Goal: Task Accomplishment & Management: Use online tool/utility

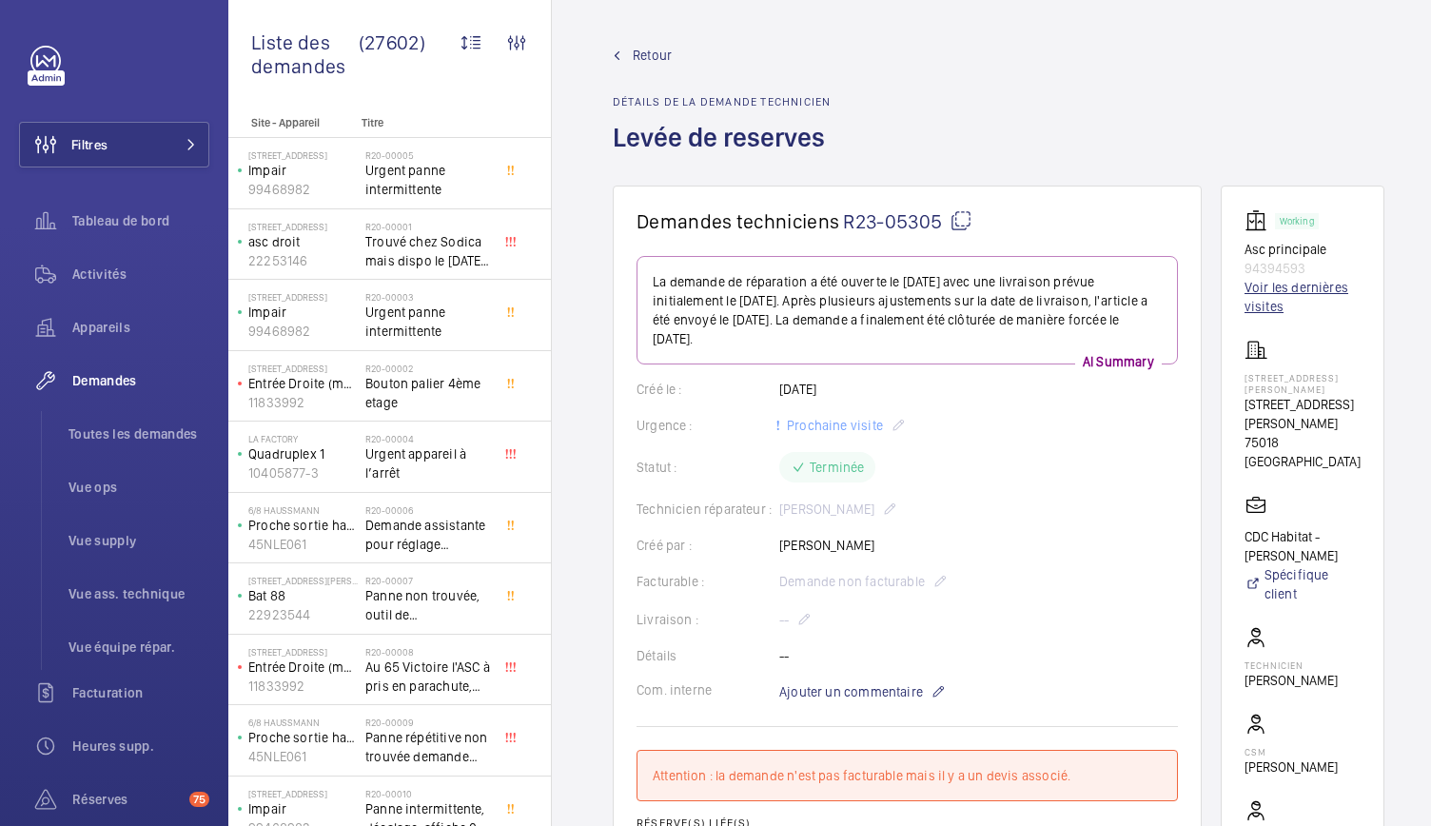
click at [1292, 282] on link "Voir les dernières visites" at bounding box center [1303, 297] width 116 height 38
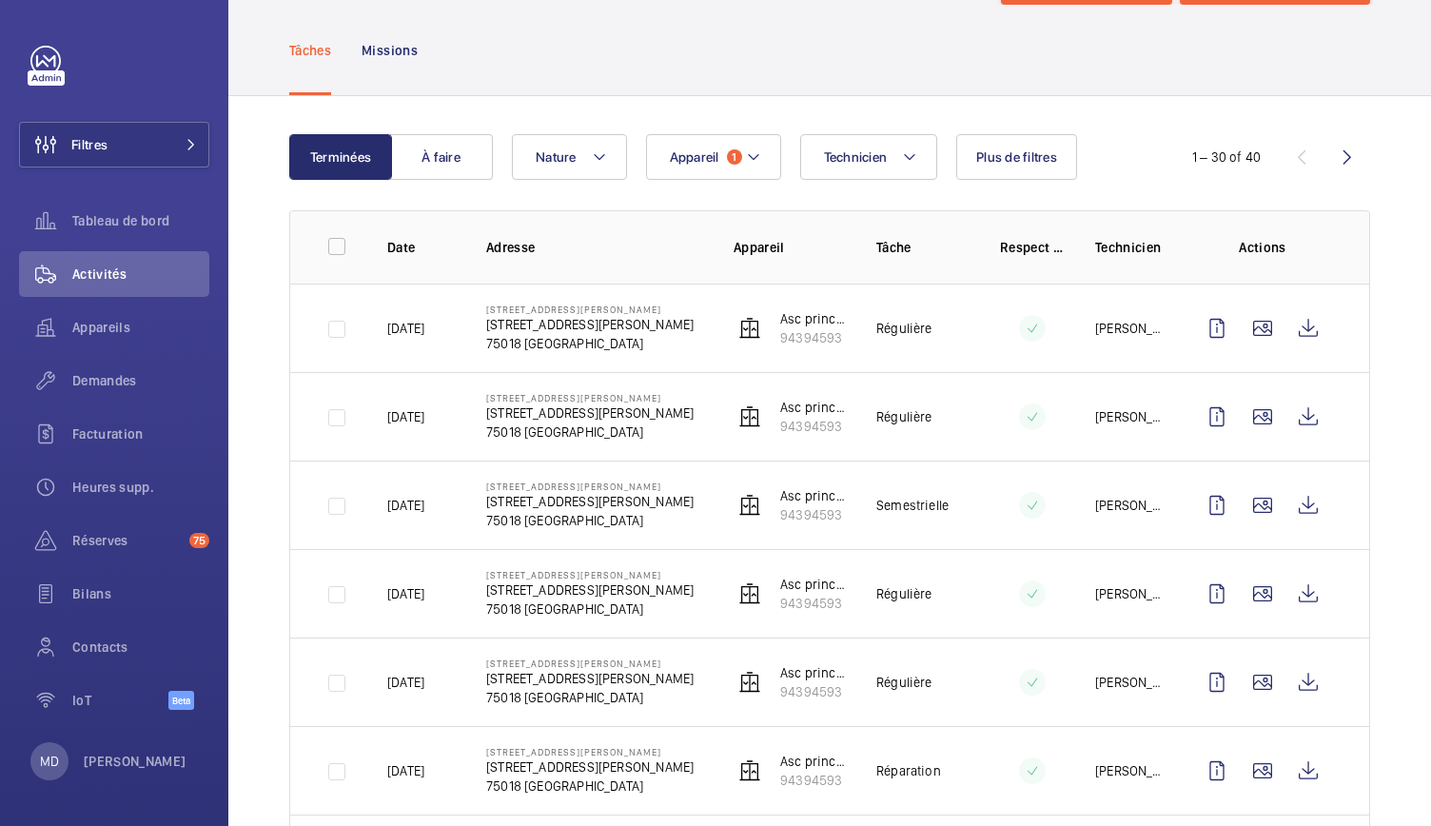
scroll to position [105, 0]
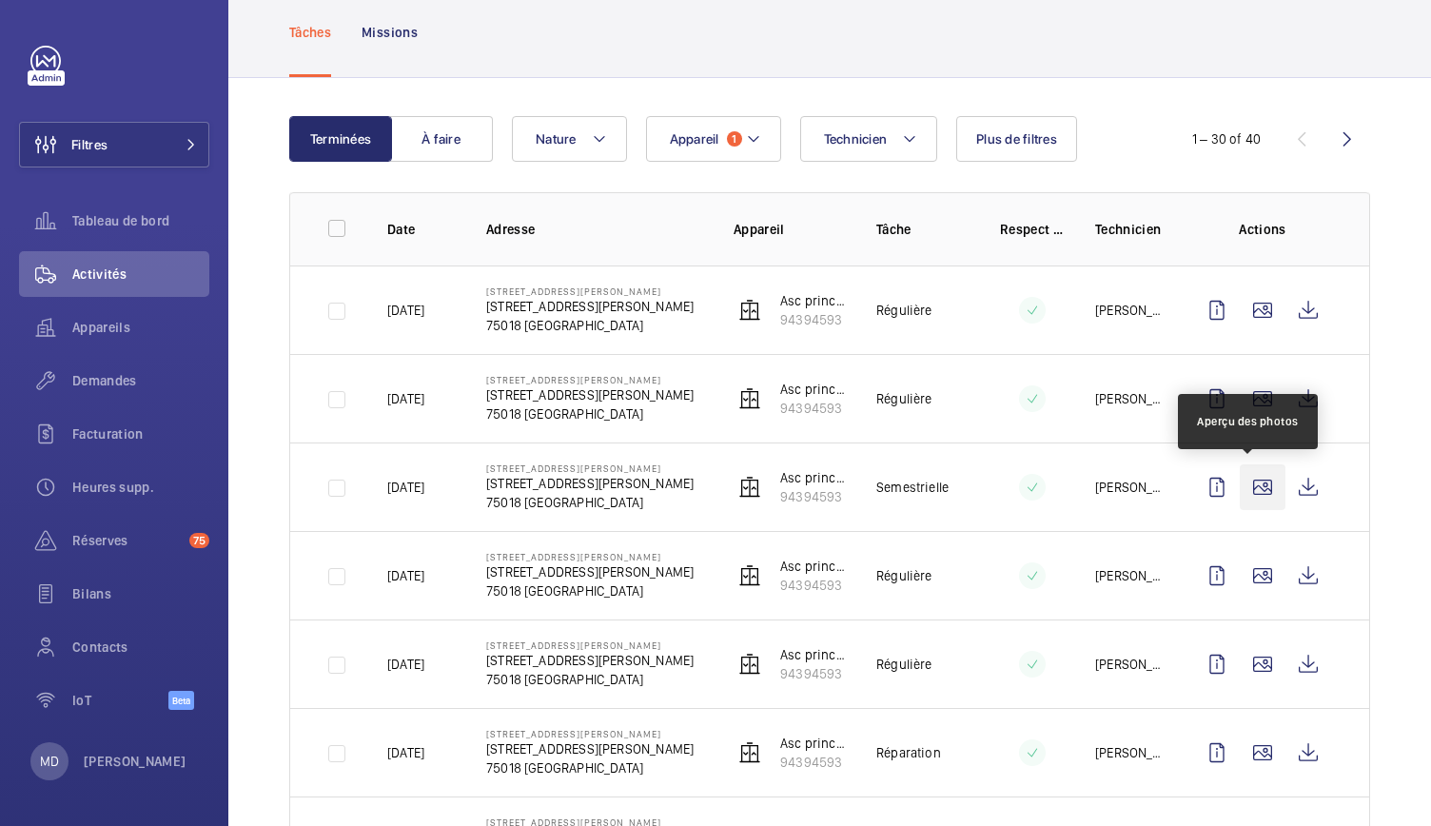
click at [1258, 494] on wm-front-icon-button at bounding box center [1263, 487] width 46 height 46
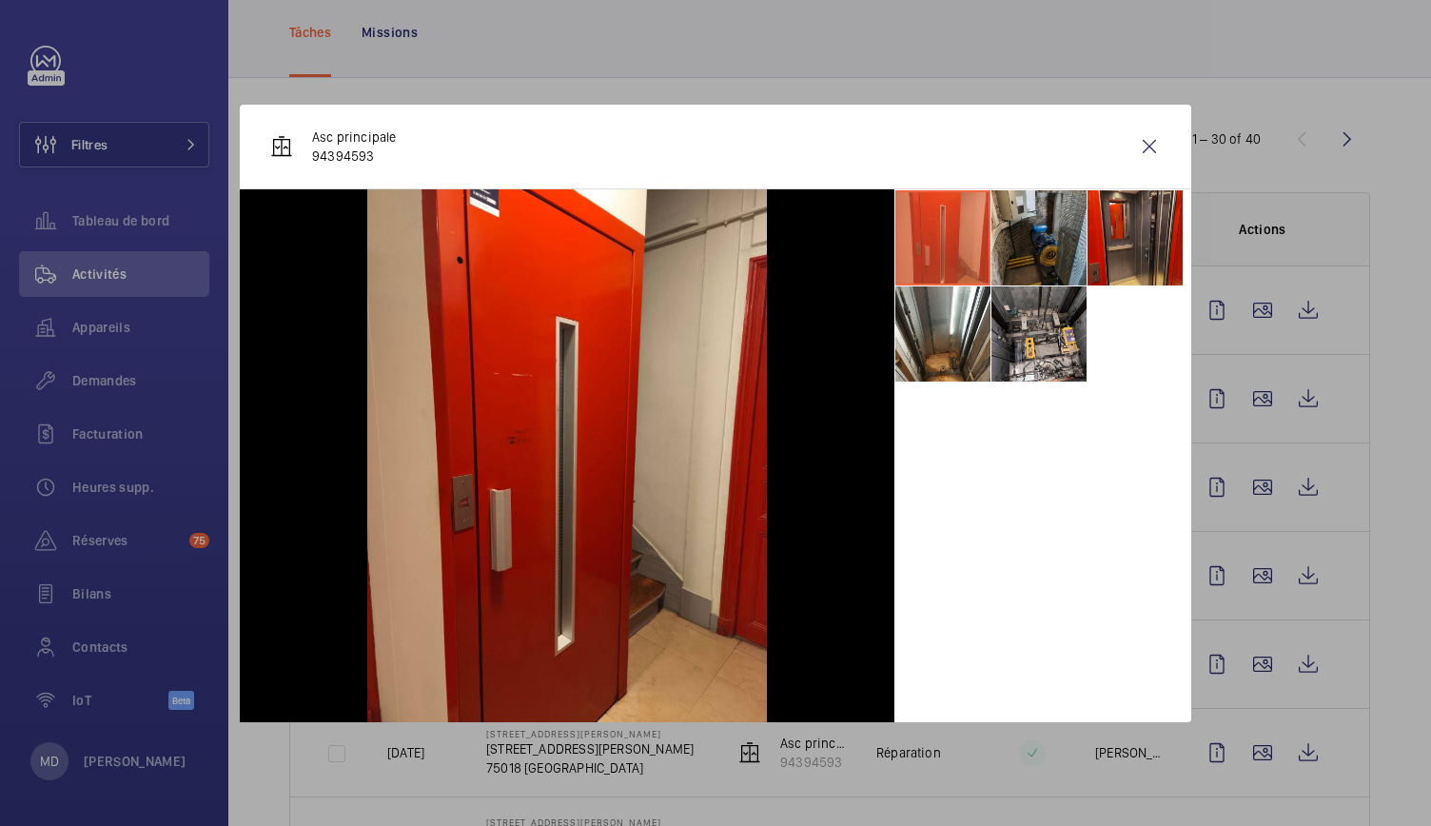
click at [1043, 260] on li at bounding box center [1039, 237] width 95 height 95
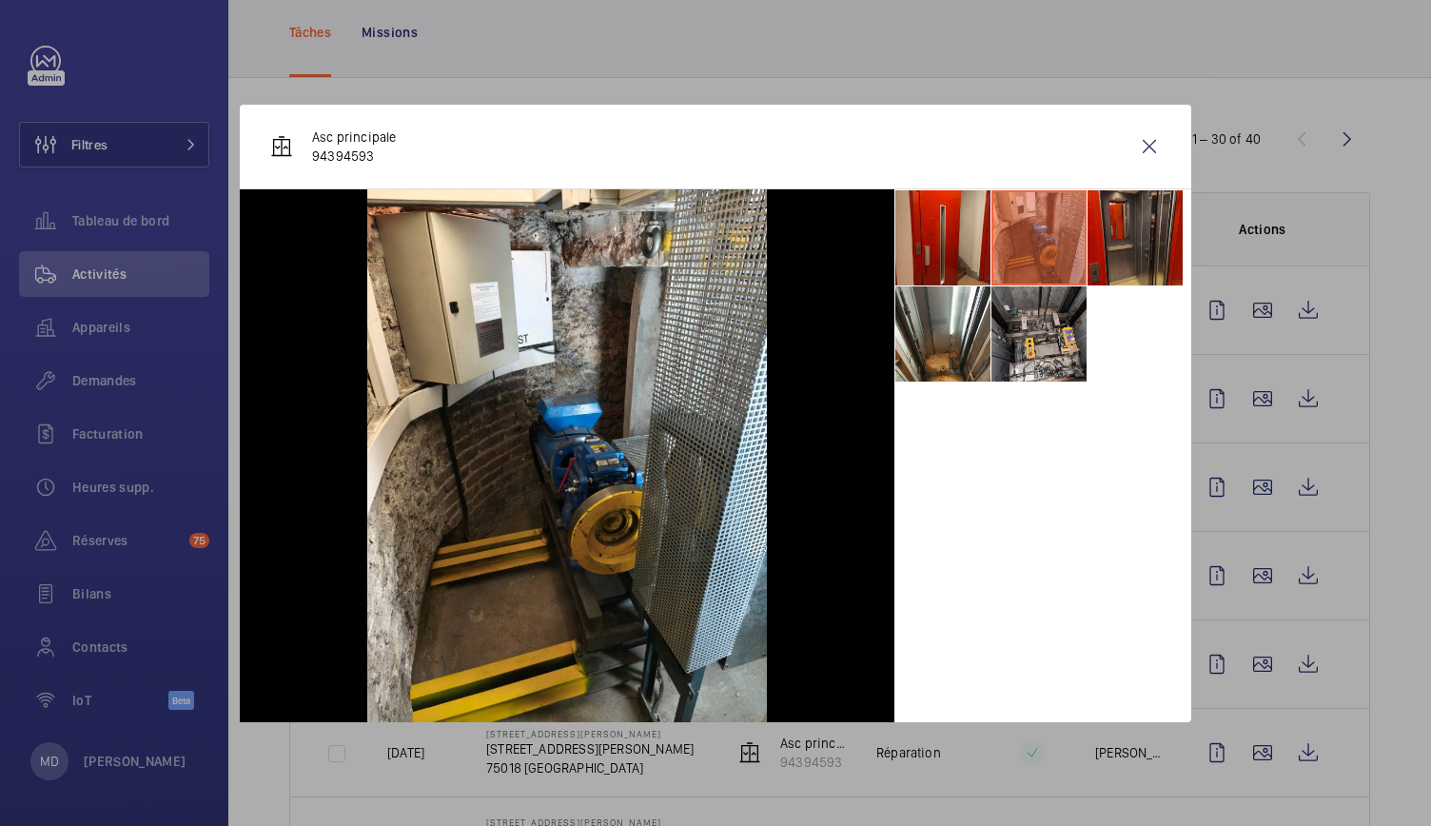
click at [1112, 258] on li at bounding box center [1135, 237] width 95 height 95
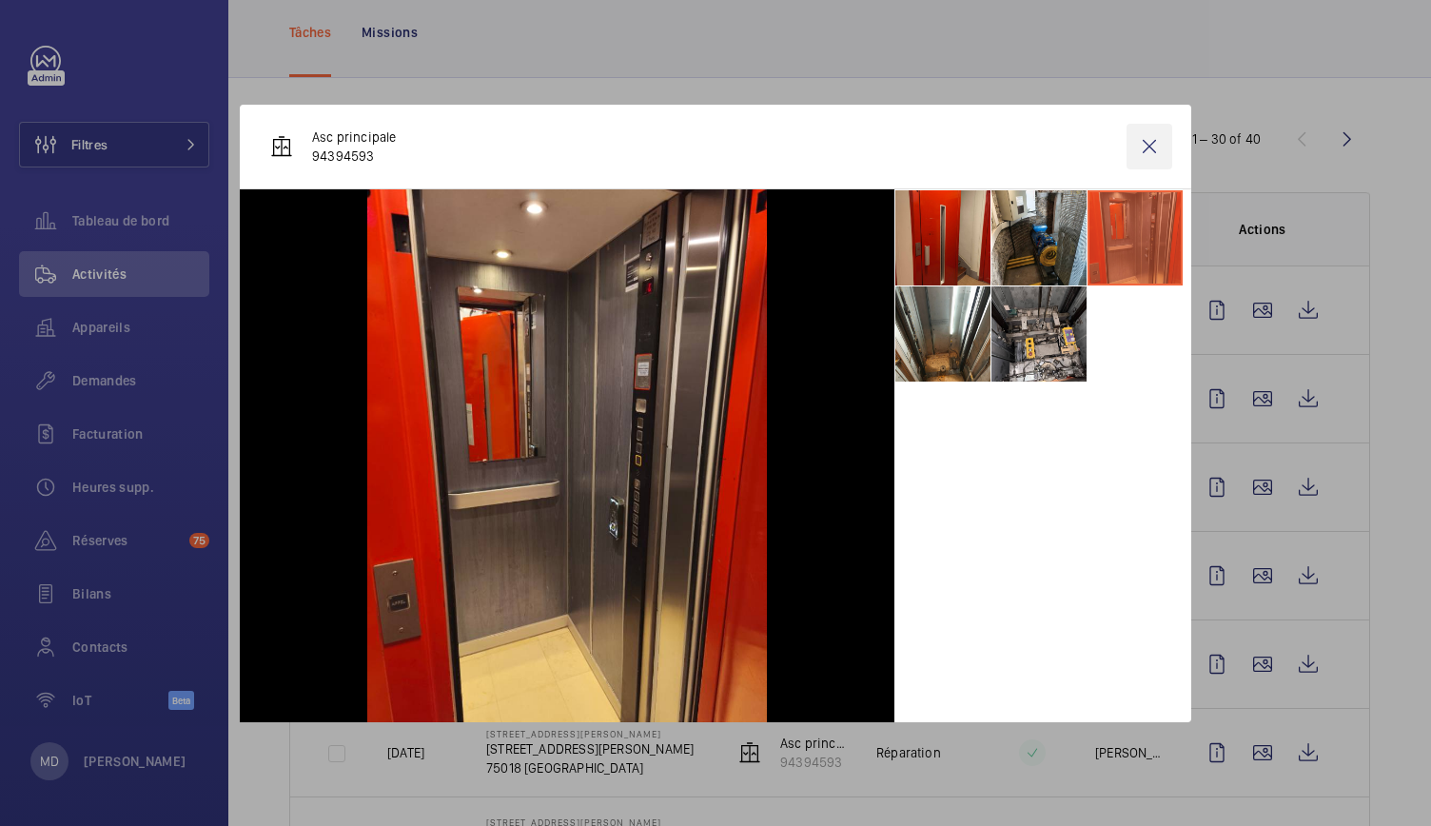
click at [1157, 155] on wm-front-icon-button at bounding box center [1150, 147] width 46 height 46
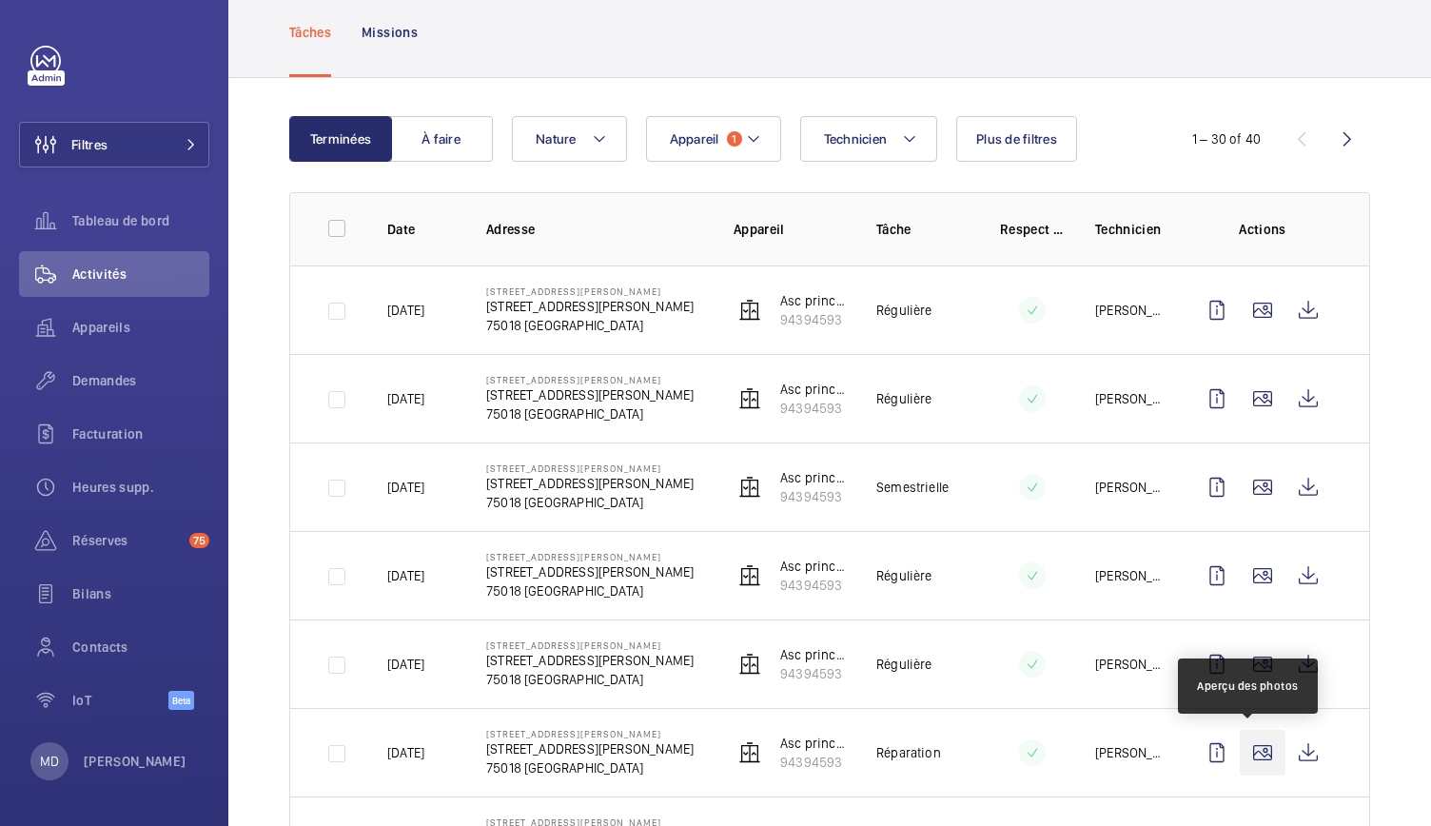
click at [1247, 751] on wm-front-icon-button at bounding box center [1263, 753] width 46 height 46
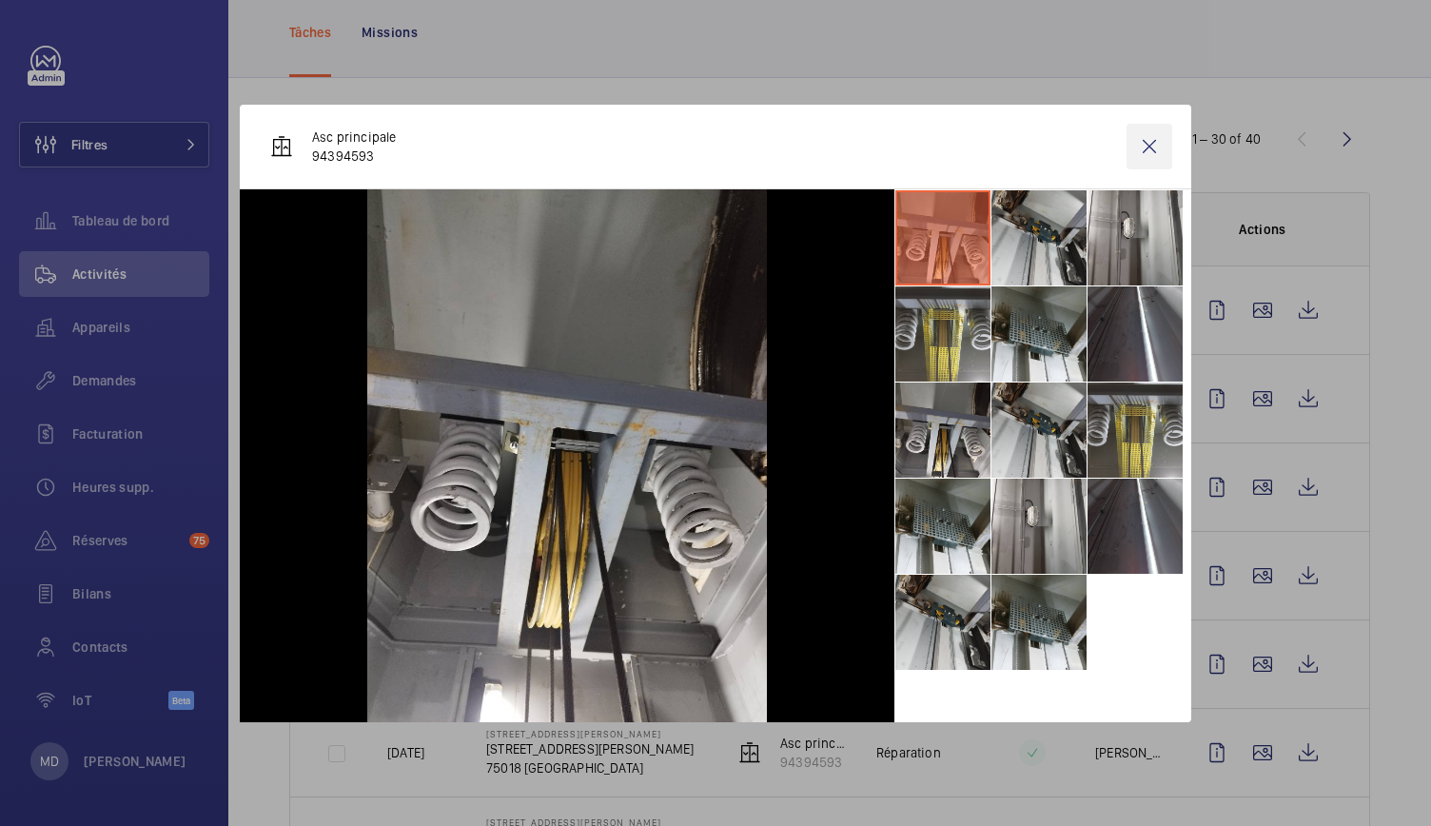
click at [1138, 148] on wm-front-icon-button at bounding box center [1150, 147] width 46 height 46
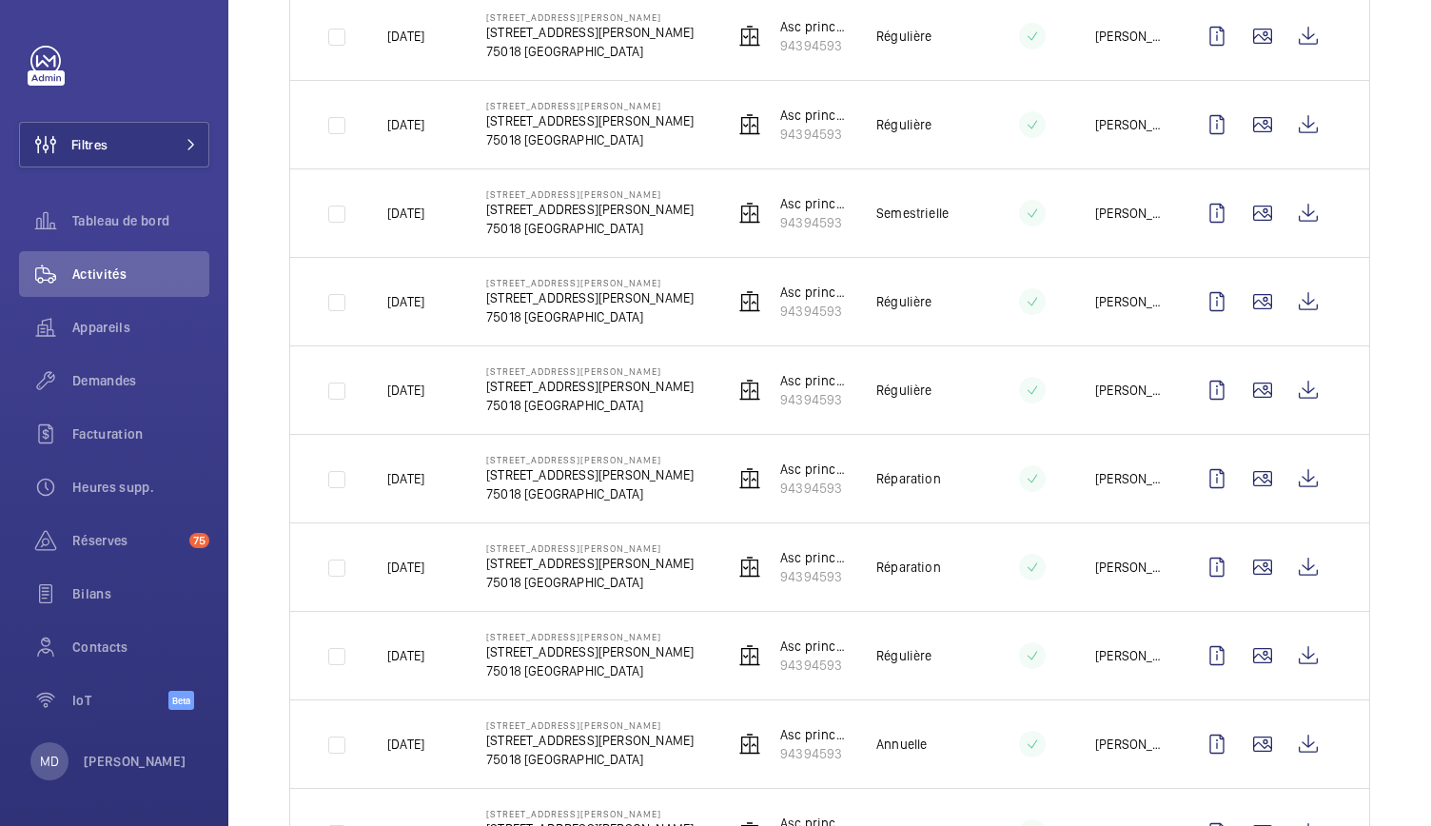
scroll to position [404, 0]
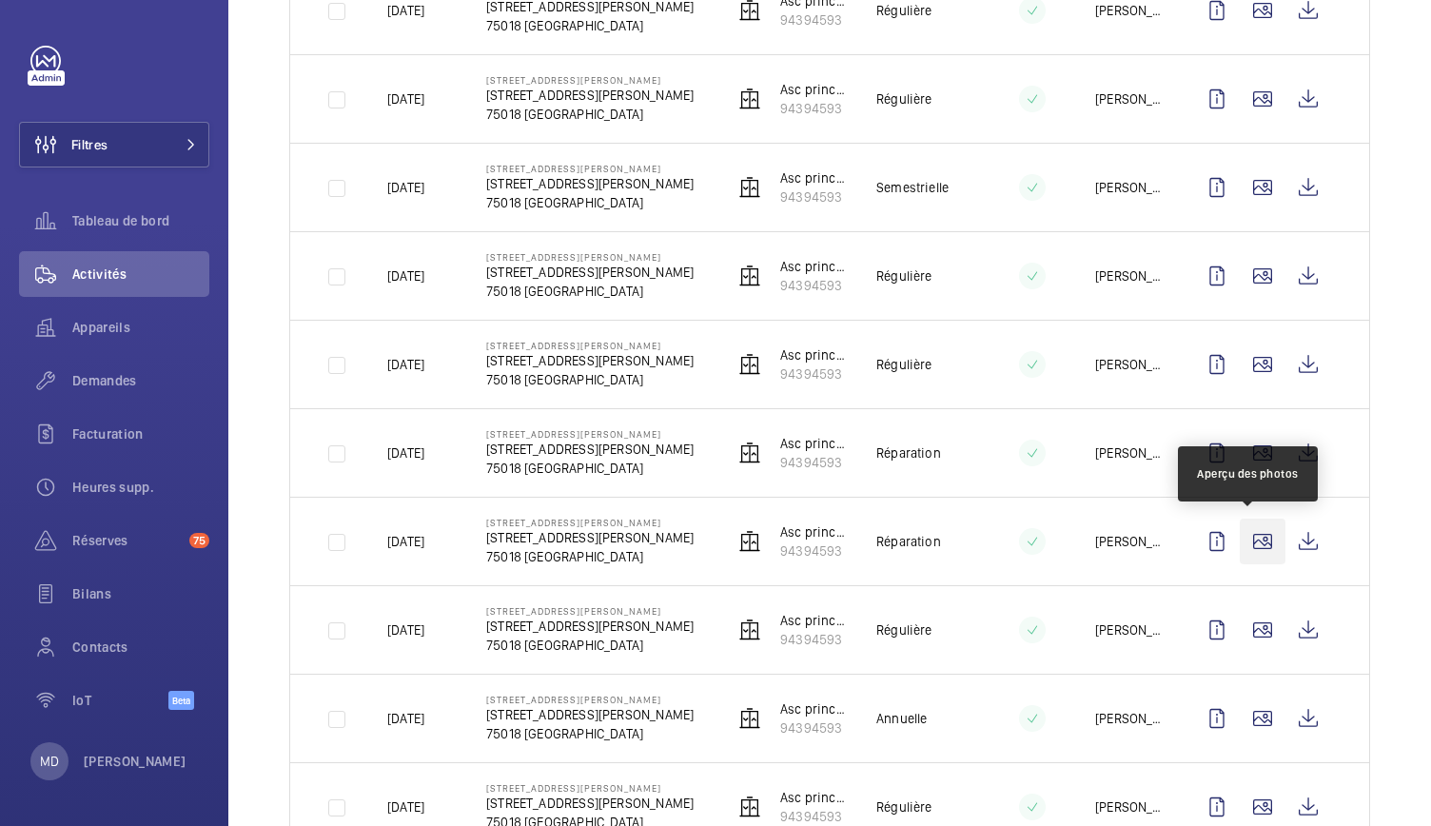
click at [1249, 543] on wm-front-icon-button at bounding box center [1263, 542] width 46 height 46
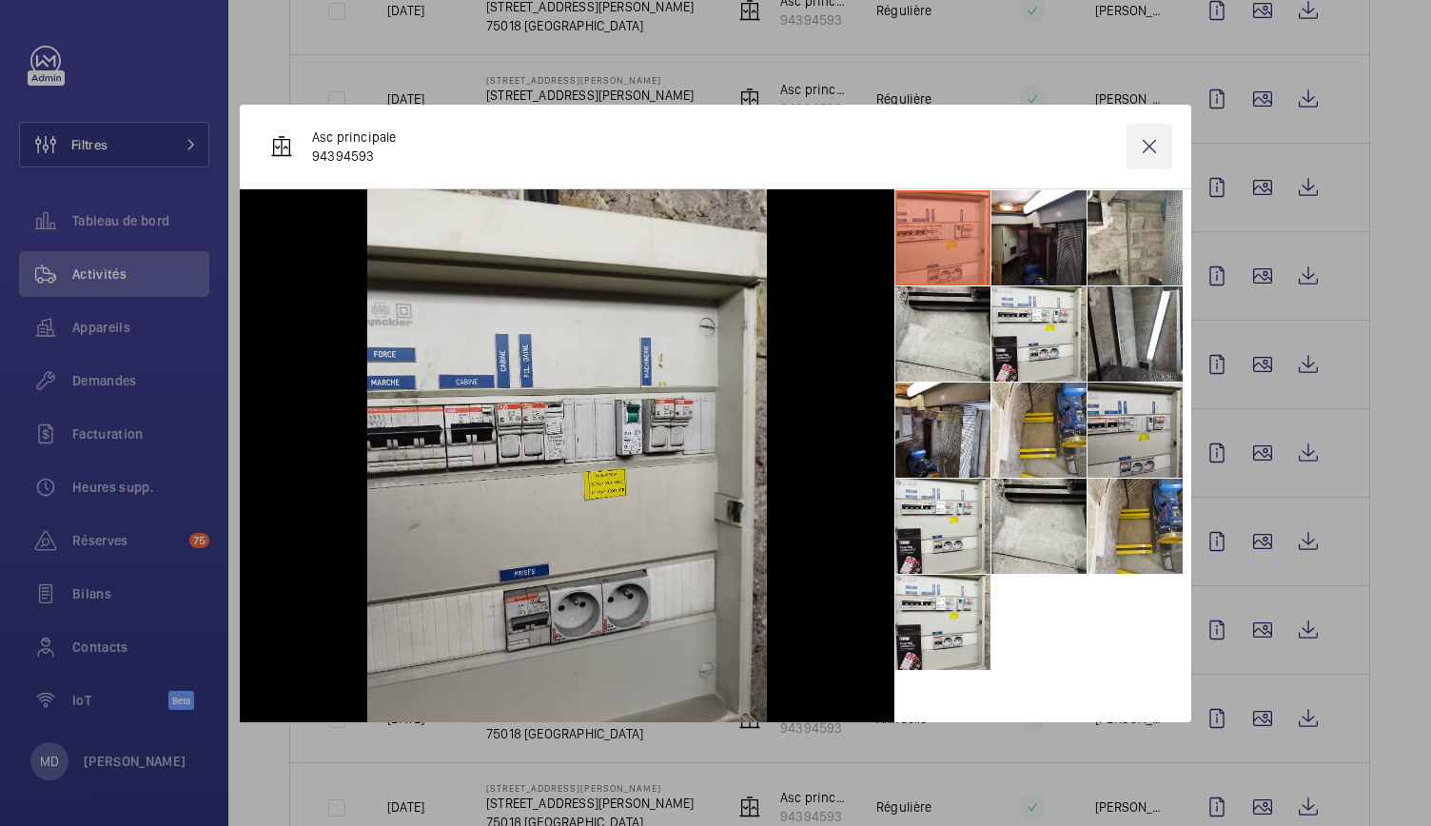
click at [1152, 147] on wm-front-icon-button at bounding box center [1150, 147] width 46 height 46
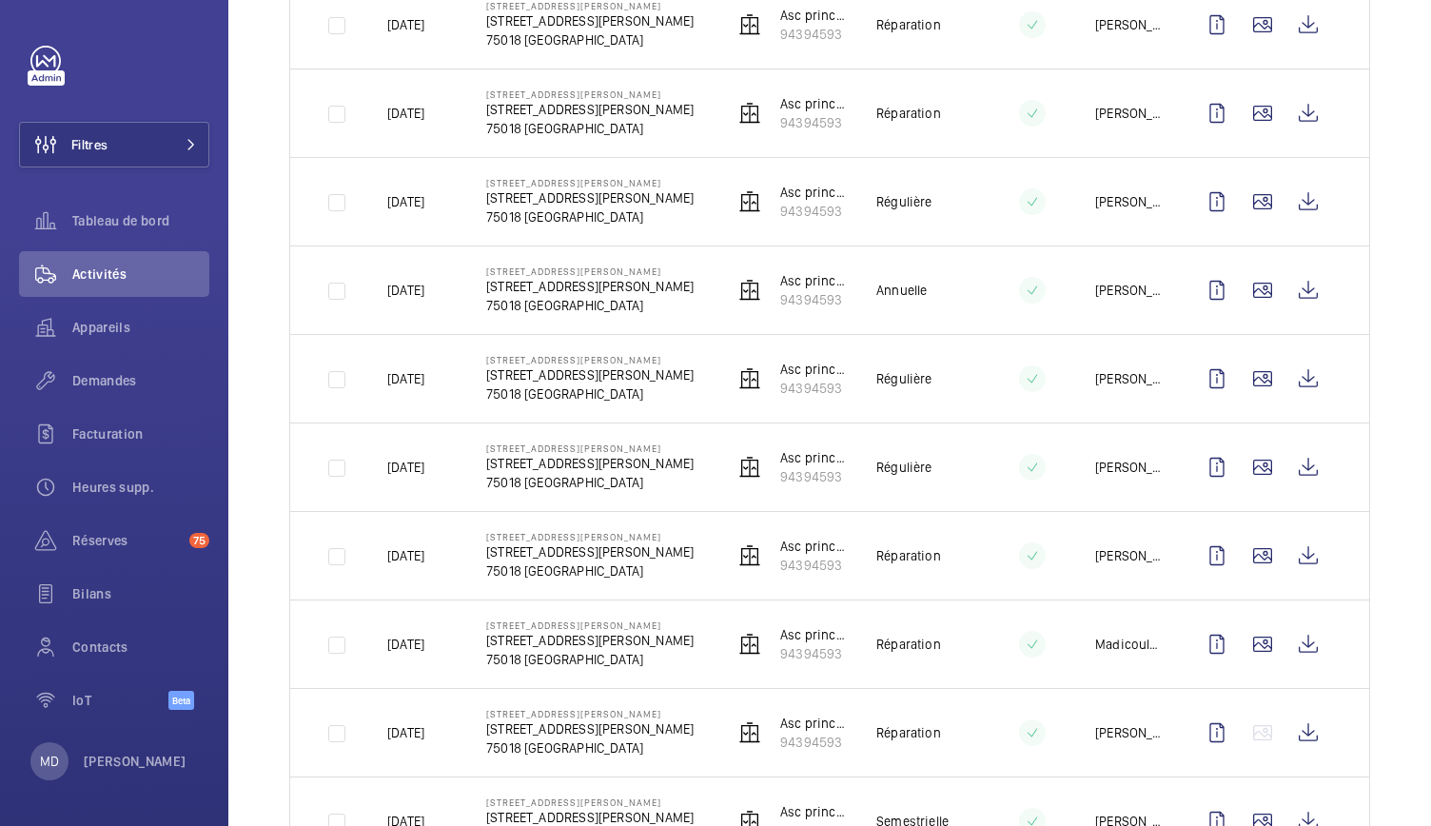
scroll to position [1097, 0]
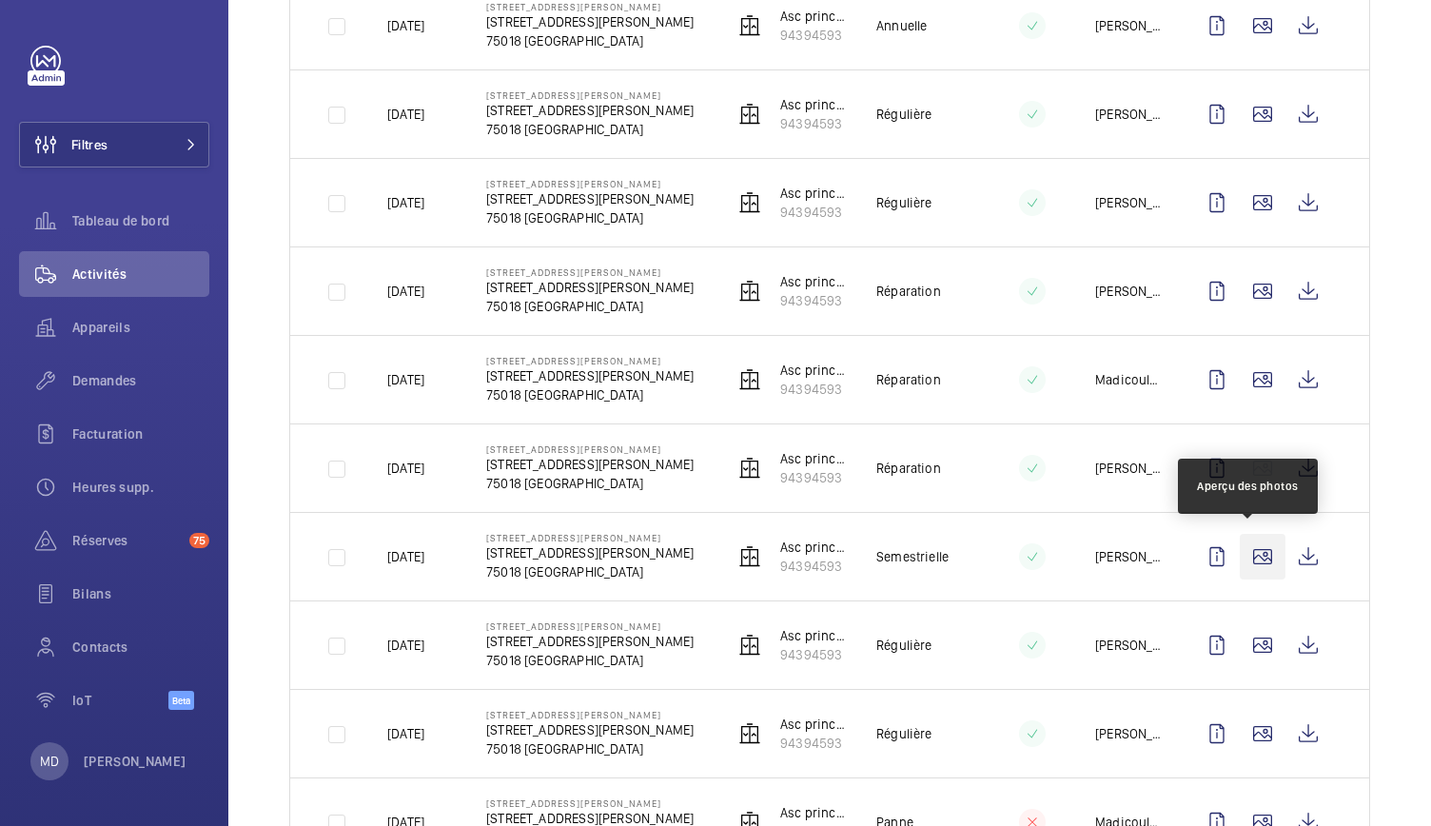
click at [1240, 553] on wm-front-icon-button at bounding box center [1263, 557] width 46 height 46
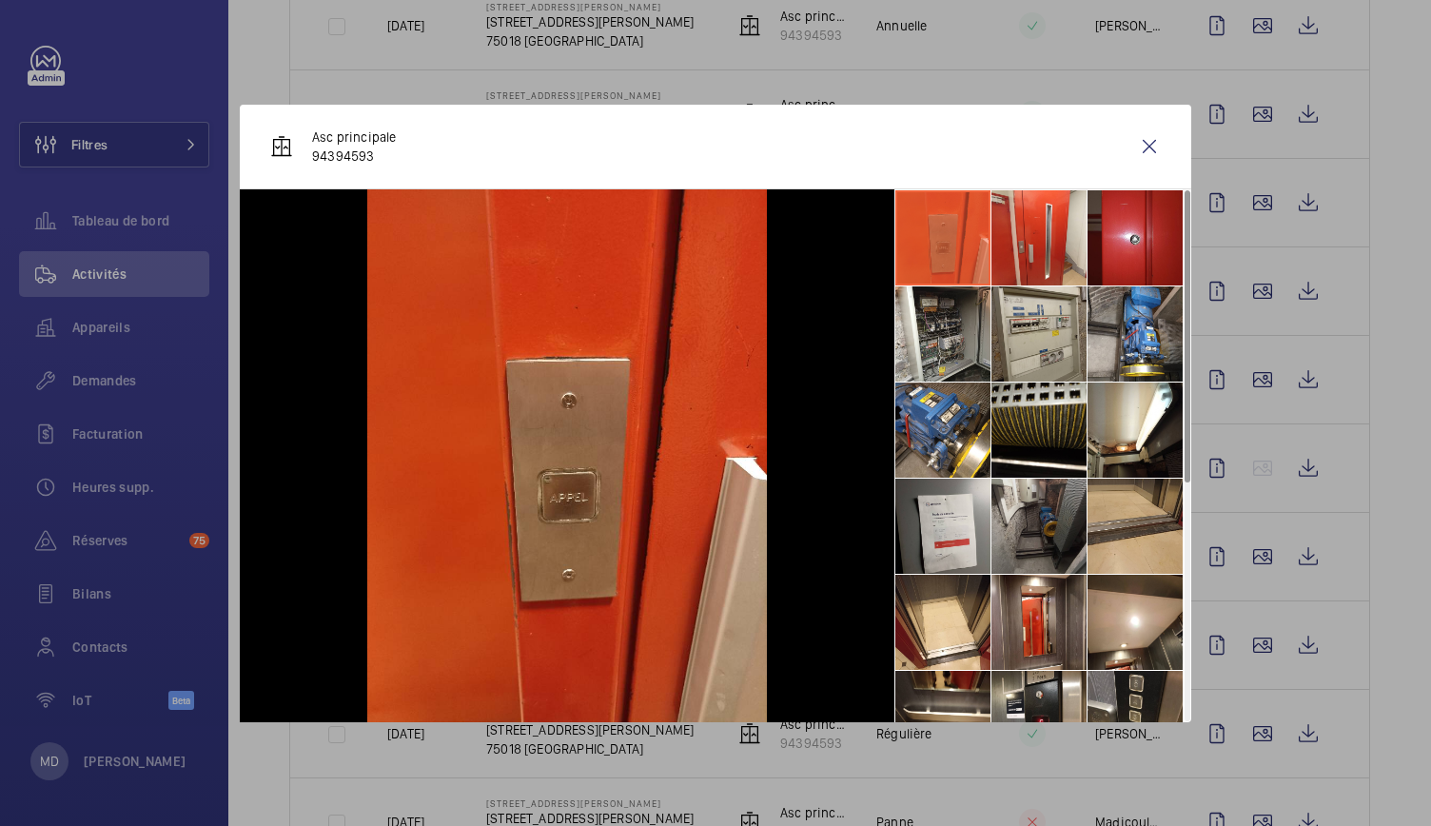
scroll to position [263, 0]
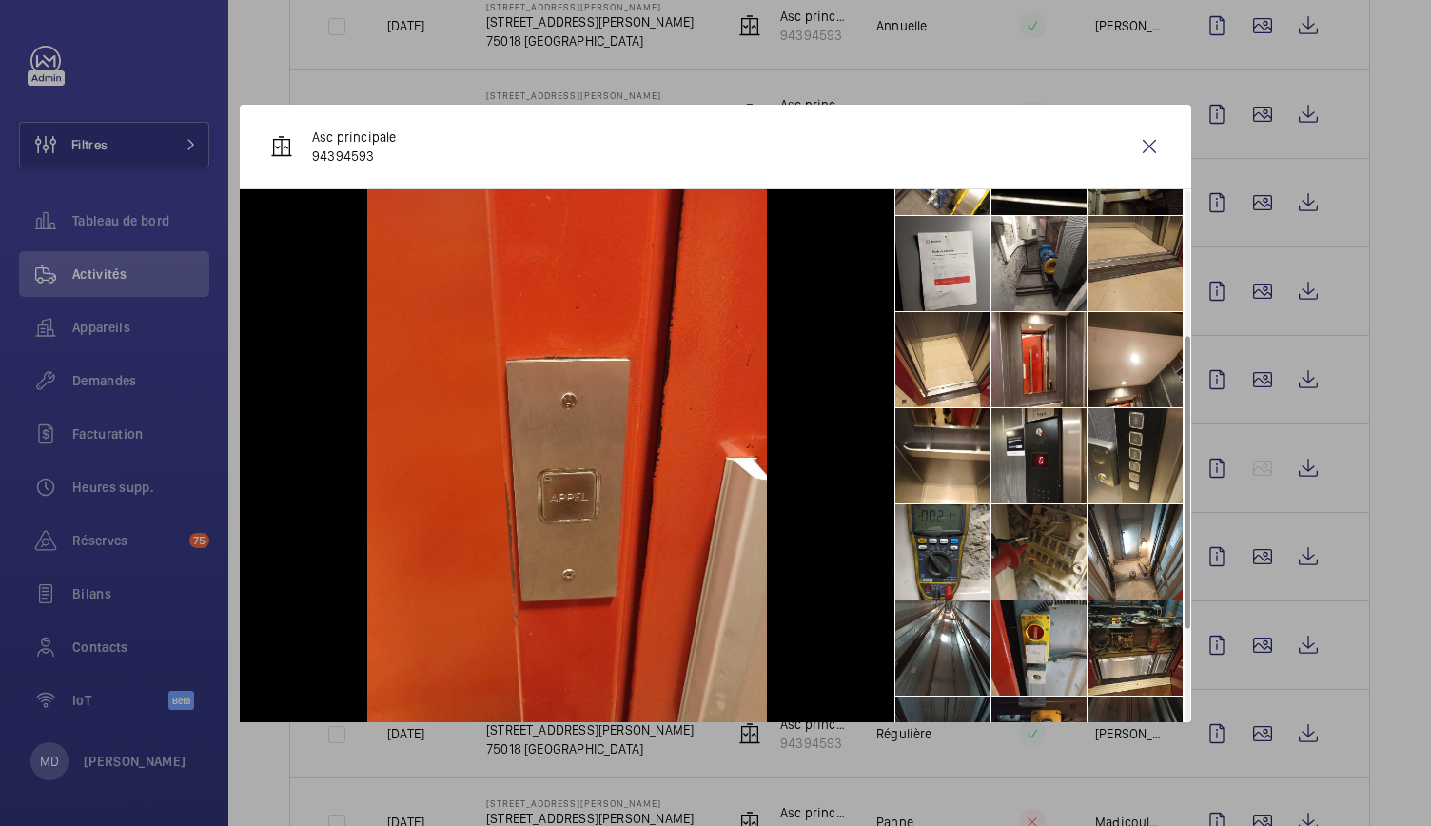
click at [1114, 467] on li at bounding box center [1135, 455] width 95 height 95
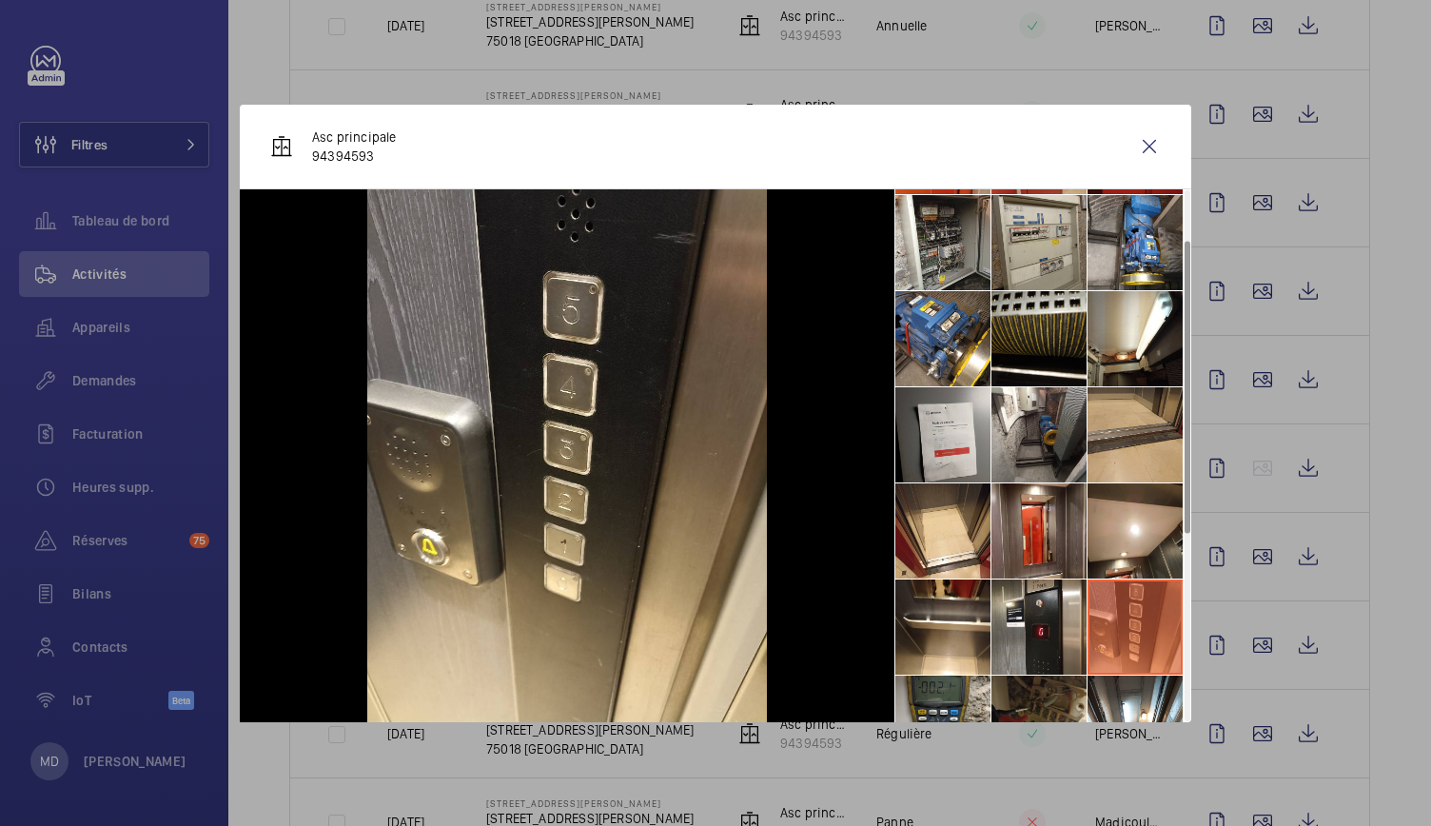
scroll to position [0, 0]
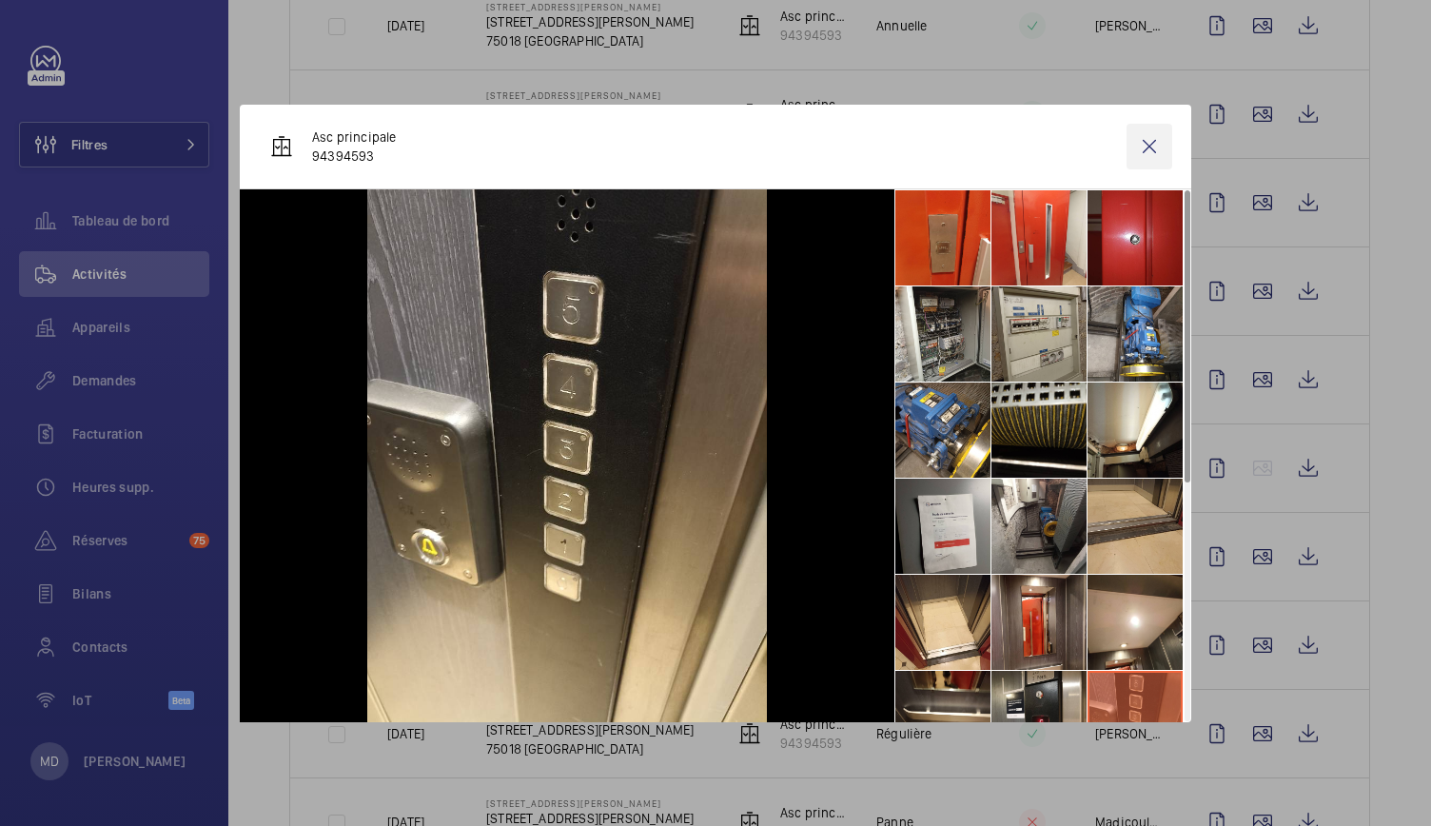
click at [1152, 140] on wm-front-icon-button at bounding box center [1150, 147] width 46 height 46
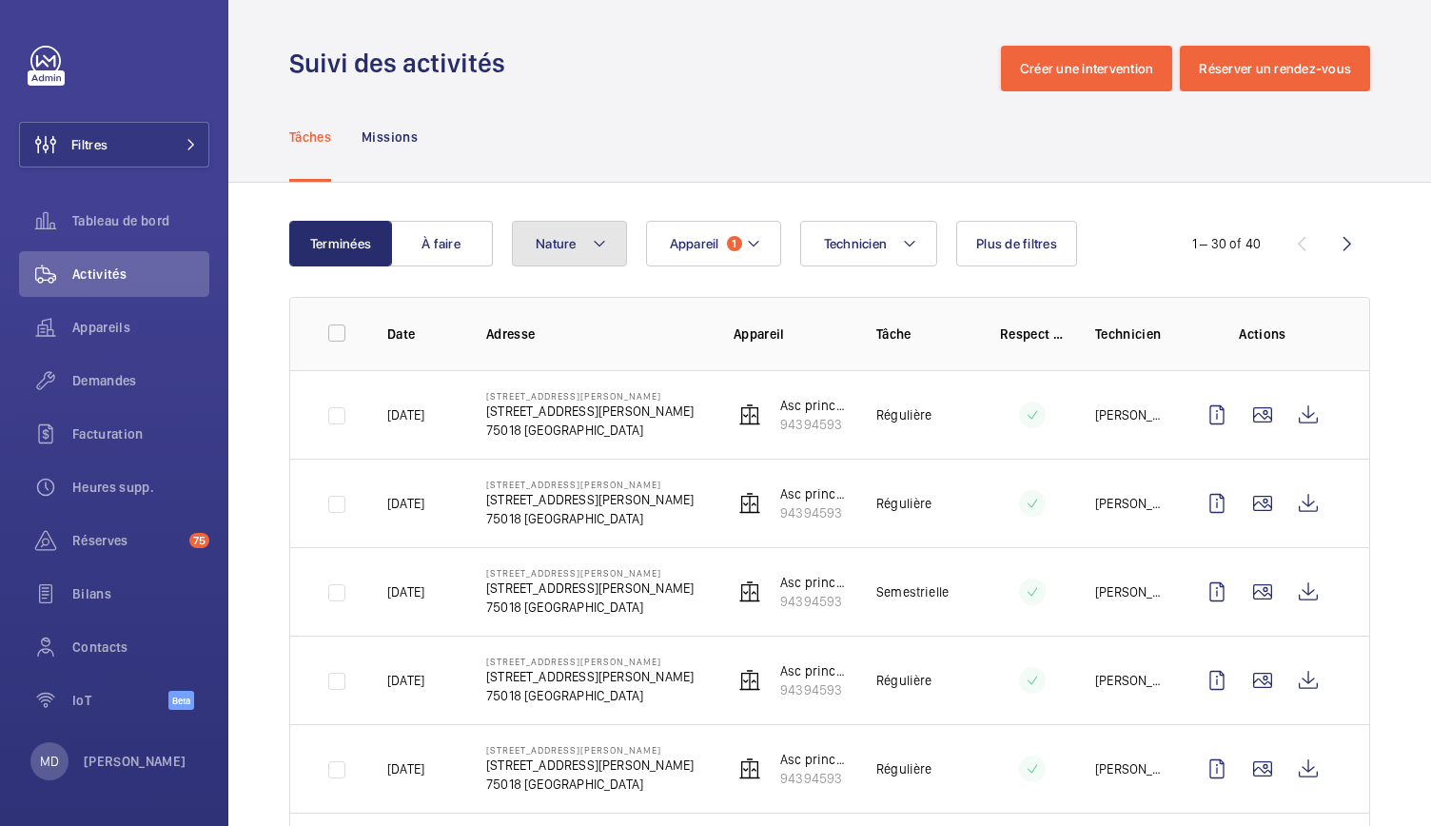
click at [601, 257] on button "Nature" at bounding box center [569, 244] width 115 height 46
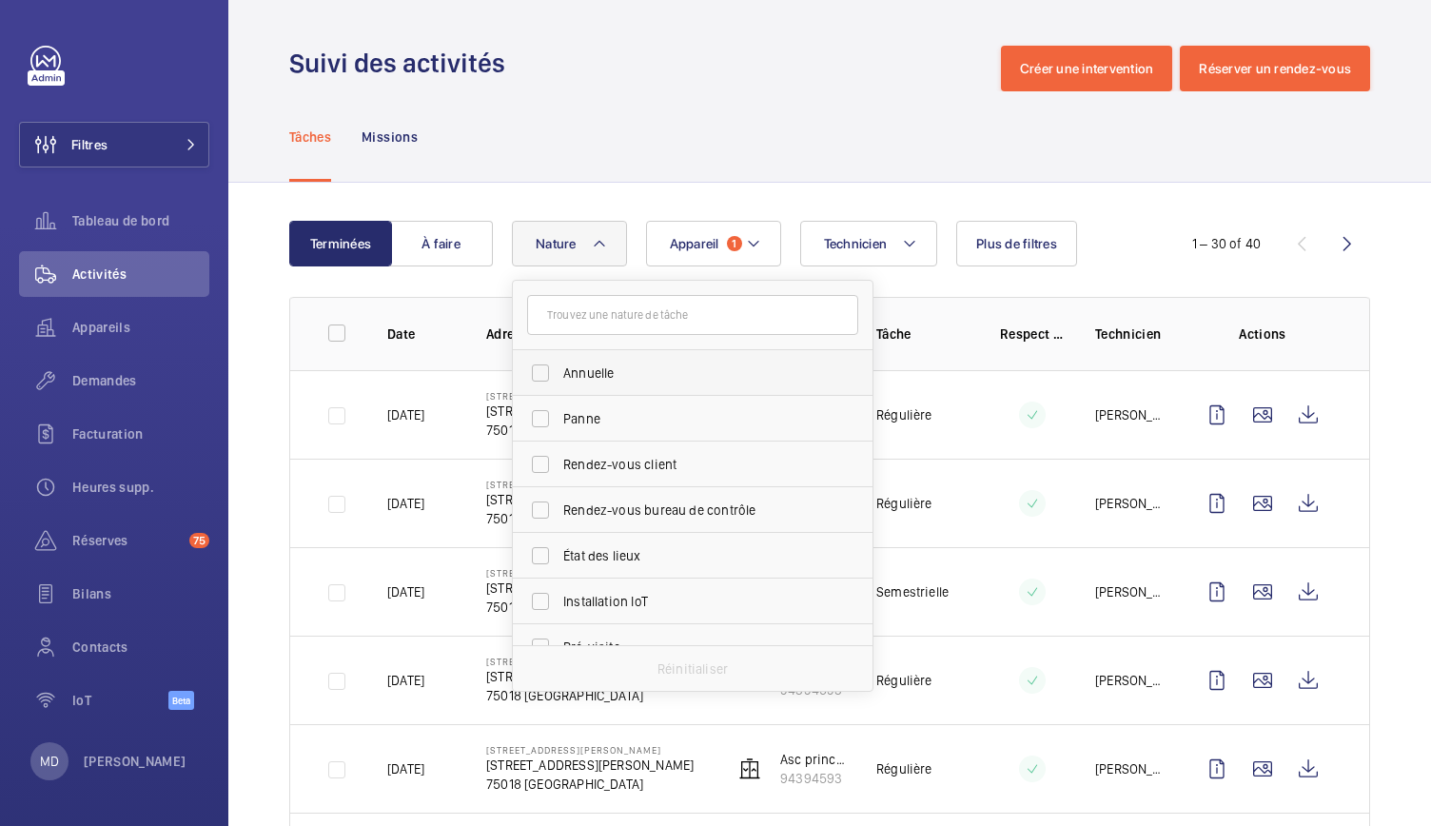
click at [590, 377] on span "Annuelle" at bounding box center [694, 373] width 262 height 19
click at [560, 377] on input "Annuelle" at bounding box center [540, 373] width 38 height 38
checkbox input "true"
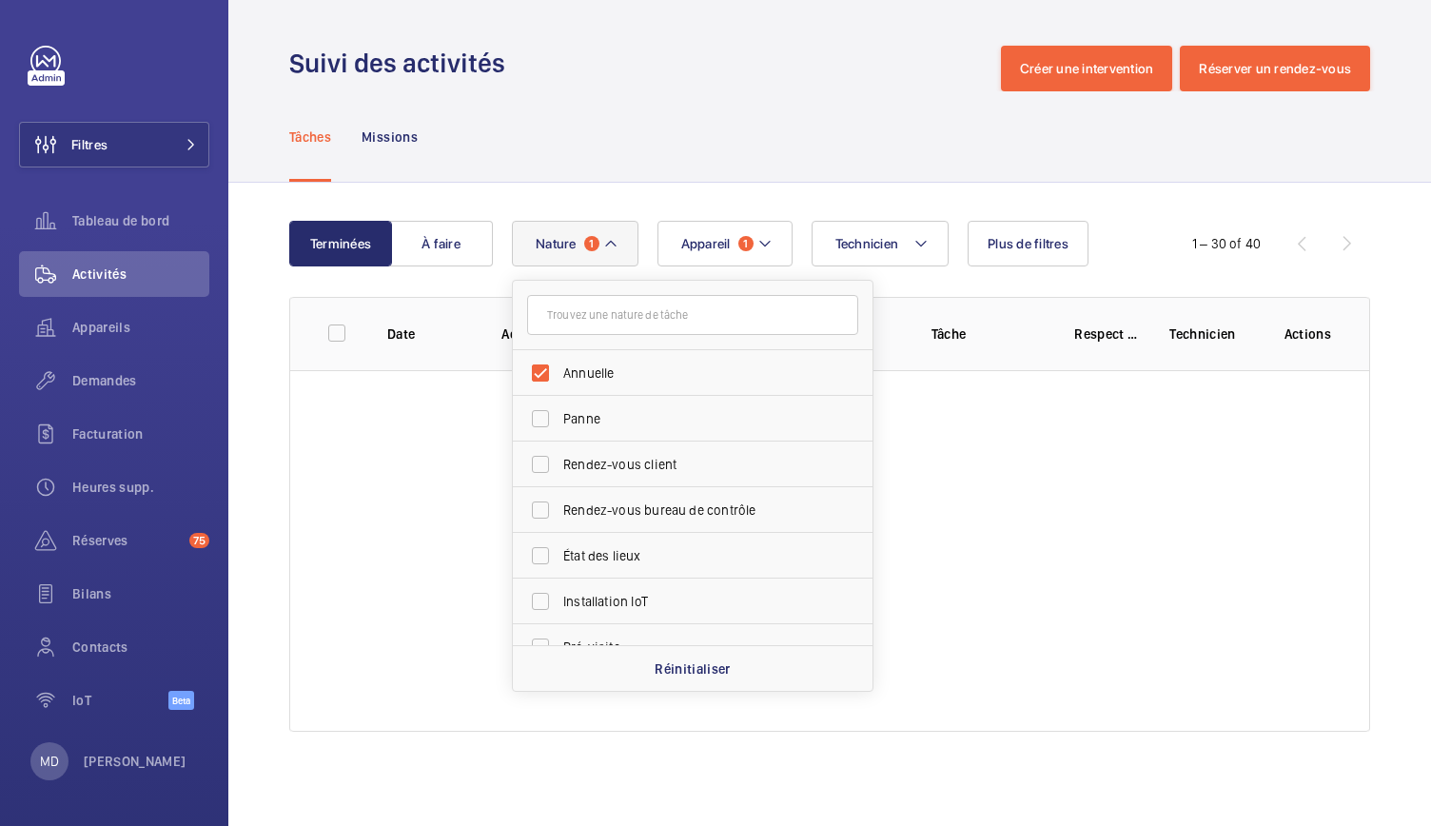
click at [806, 98] on div "Tâches Missions" at bounding box center [829, 136] width 1081 height 90
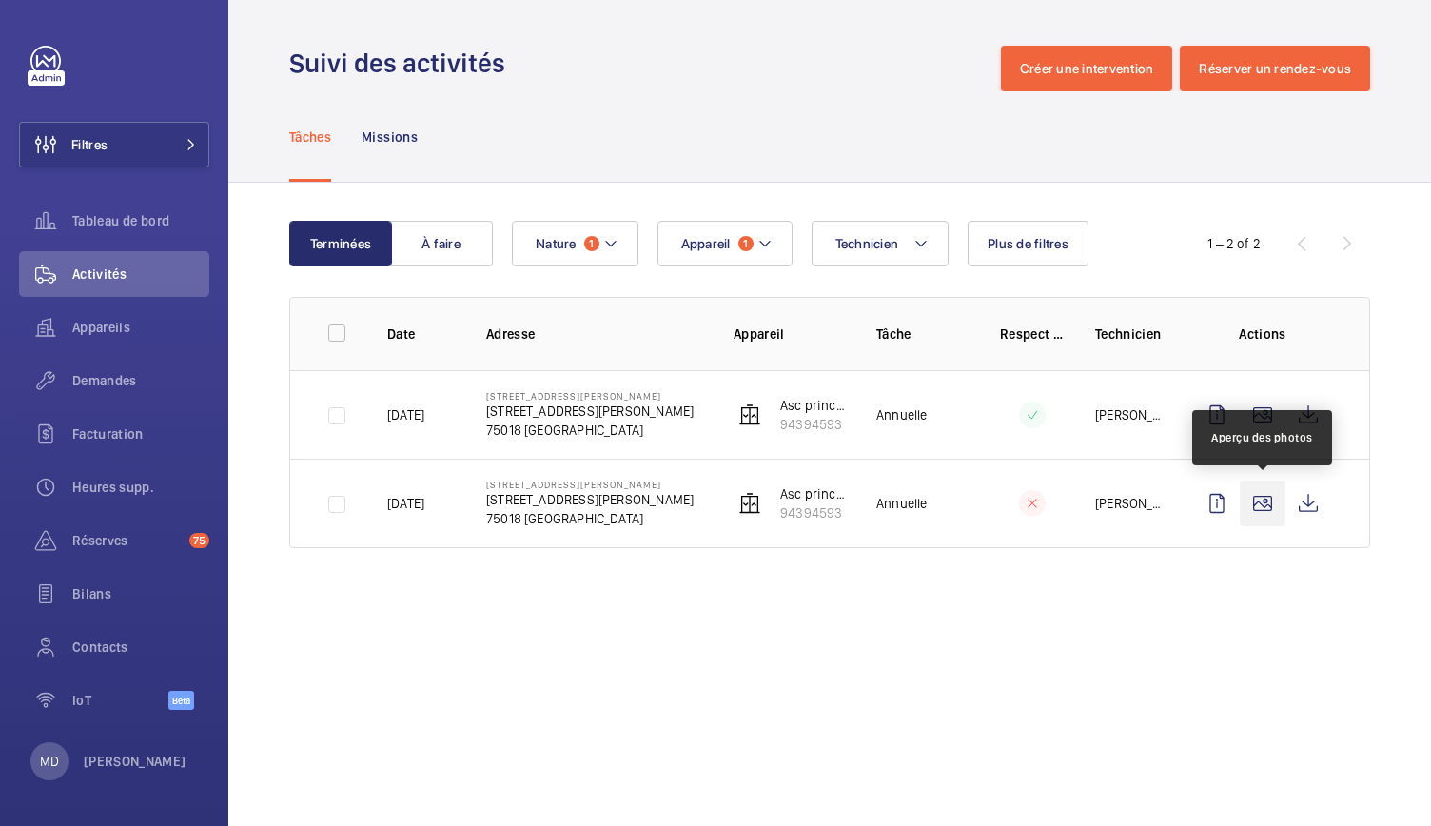
click at [1270, 511] on wm-front-icon-button at bounding box center [1263, 504] width 46 height 46
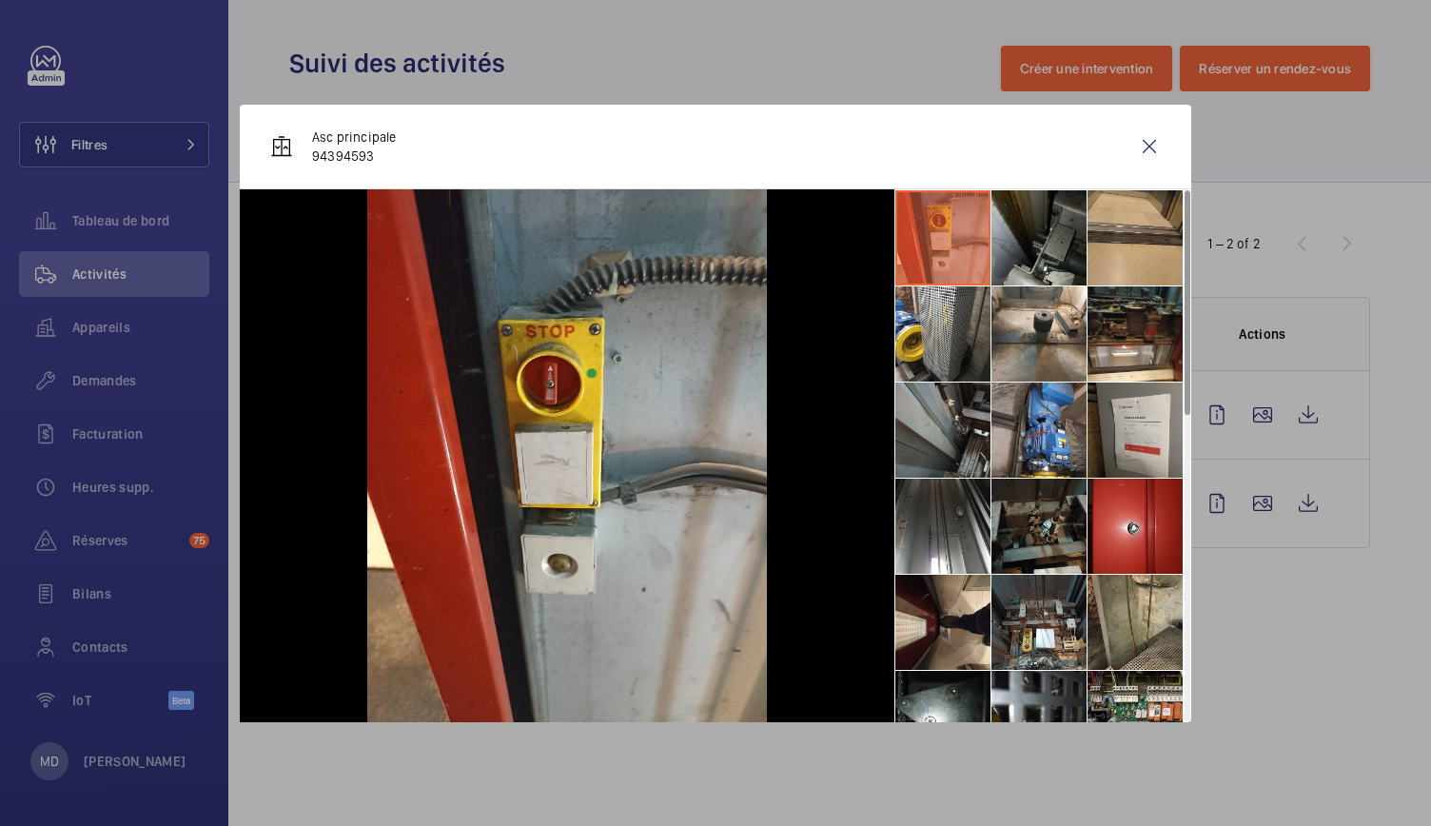
click at [1026, 246] on li at bounding box center [1039, 237] width 95 height 95
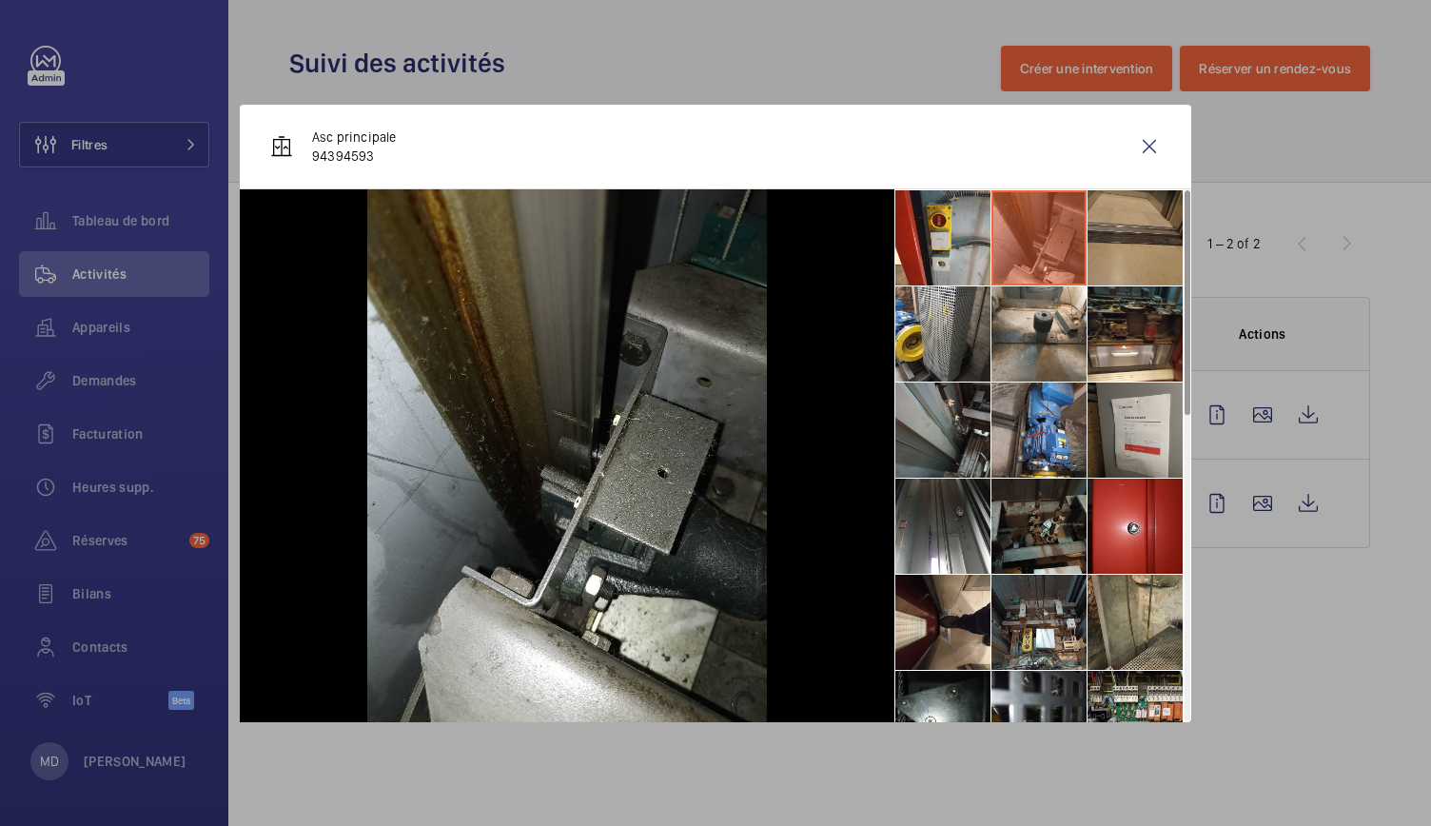
click at [1114, 243] on li at bounding box center [1135, 237] width 95 height 95
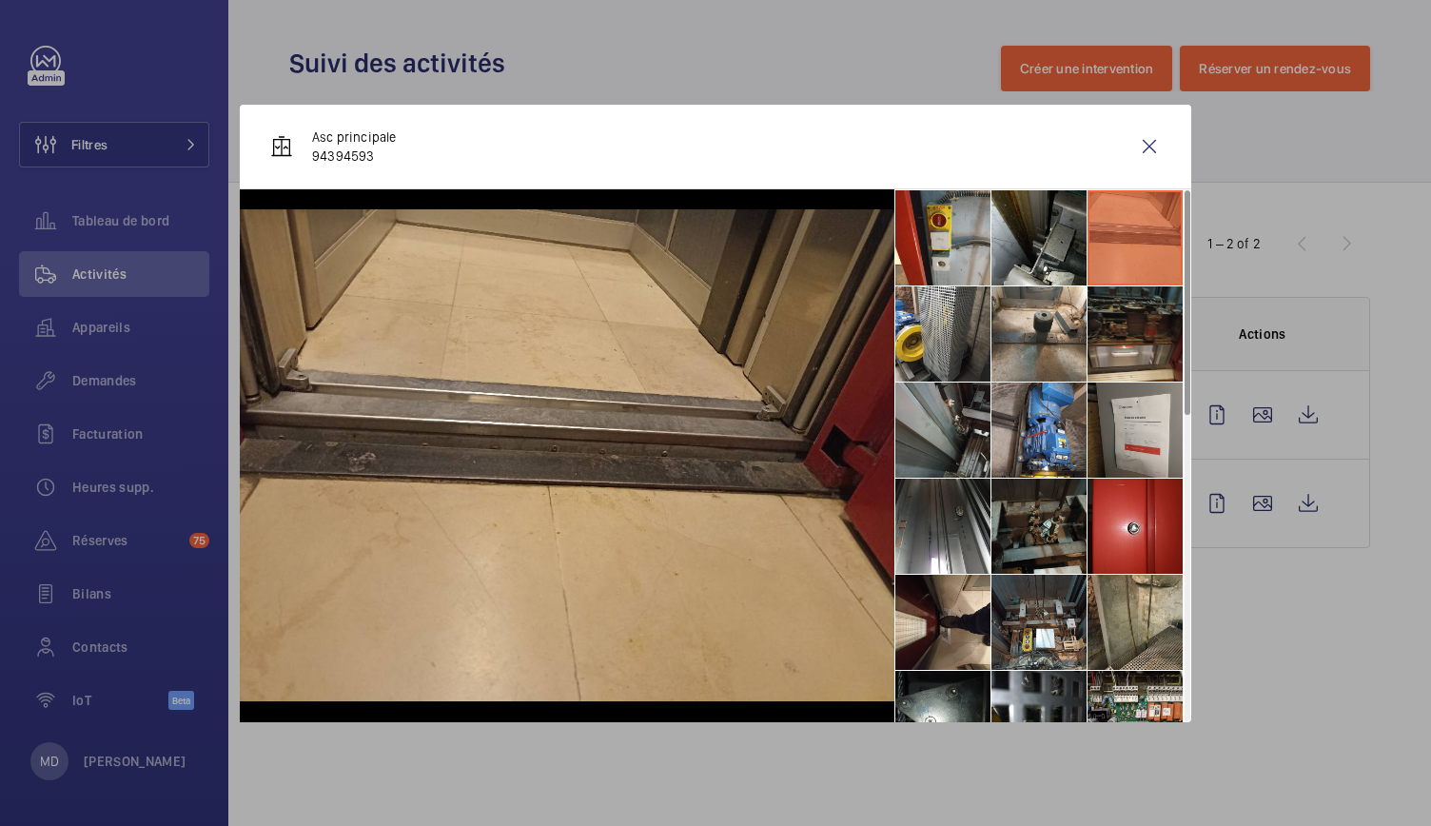
click at [1114, 305] on li at bounding box center [1135, 333] width 95 height 95
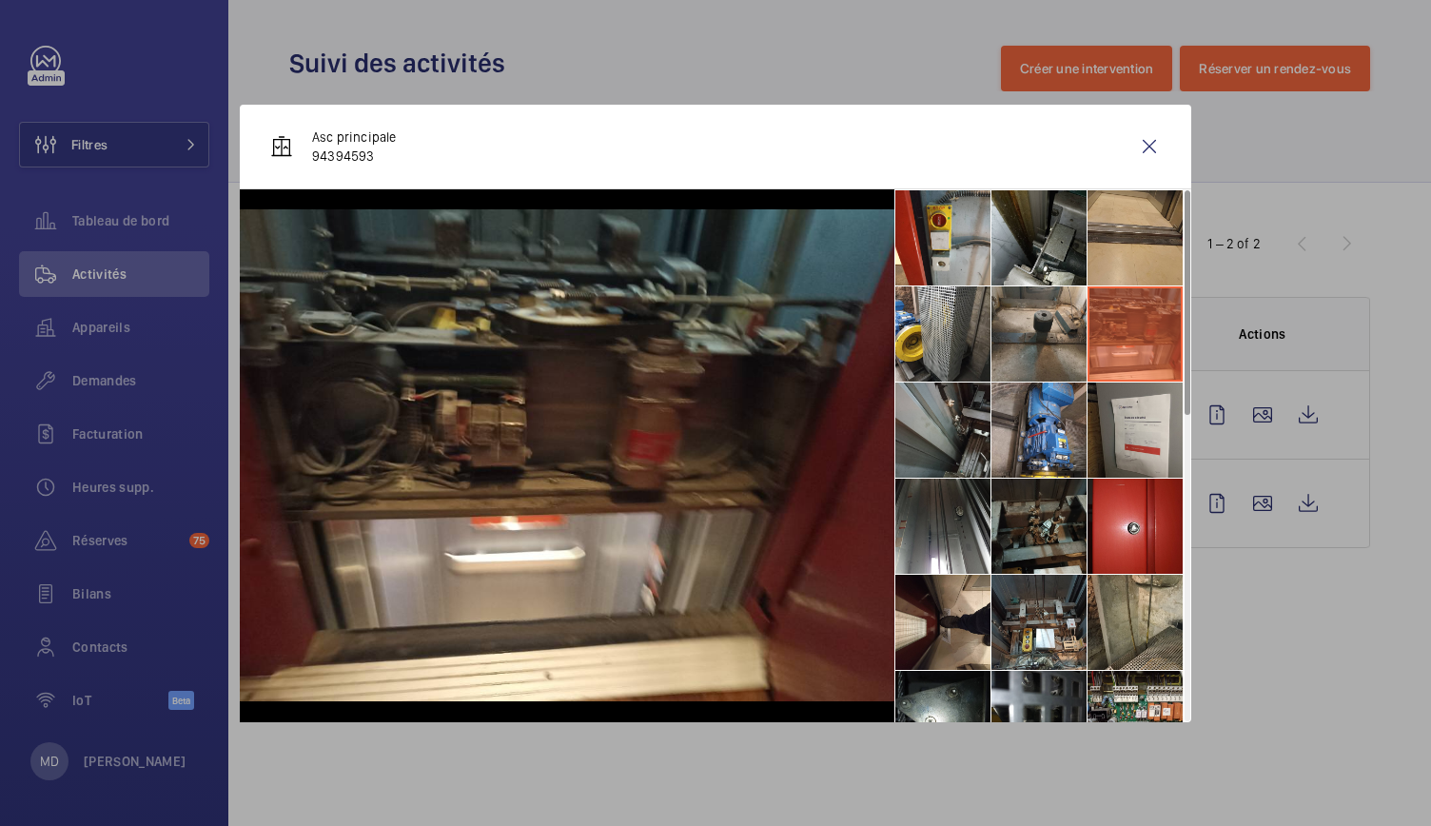
click at [1039, 314] on li at bounding box center [1039, 333] width 95 height 95
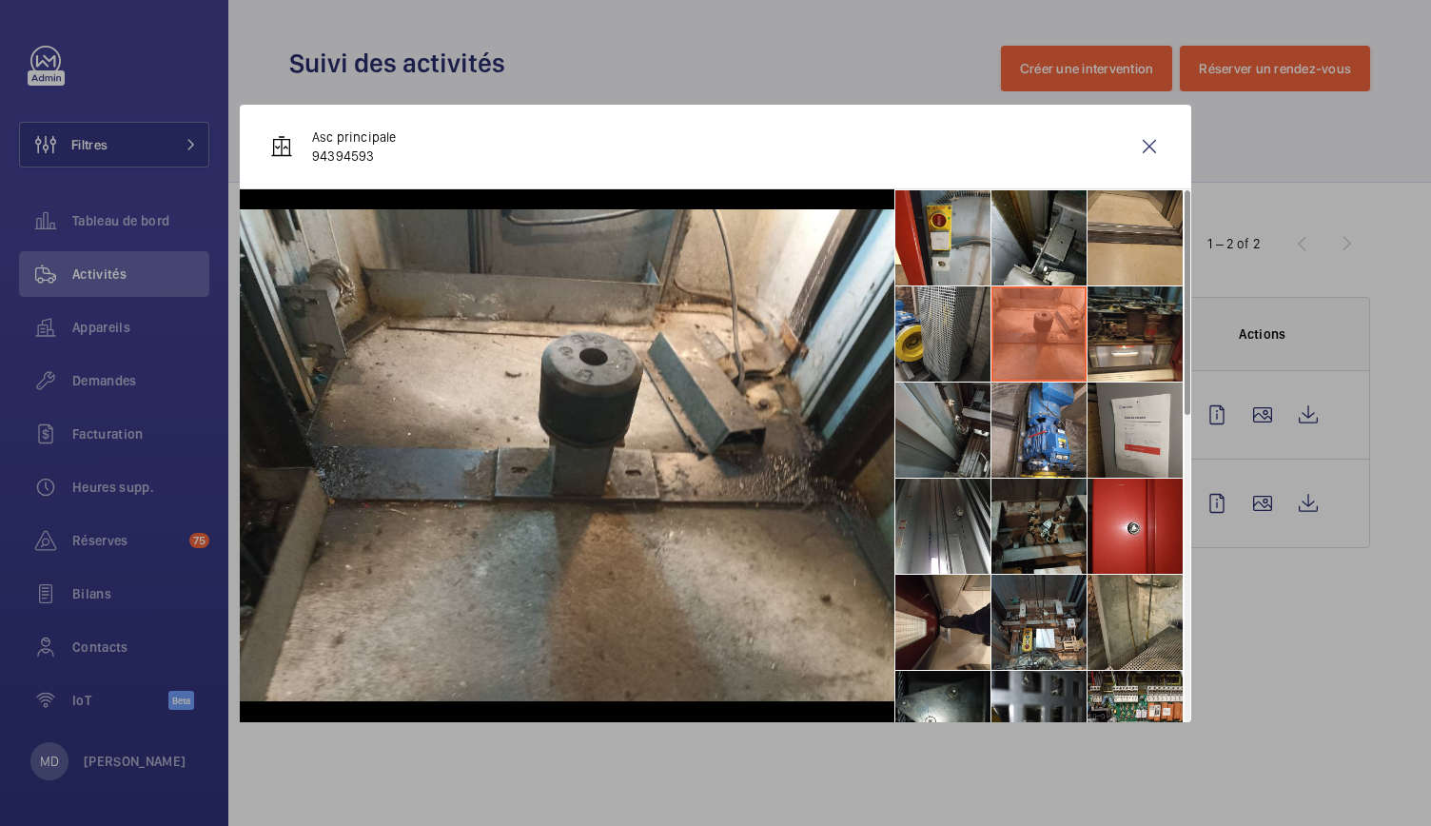
click at [960, 329] on li at bounding box center [942, 333] width 95 height 95
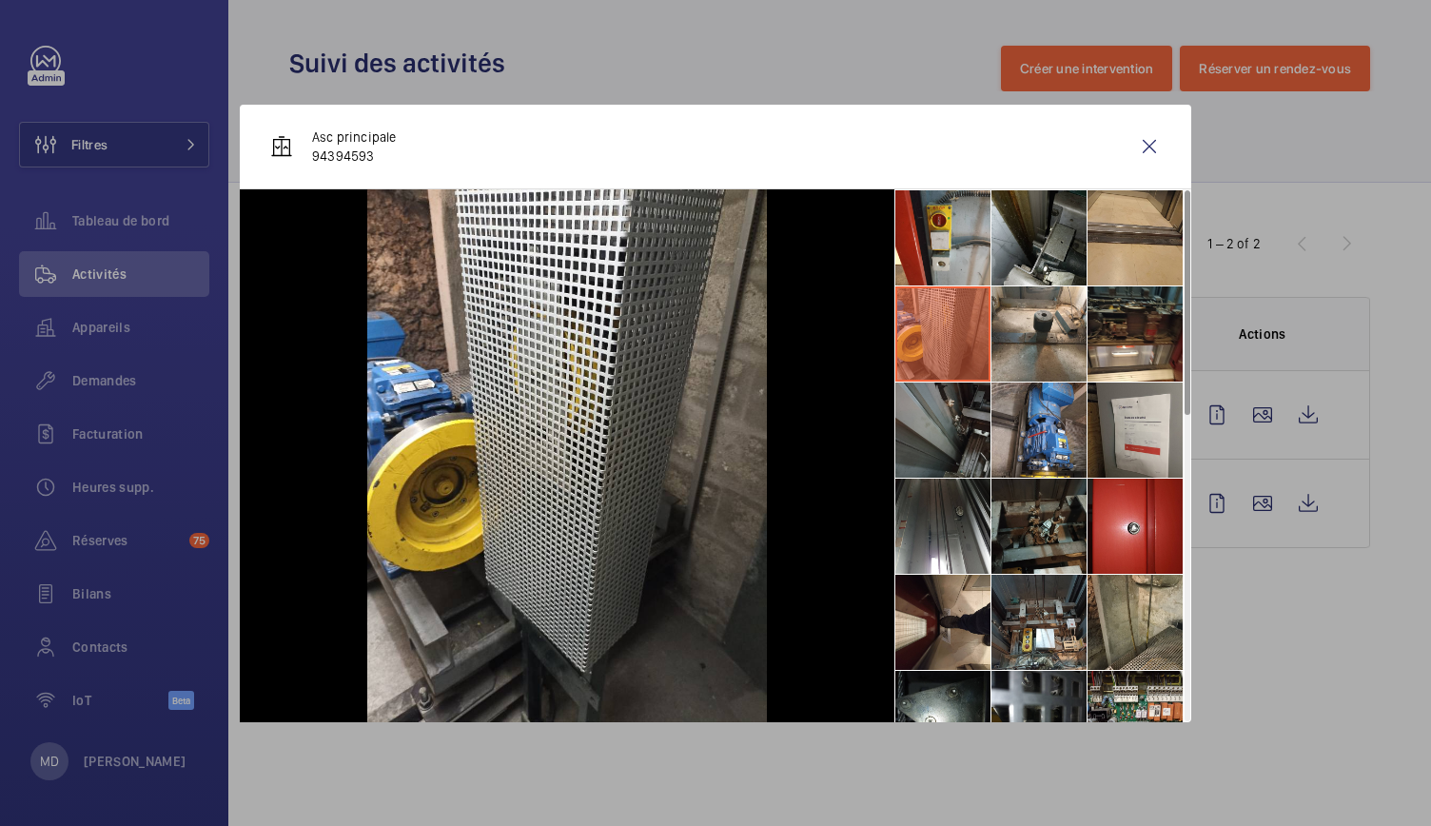
click at [960, 396] on li at bounding box center [942, 430] width 95 height 95
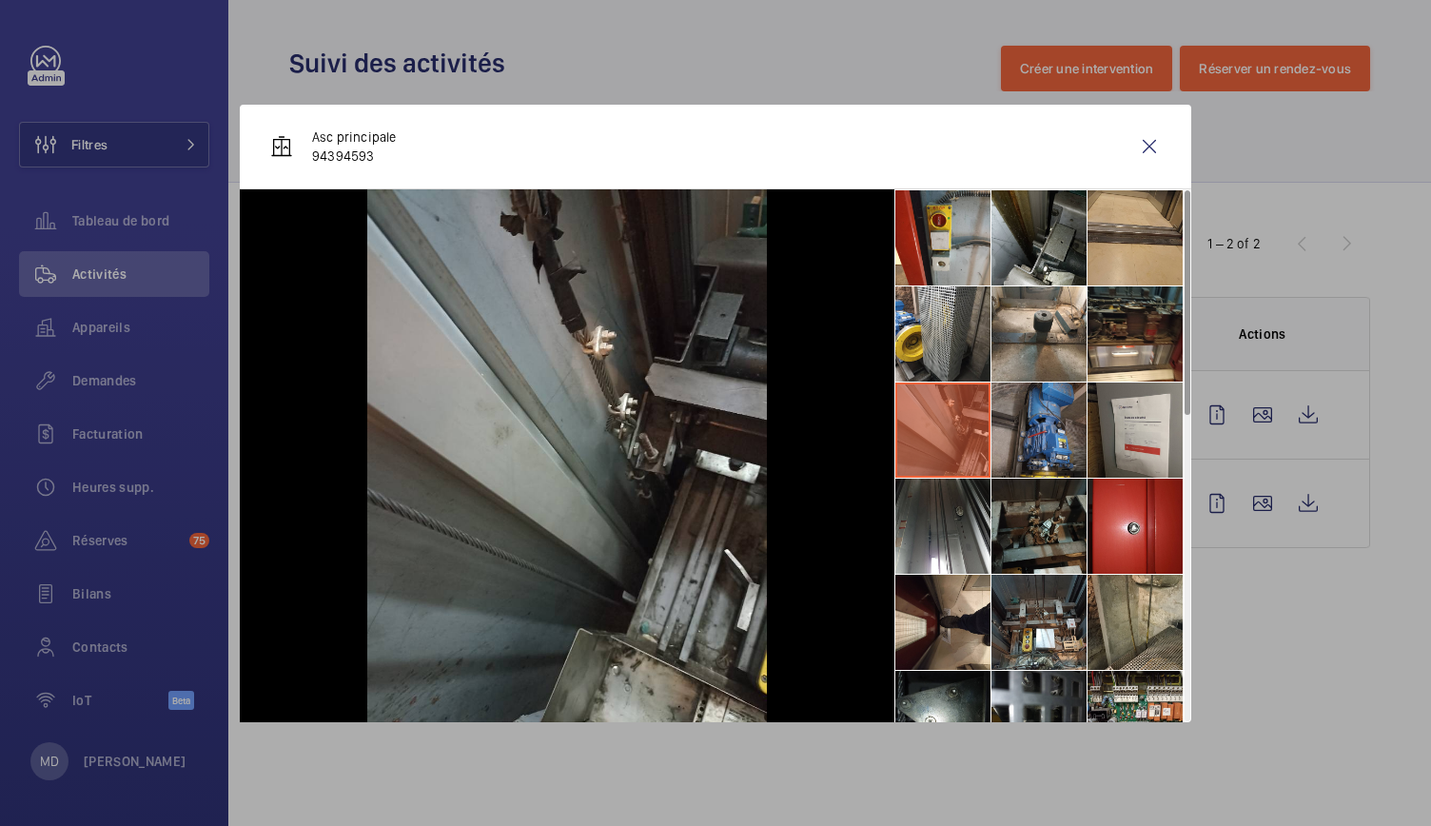
click at [1032, 403] on li at bounding box center [1039, 430] width 95 height 95
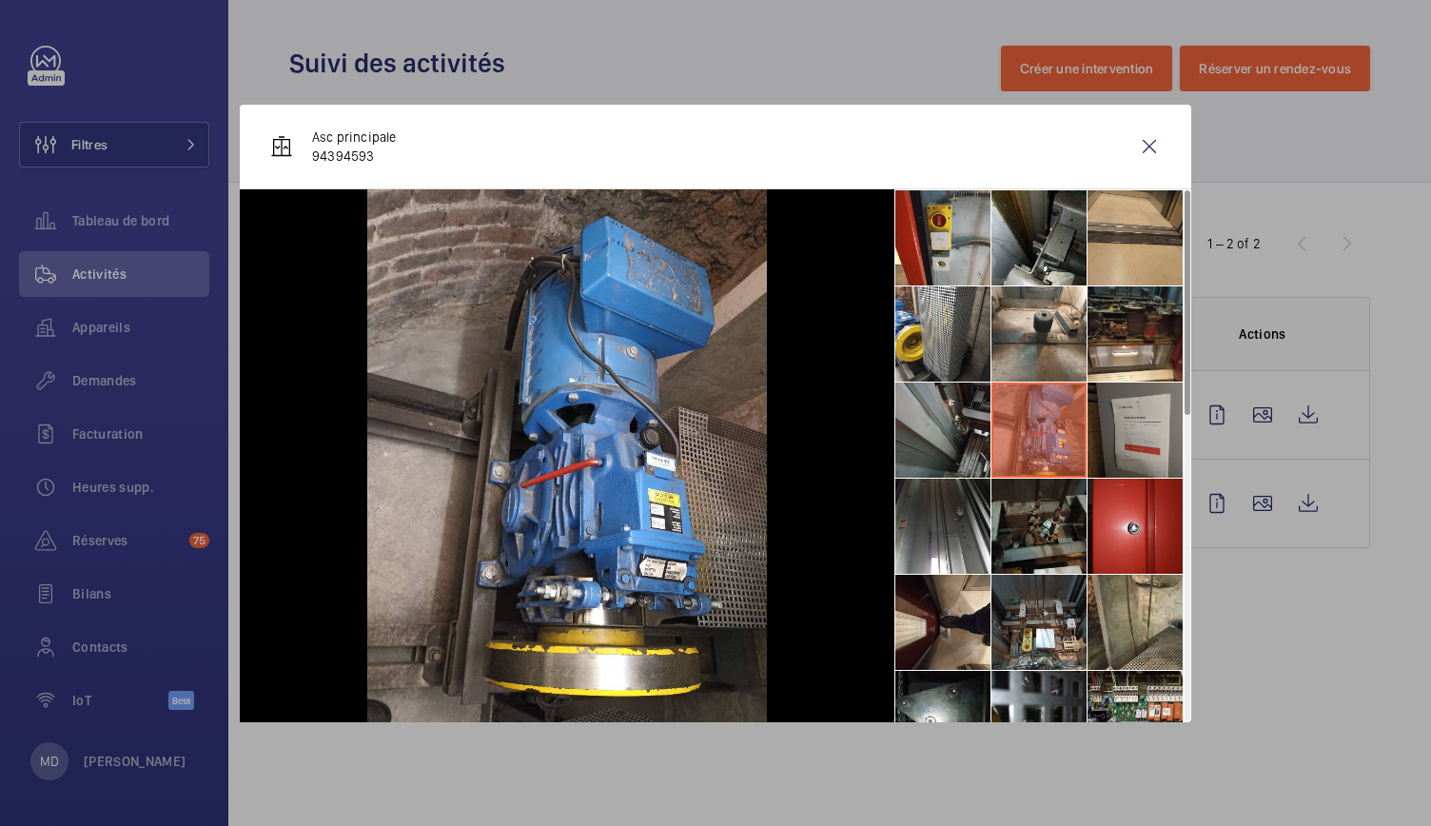
click at [1134, 429] on li at bounding box center [1135, 430] width 95 height 95
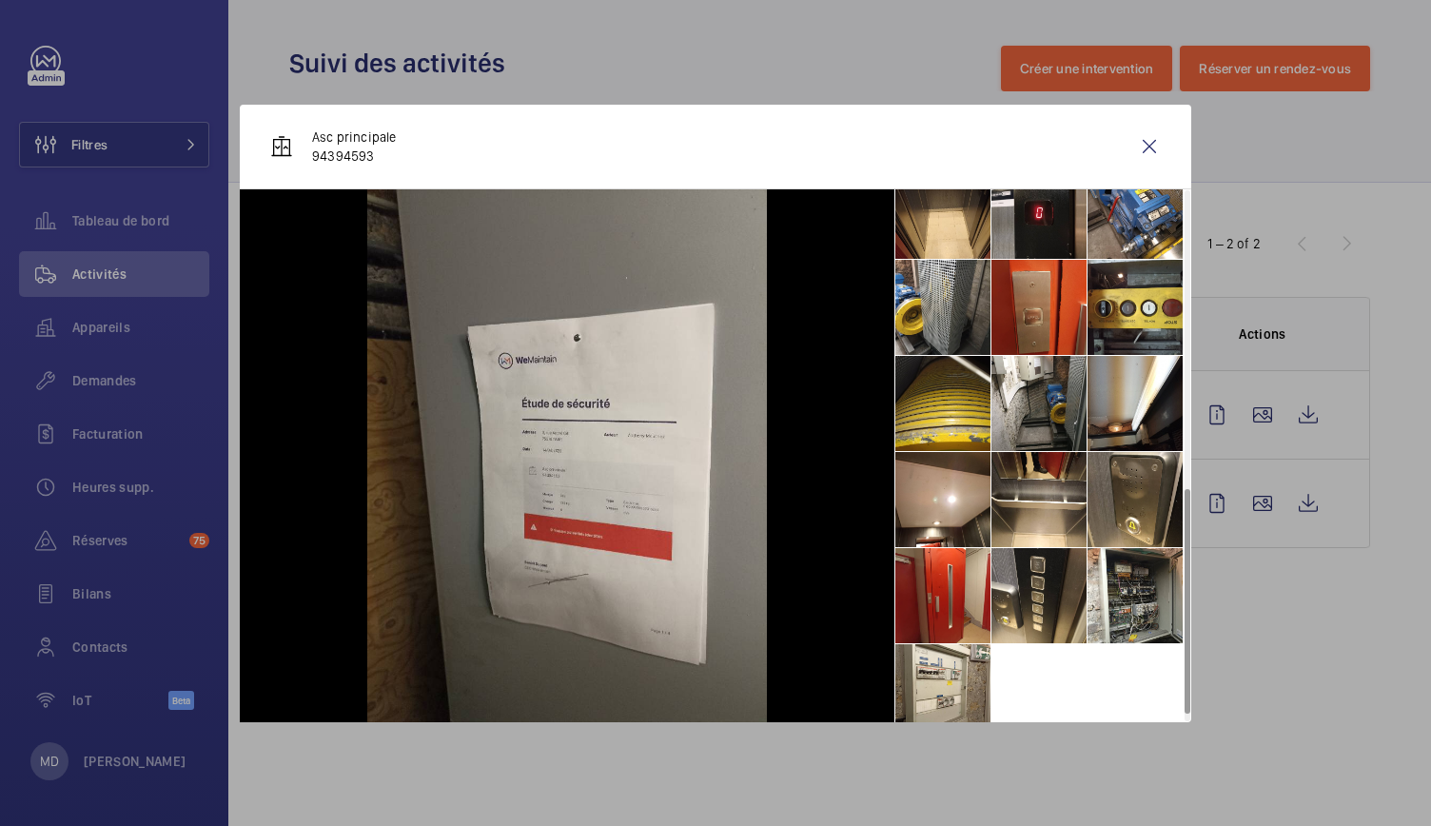
scroll to position [718, 0]
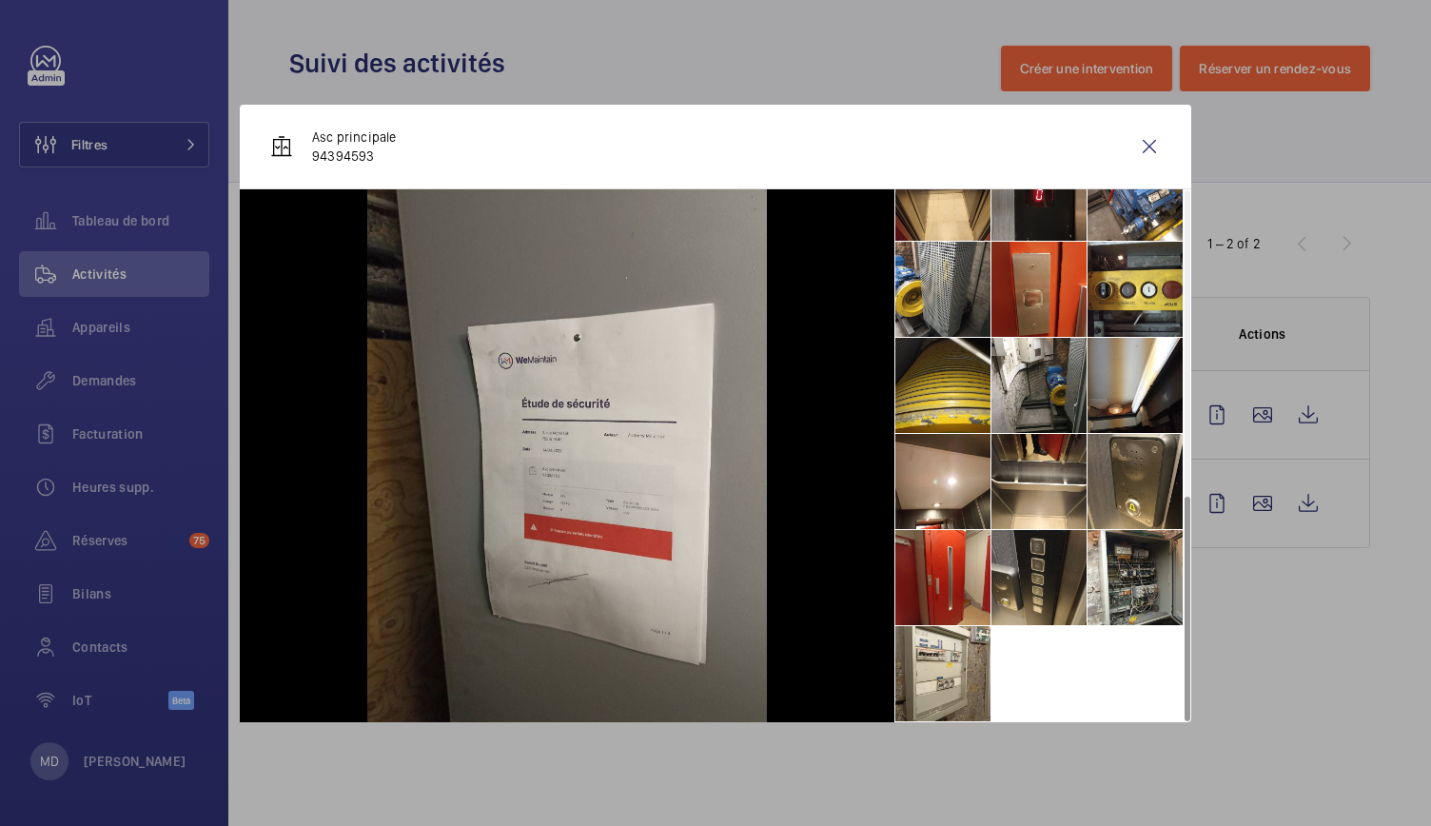
click at [1035, 578] on li at bounding box center [1039, 577] width 95 height 95
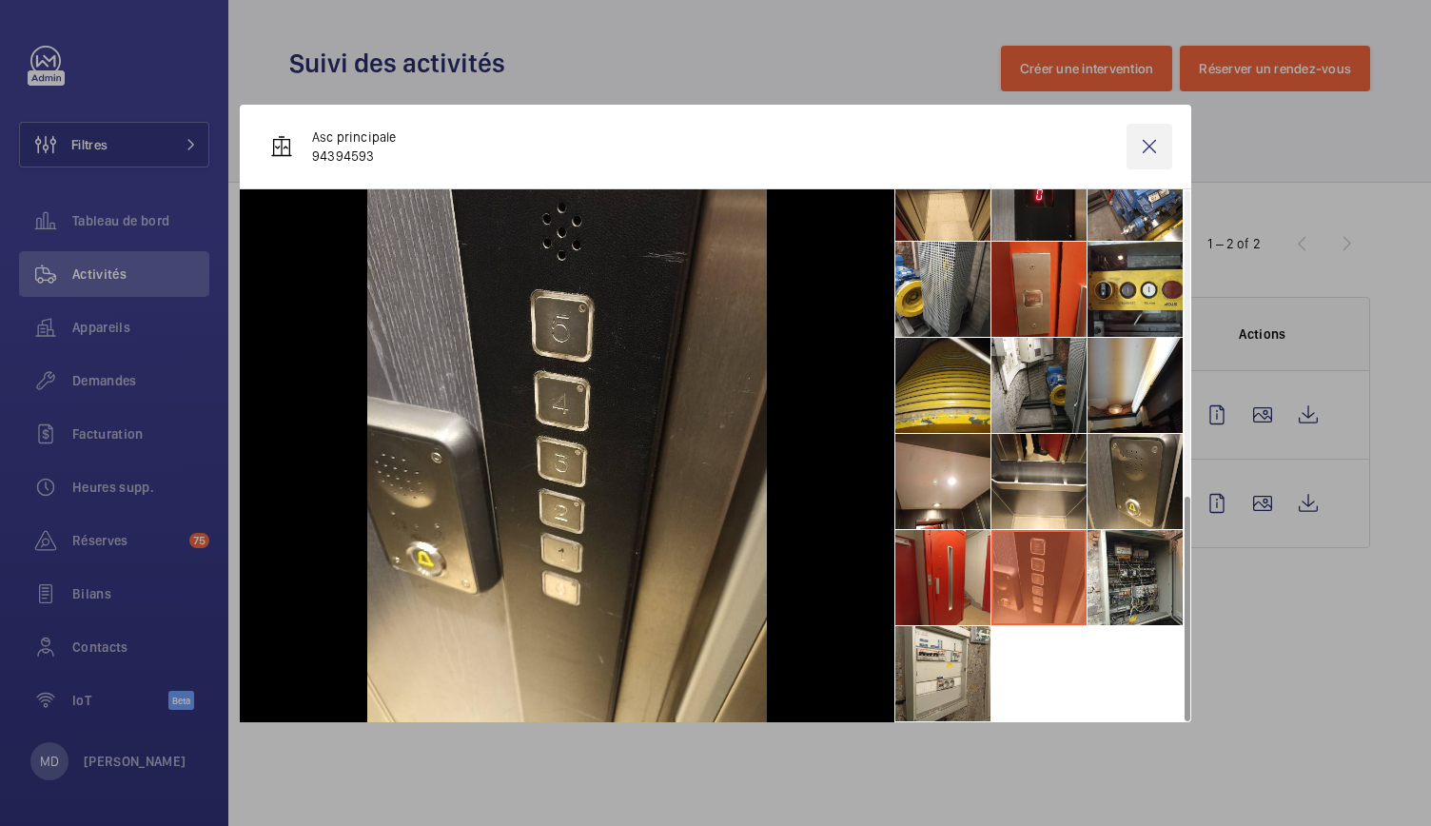
click at [1137, 148] on wm-front-icon-button at bounding box center [1150, 147] width 46 height 46
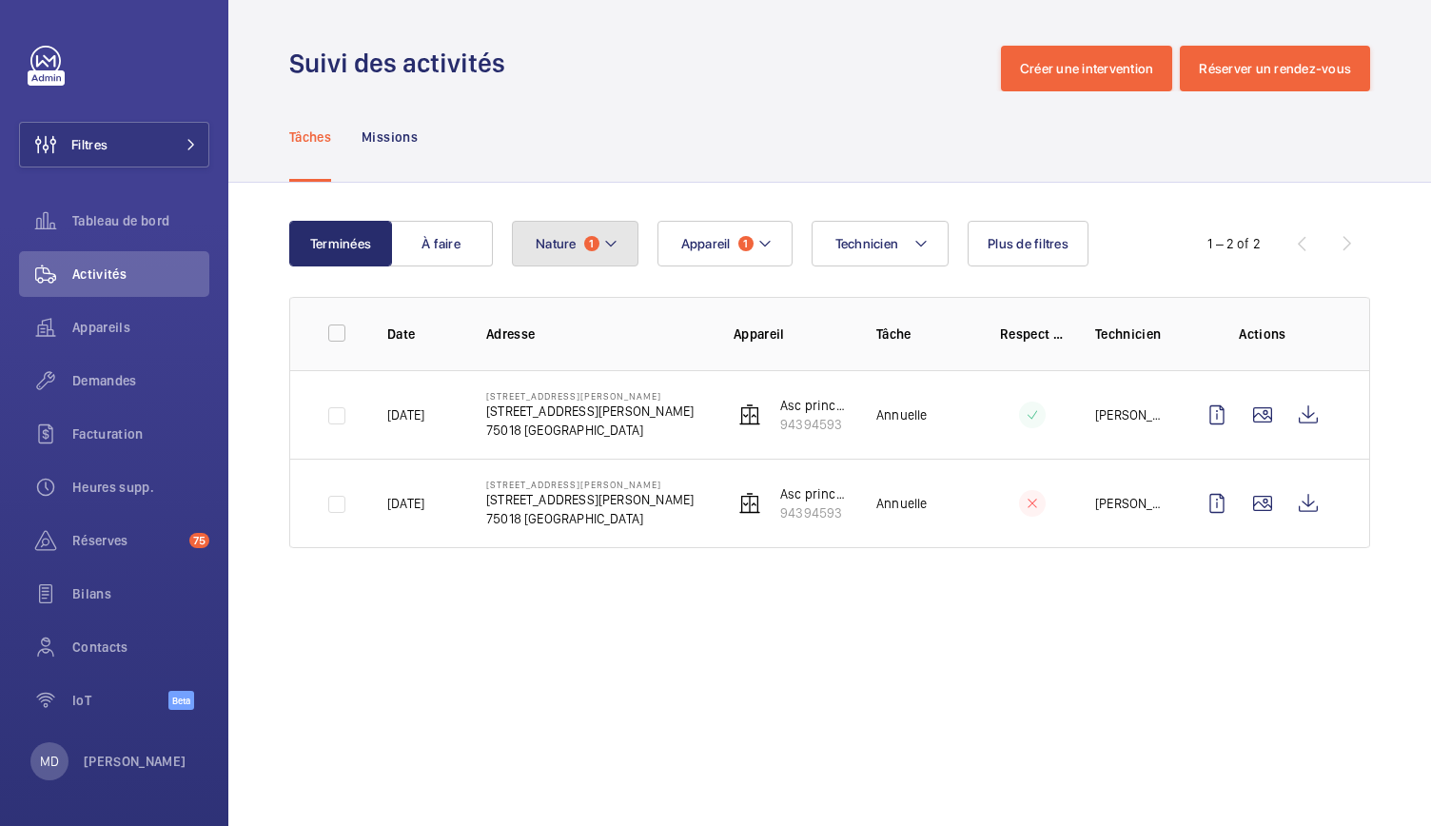
click at [617, 248] on mat-icon at bounding box center [610, 243] width 15 height 23
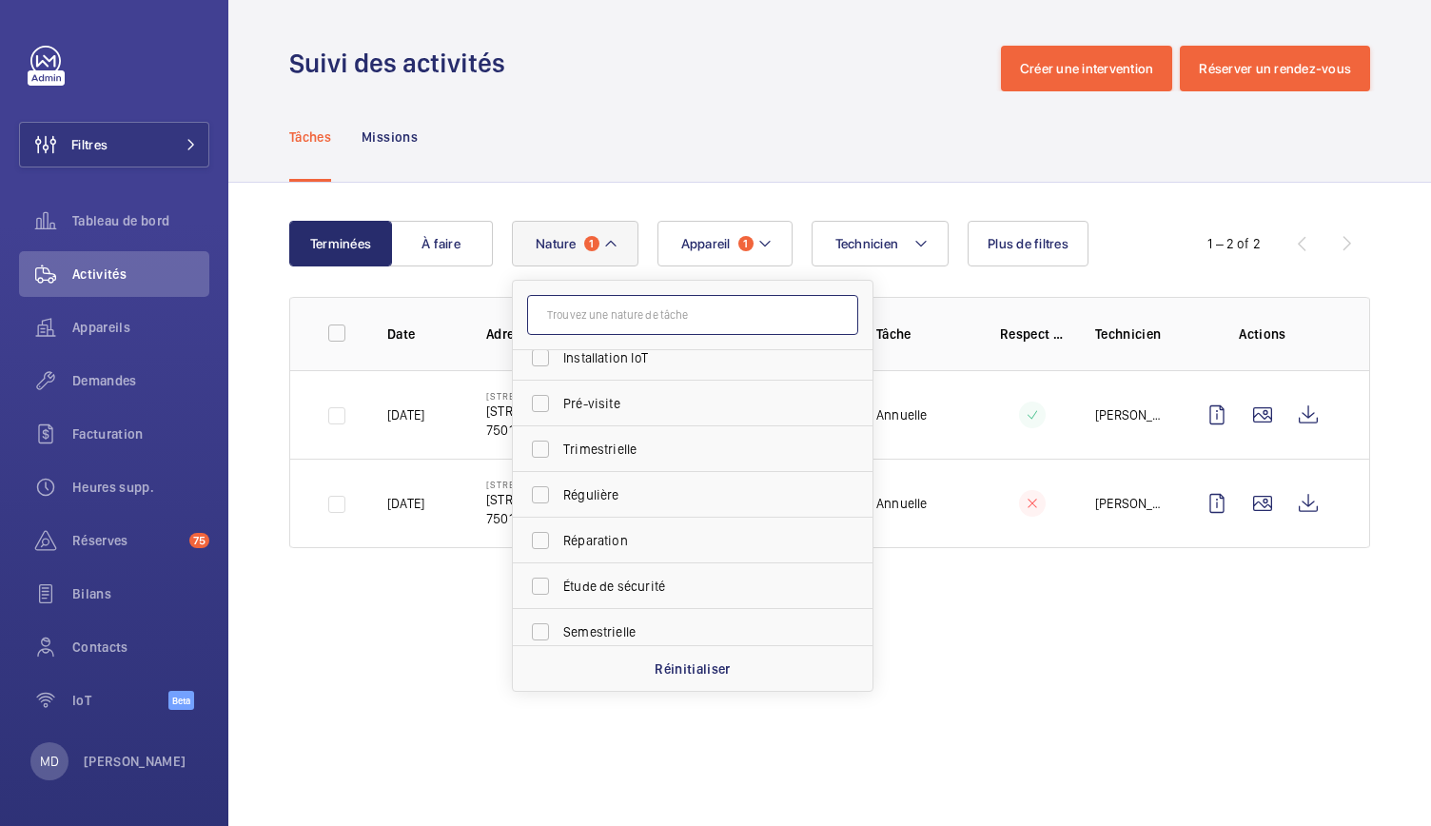
scroll to position [245, 0]
click at [534, 449] on label "Trimestrielle" at bounding box center [678, 448] width 331 height 46
click at [534, 449] on input "Trimestrielle" at bounding box center [540, 448] width 38 height 38
checkbox input "true"
click at [541, 636] on label "Semestrielle" at bounding box center [678, 631] width 331 height 46
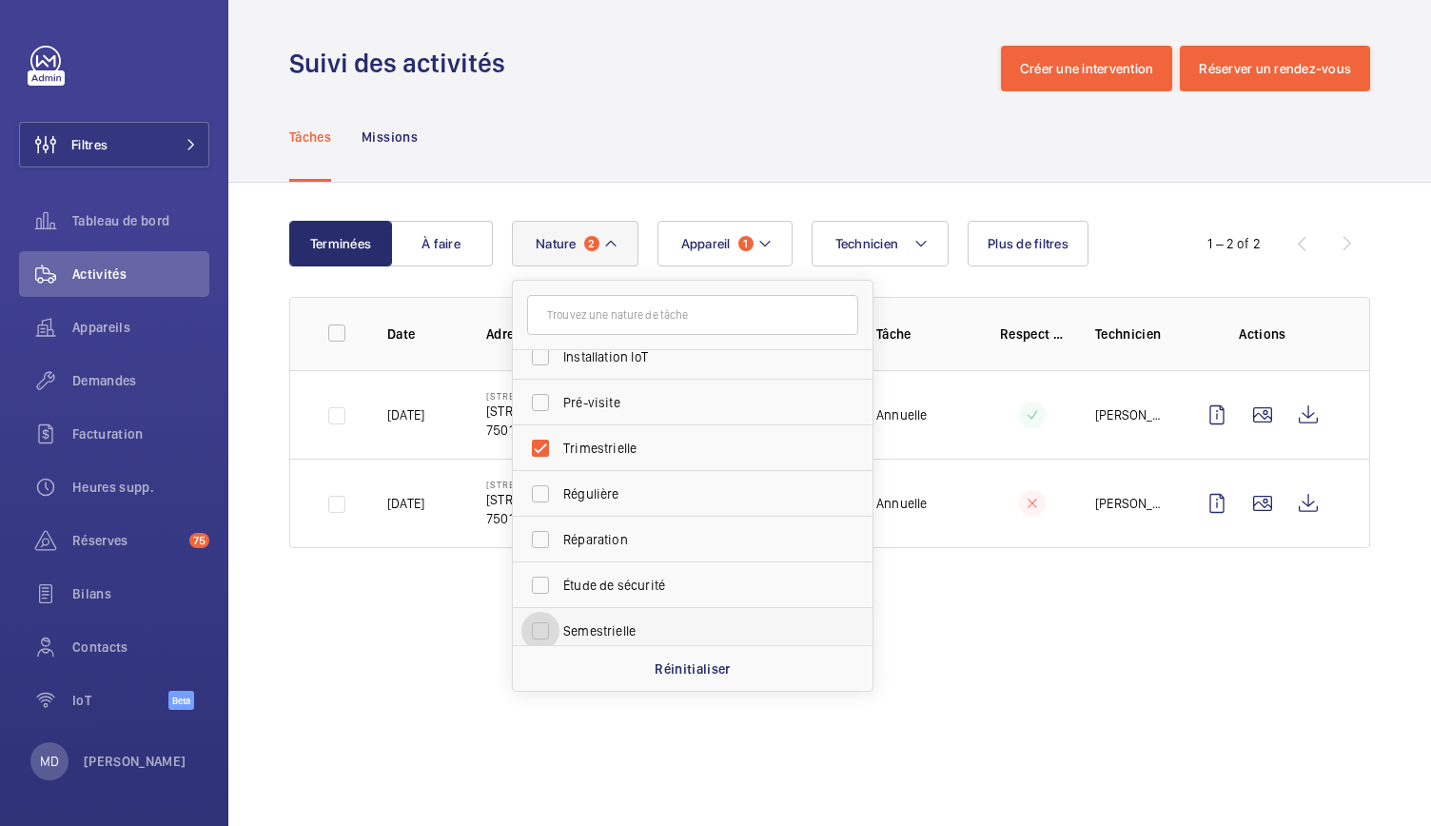
click at [541, 636] on input "Semestrielle" at bounding box center [540, 631] width 38 height 38
checkbox input "true"
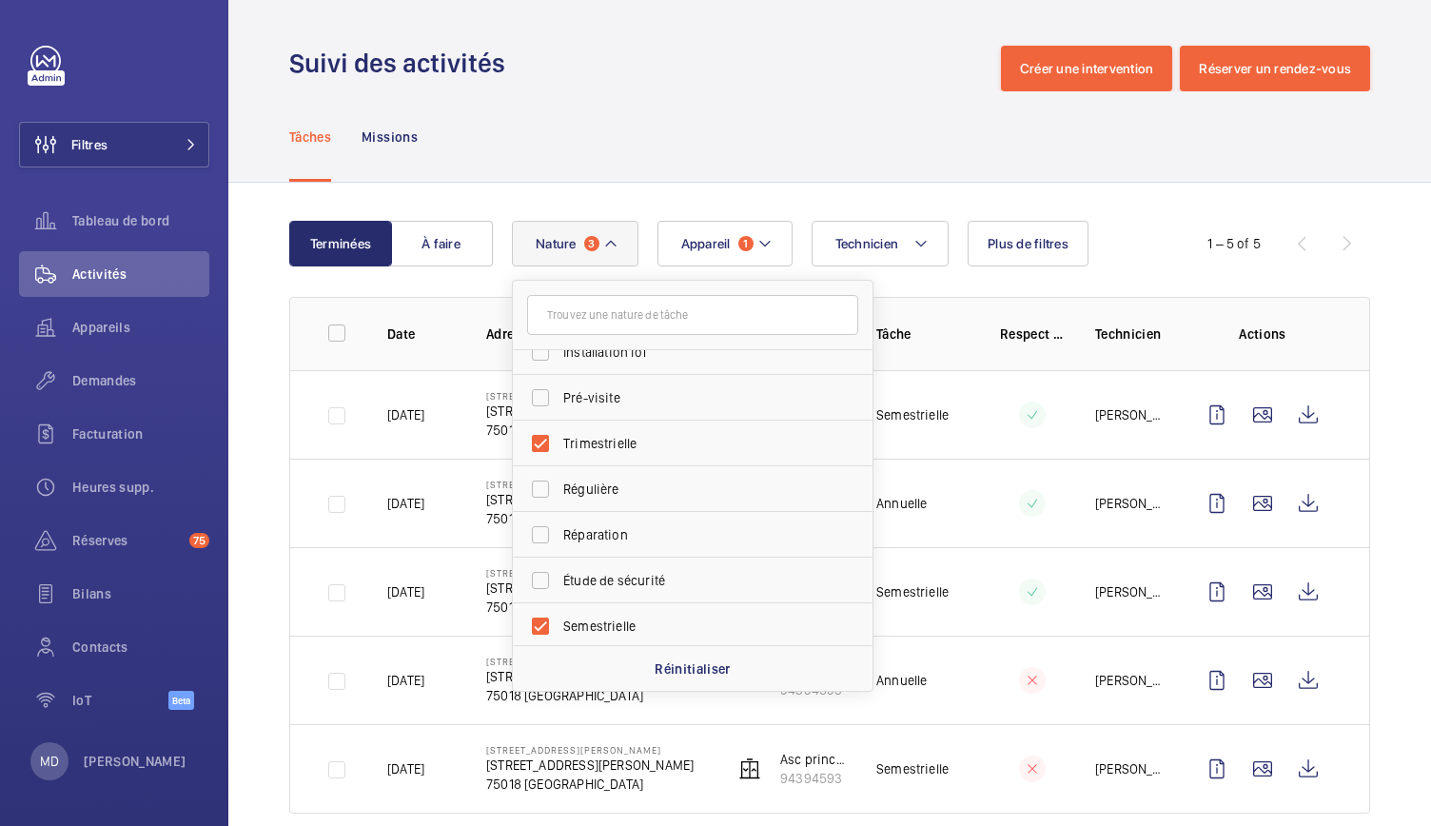
click at [568, 144] on div "Tâches Missions" at bounding box center [829, 136] width 1081 height 90
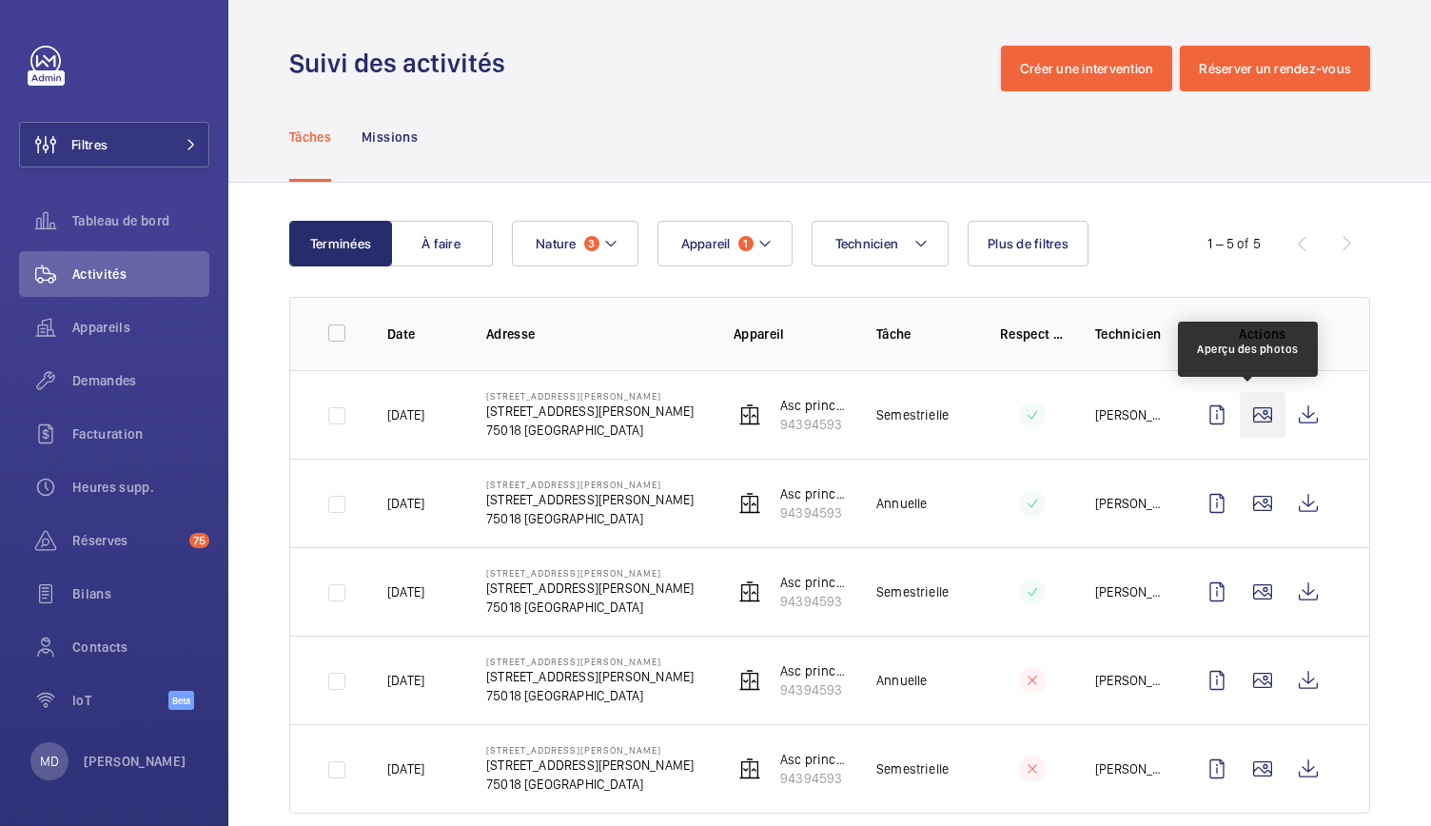
click at [1259, 418] on wm-front-icon-button at bounding box center [1263, 415] width 46 height 46
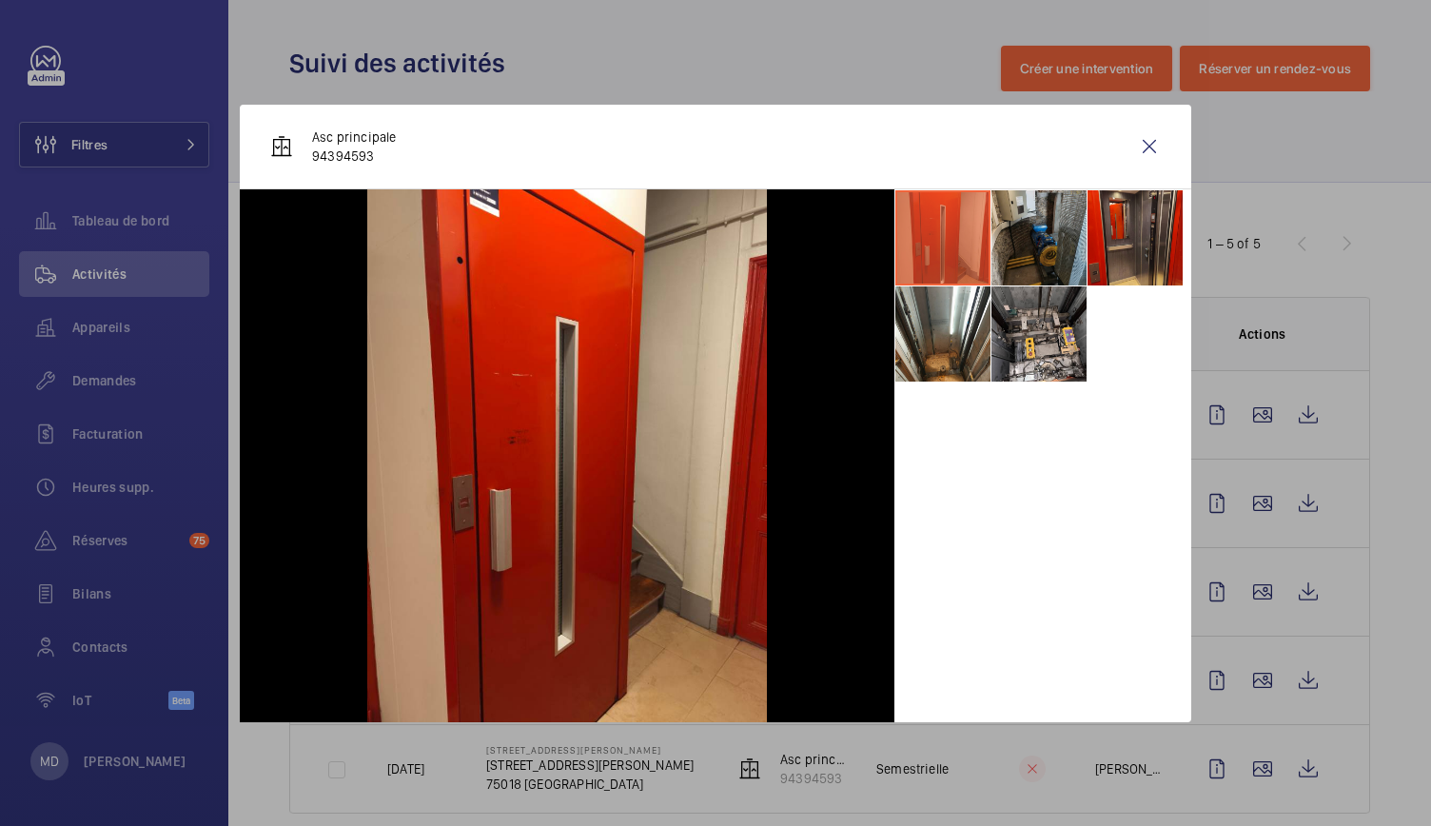
click at [1059, 224] on li at bounding box center [1039, 237] width 95 height 95
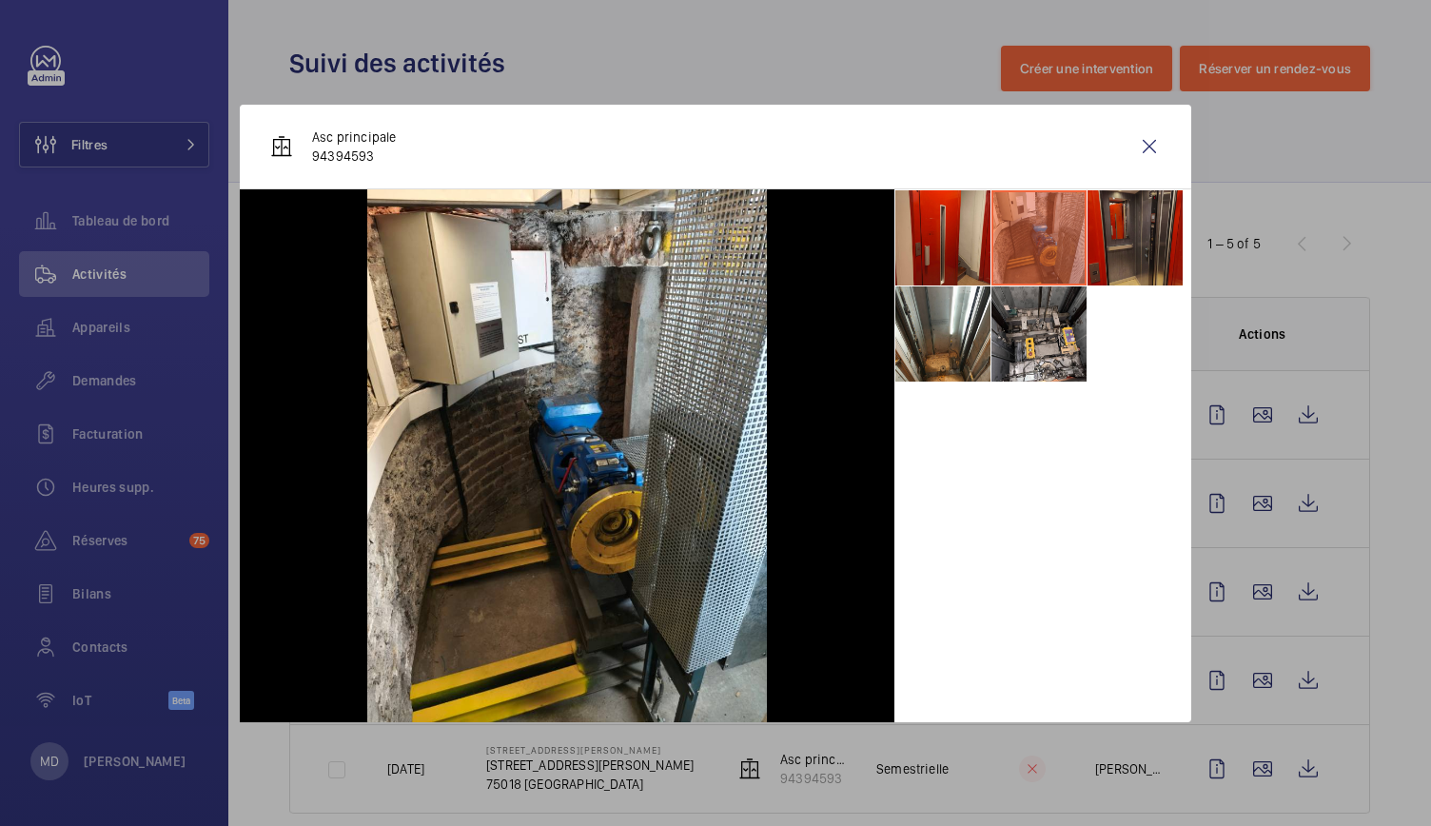
click at [1137, 237] on li at bounding box center [1135, 237] width 95 height 95
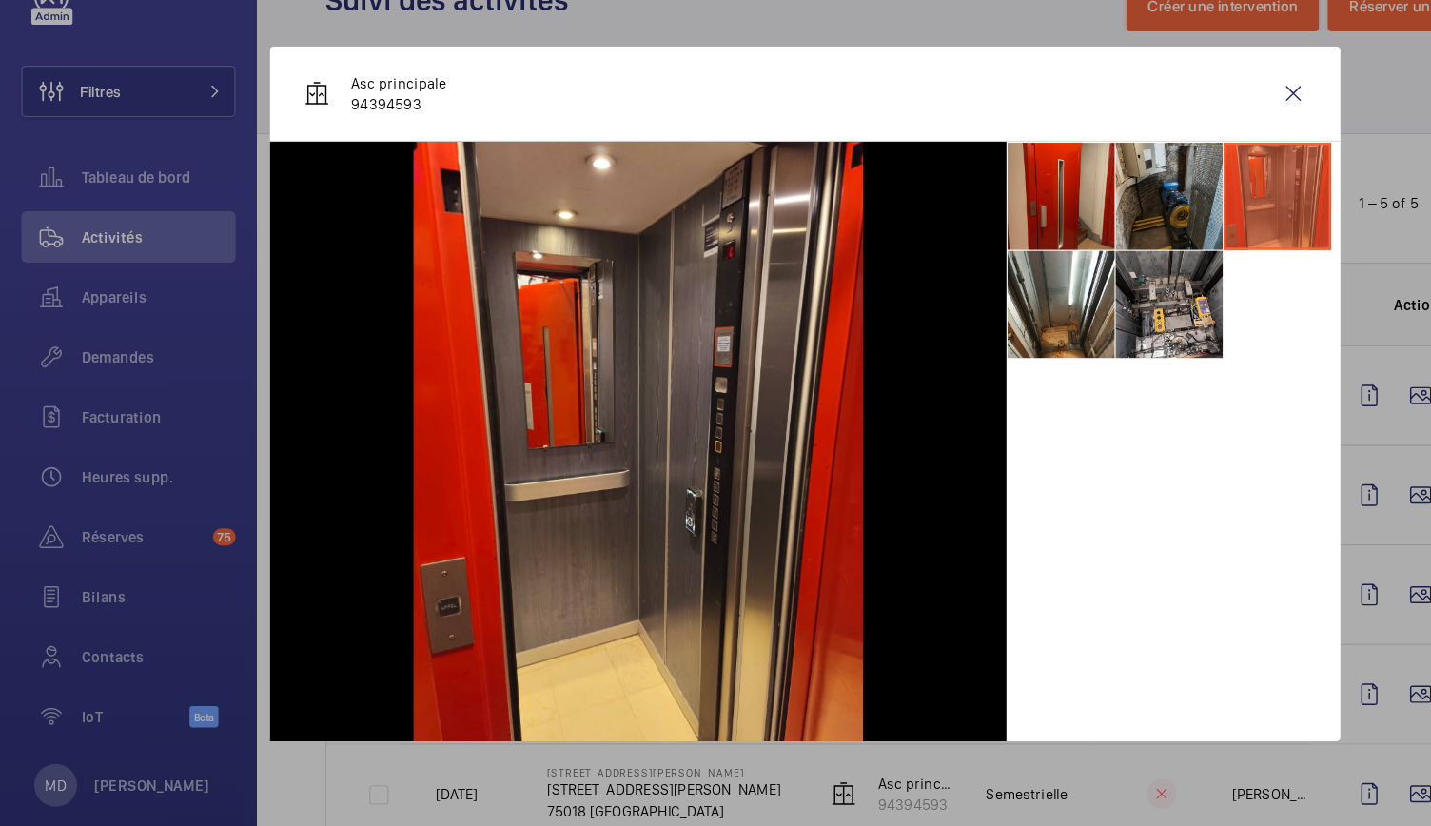
click at [1024, 259] on li at bounding box center [1039, 237] width 95 height 95
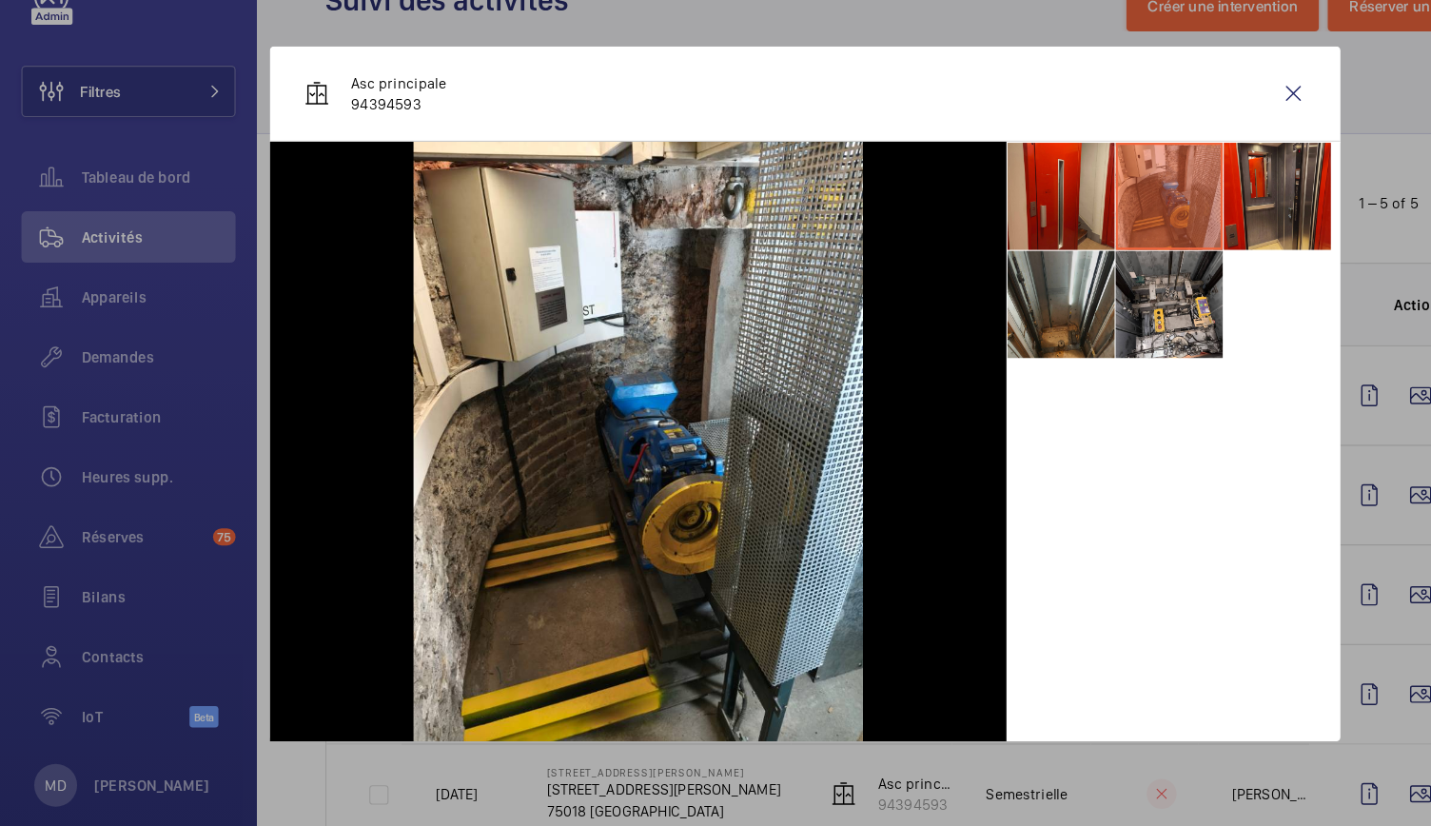
click at [946, 345] on li at bounding box center [942, 333] width 95 height 95
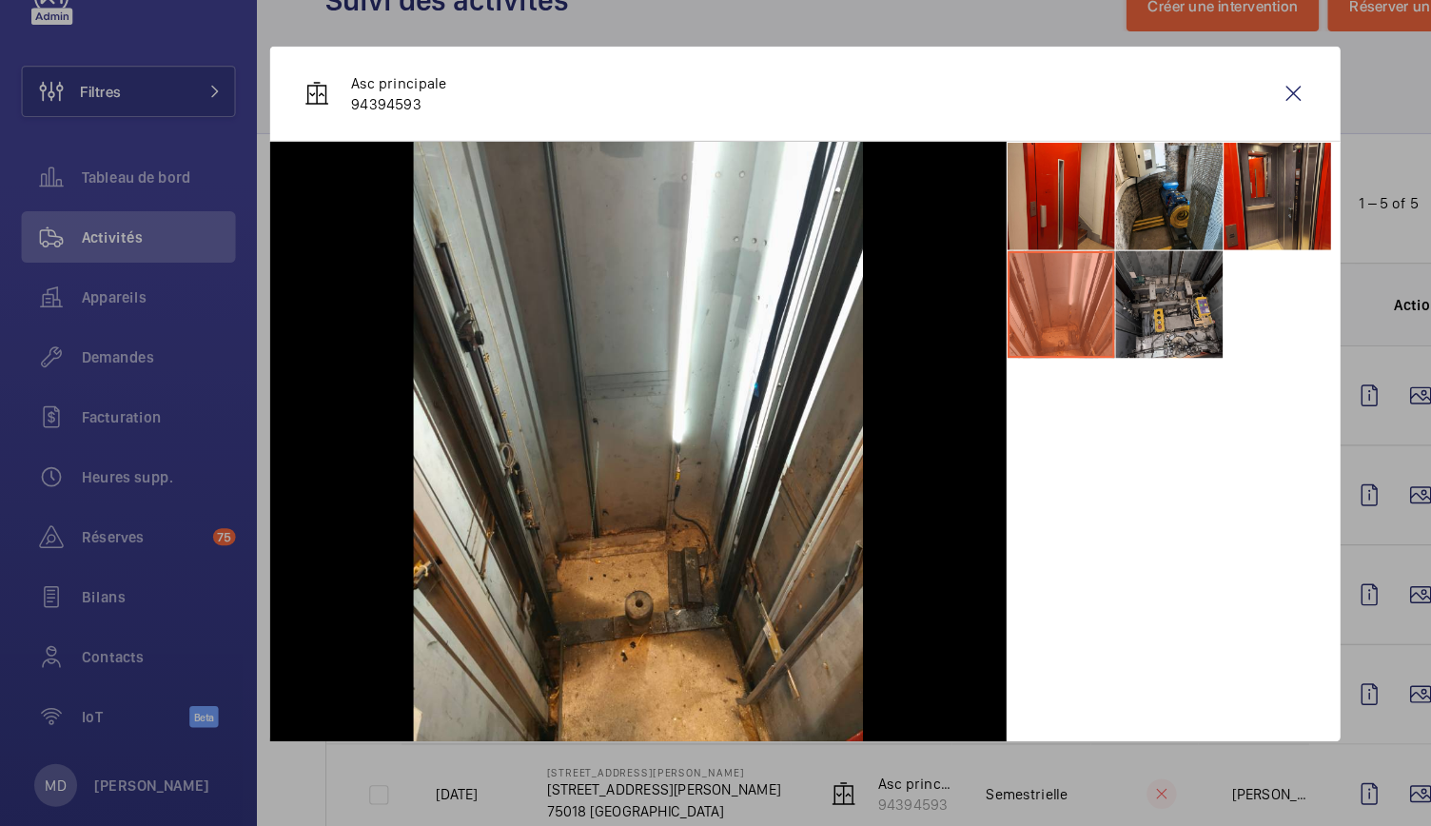
click at [1029, 349] on li at bounding box center [1039, 333] width 95 height 95
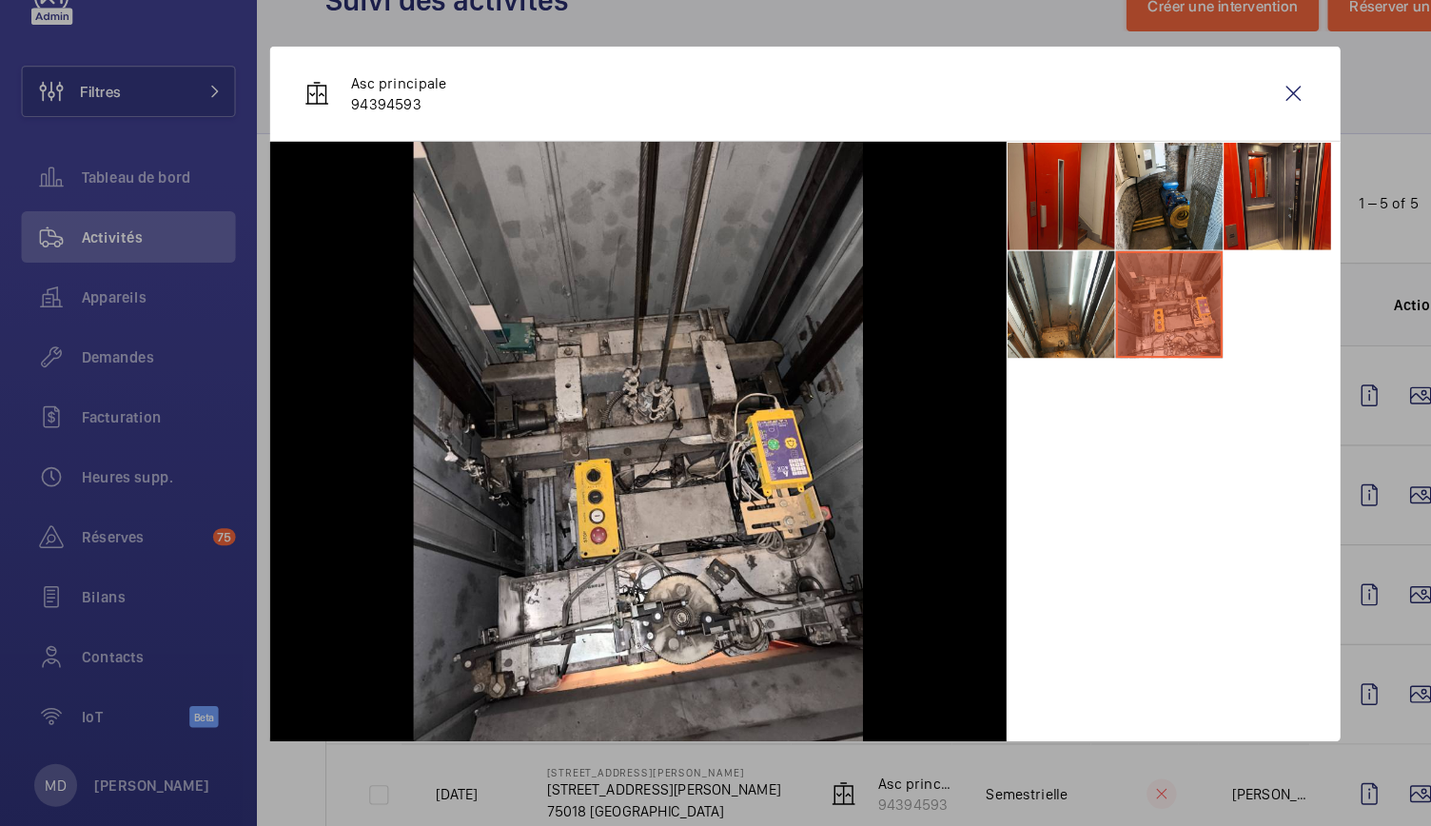
click at [972, 256] on li at bounding box center [942, 237] width 95 height 95
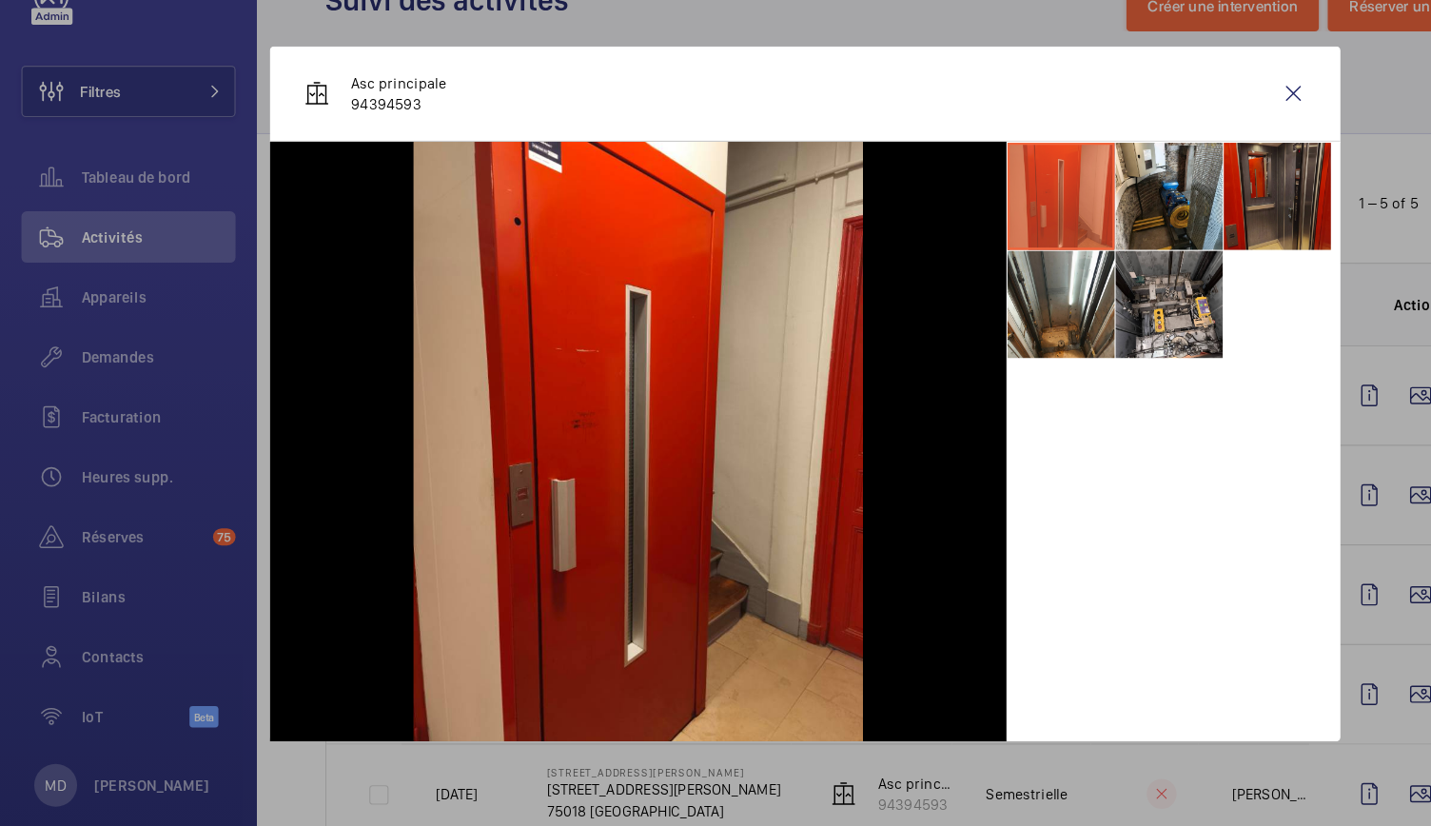
click at [1126, 229] on li at bounding box center [1135, 237] width 95 height 95
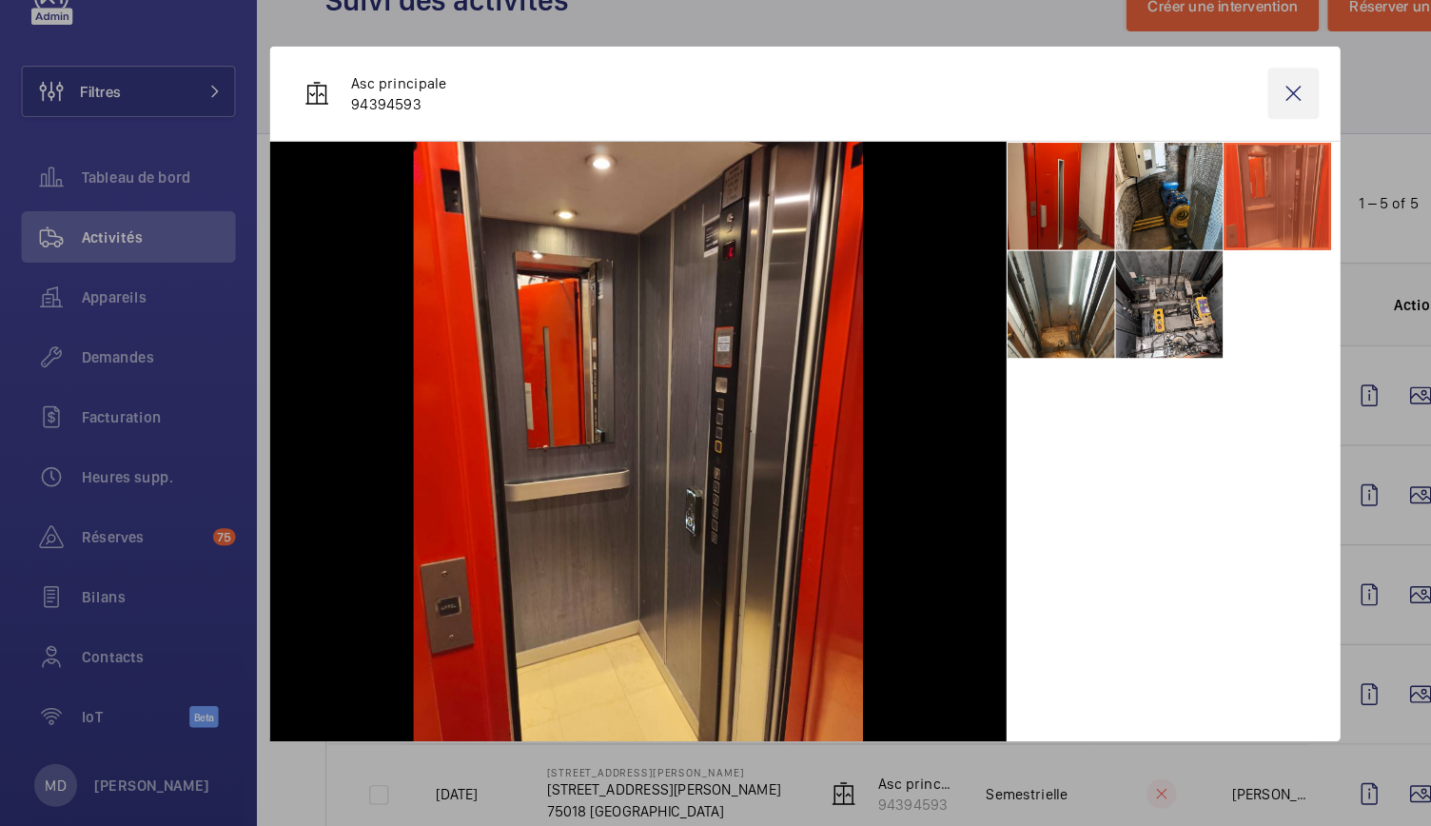
click at [1147, 159] on wm-front-icon-button at bounding box center [1150, 147] width 46 height 46
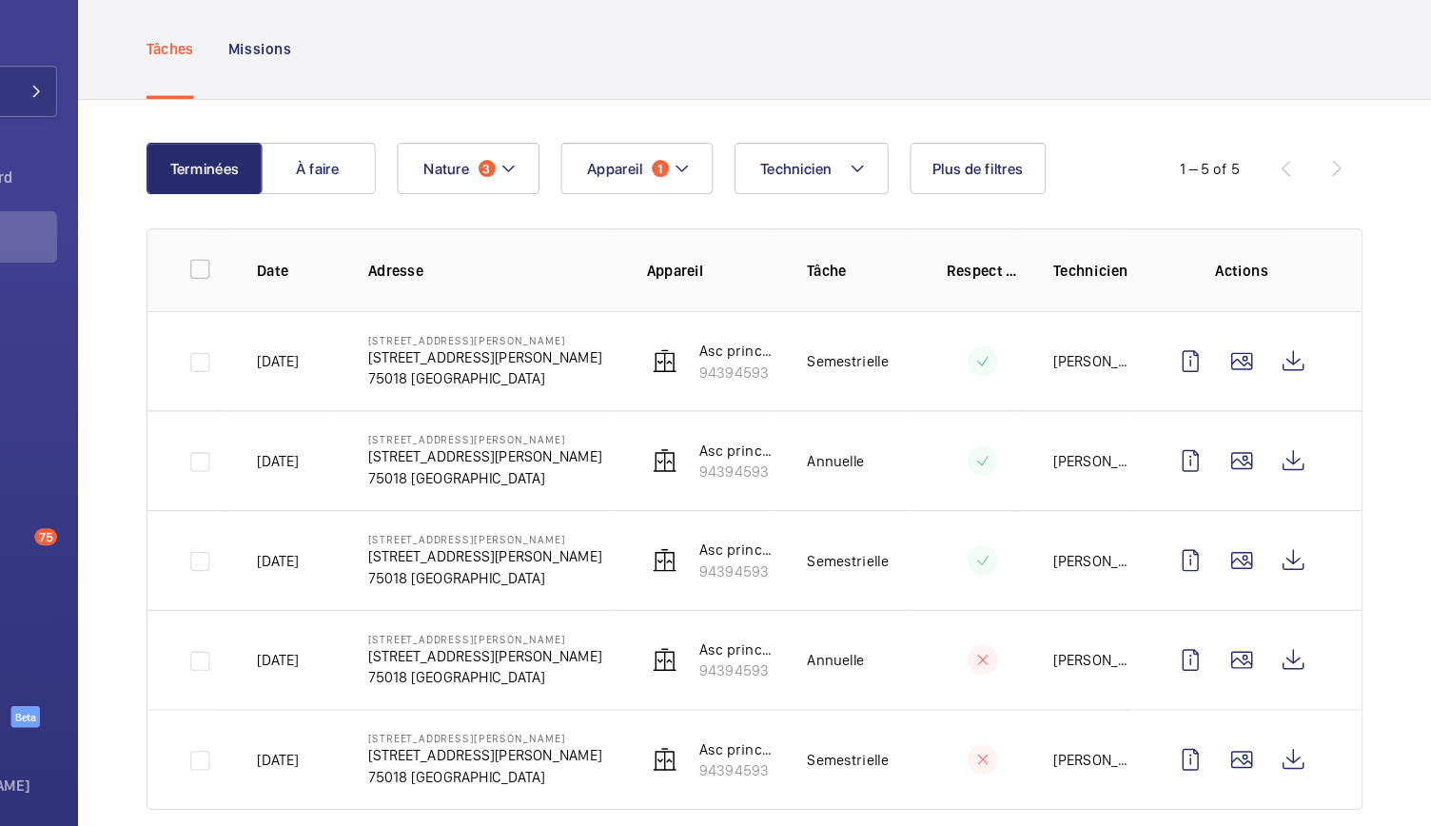
scroll to position [0, 0]
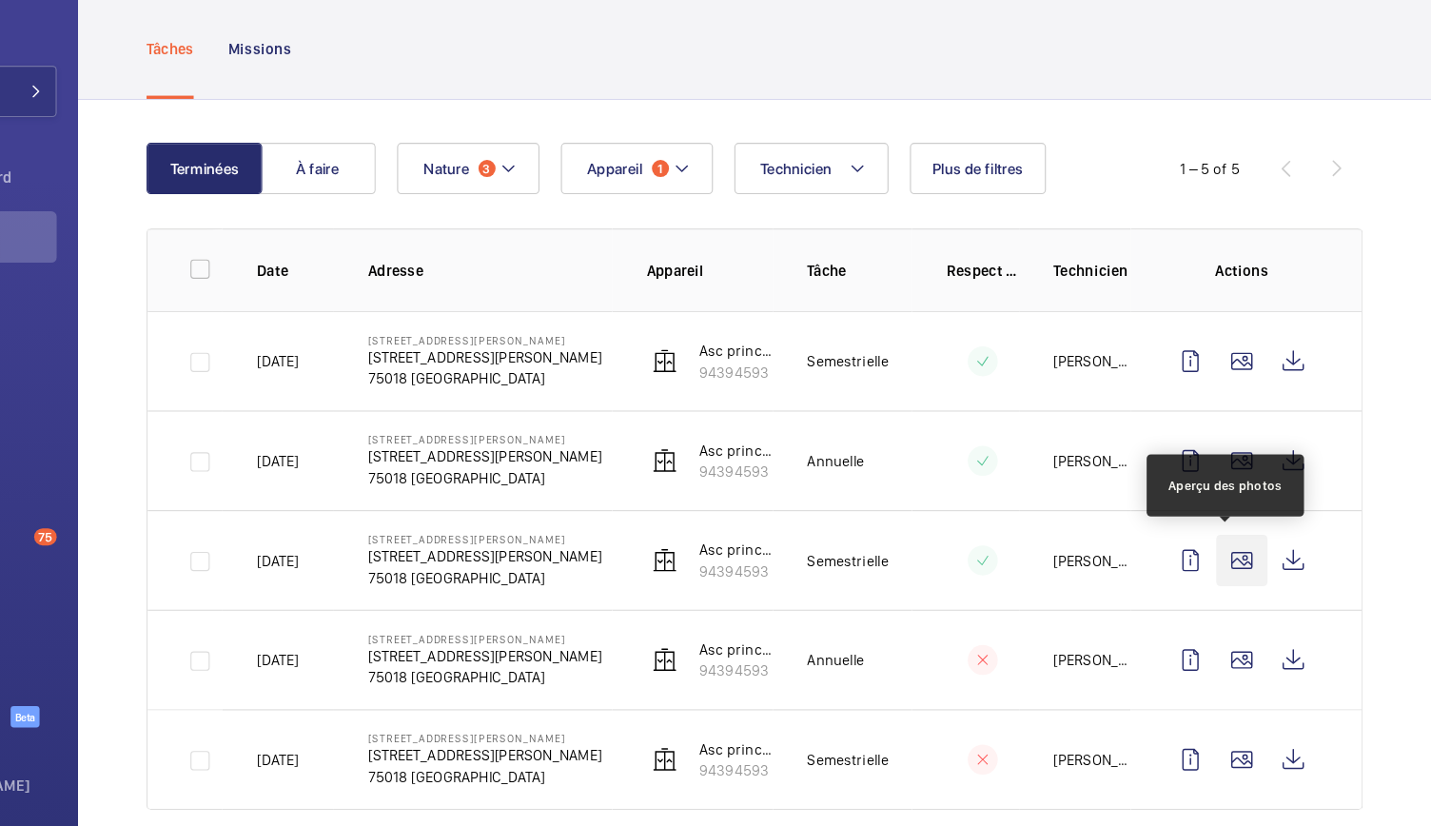
click at [1240, 560] on wm-front-icon-button at bounding box center [1263, 562] width 46 height 46
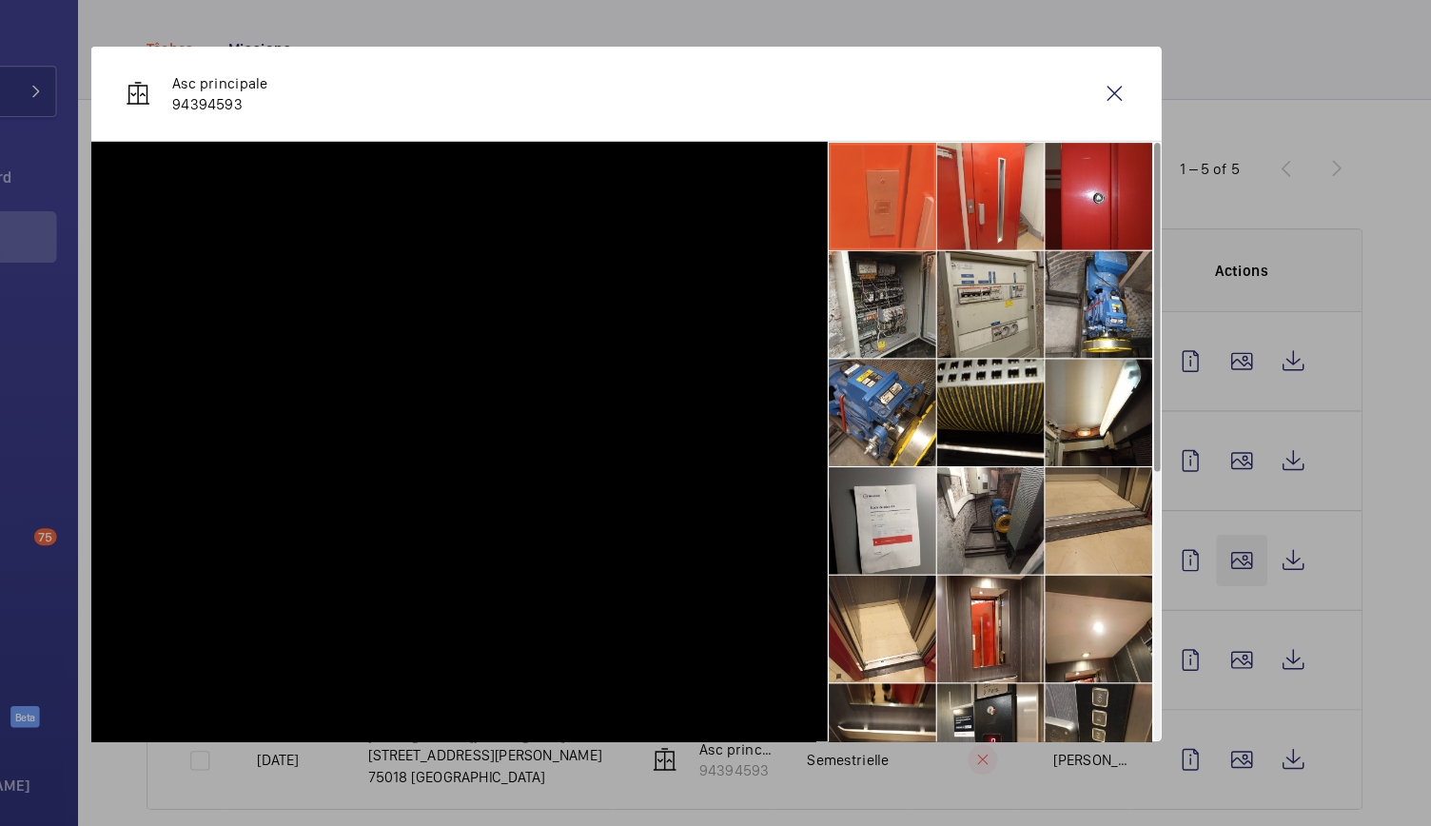
click at [1239, 560] on div at bounding box center [715, 413] width 1431 height 826
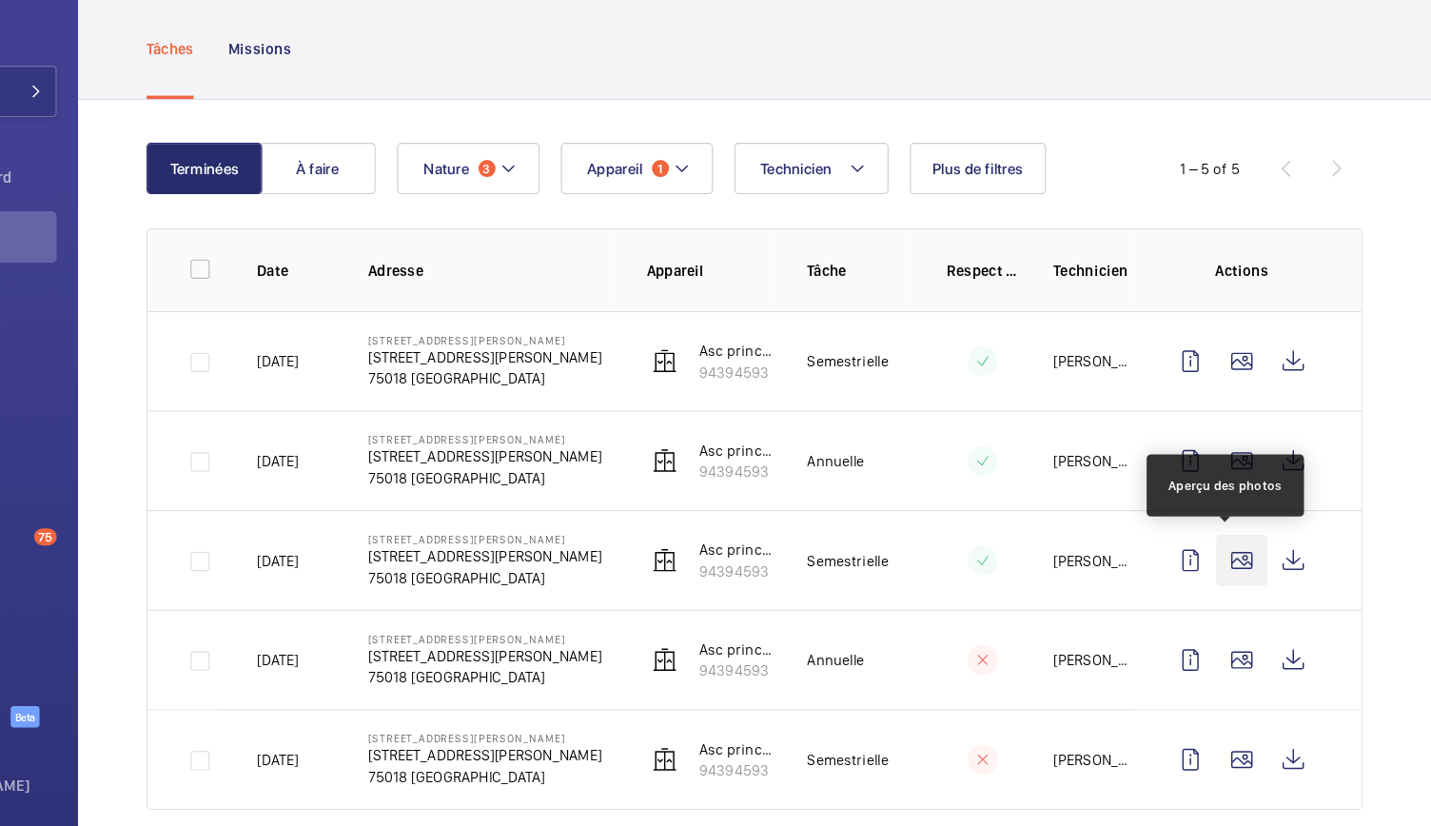
click at [1248, 569] on wm-front-icon-button at bounding box center [1263, 562] width 46 height 46
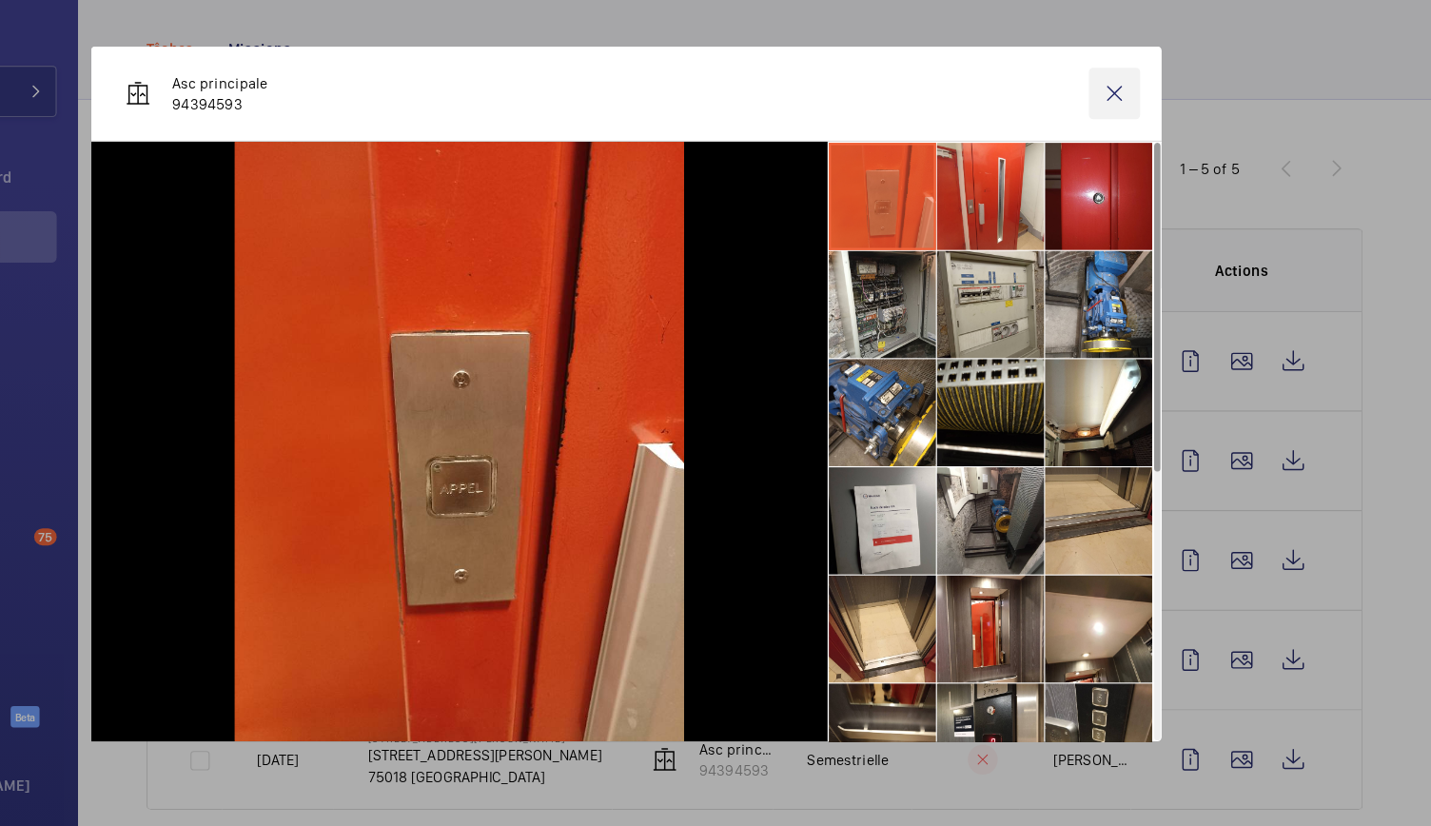
click at [1153, 136] on wm-front-icon-button at bounding box center [1150, 147] width 46 height 46
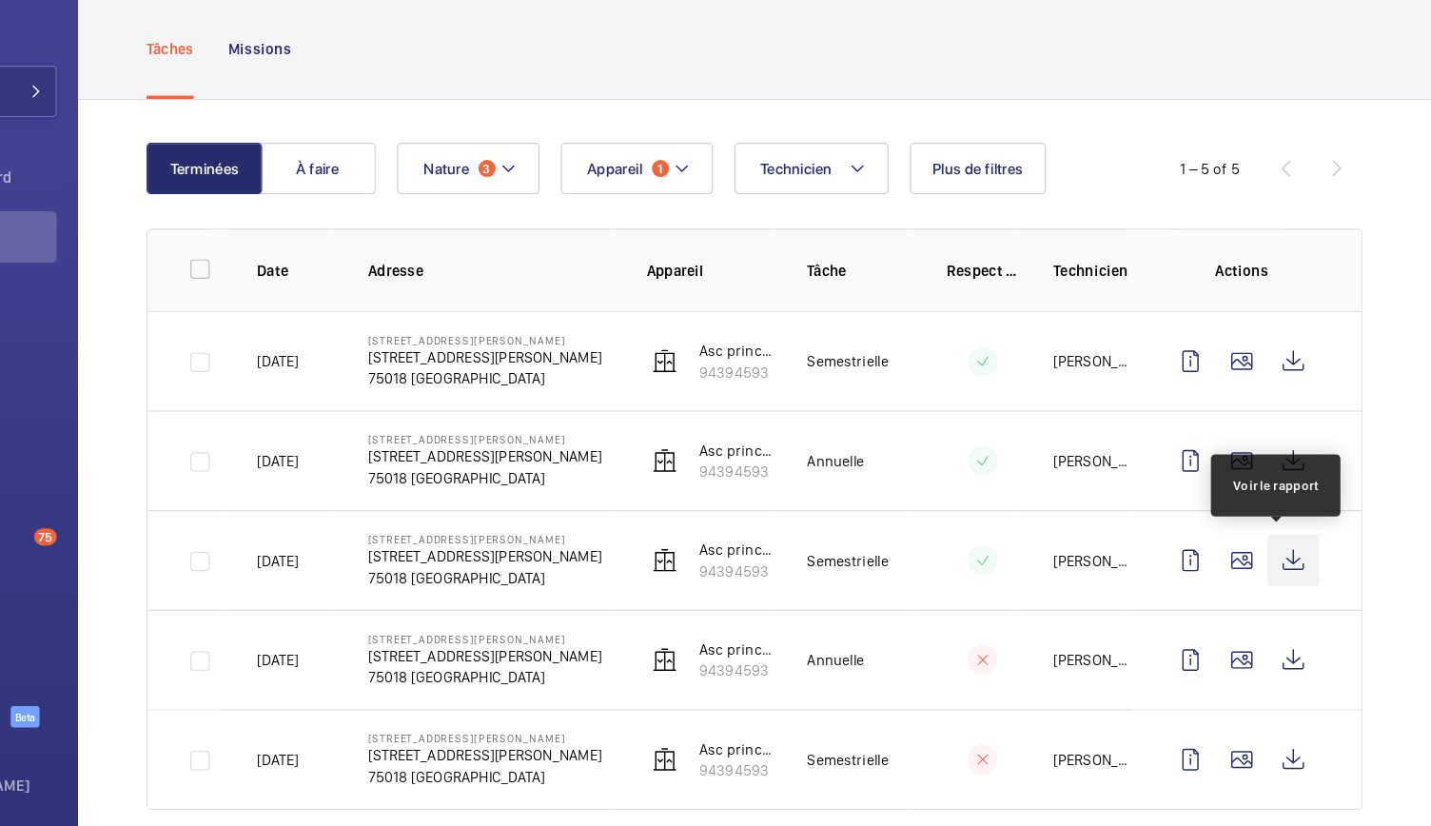
click at [1286, 558] on wm-front-icon-button at bounding box center [1309, 562] width 46 height 46
click at [1260, 580] on wm-front-icon-button at bounding box center [1263, 562] width 46 height 46
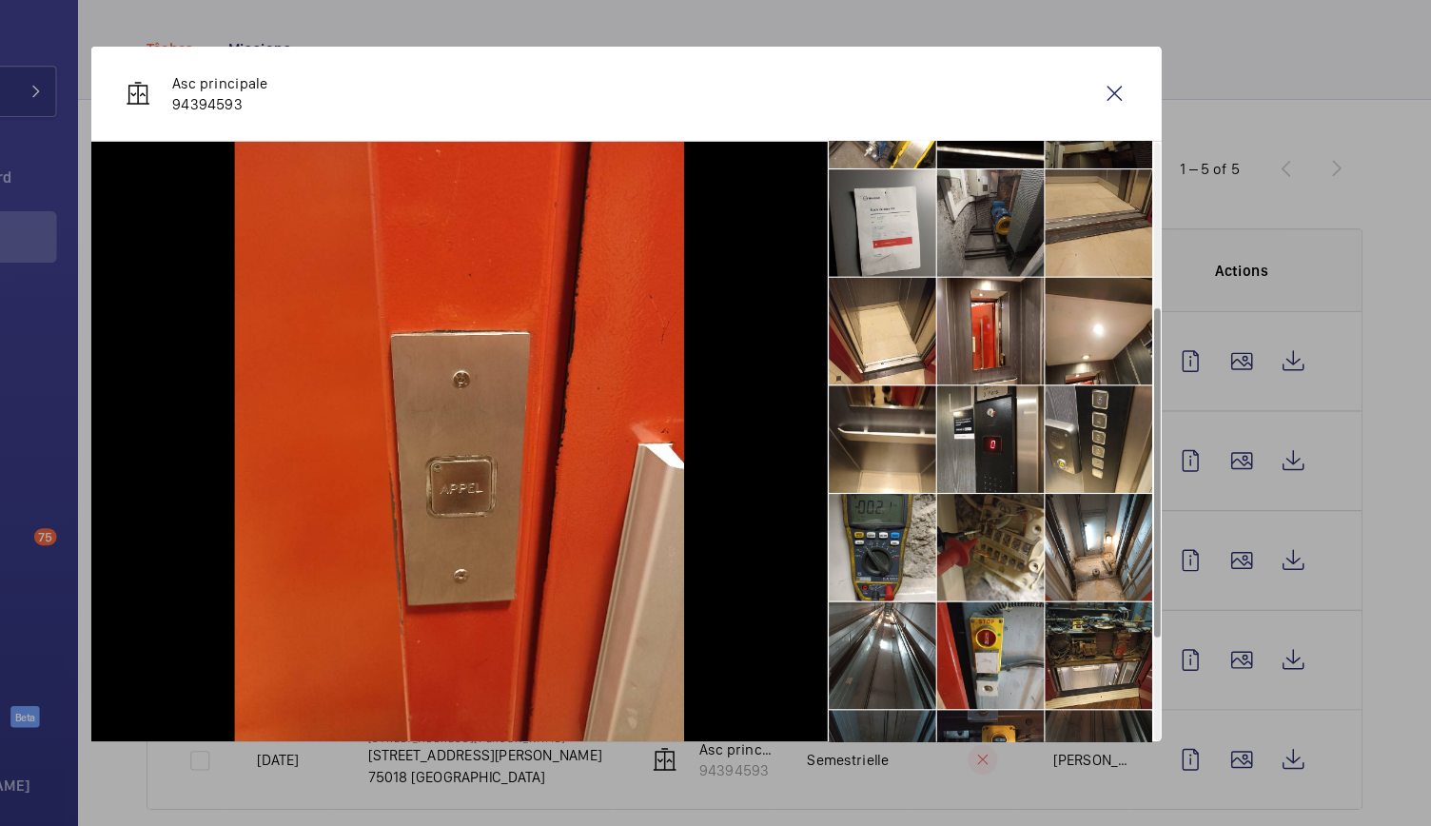
scroll to position [266, 0]
click at [1123, 440] on li at bounding box center [1135, 452] width 95 height 95
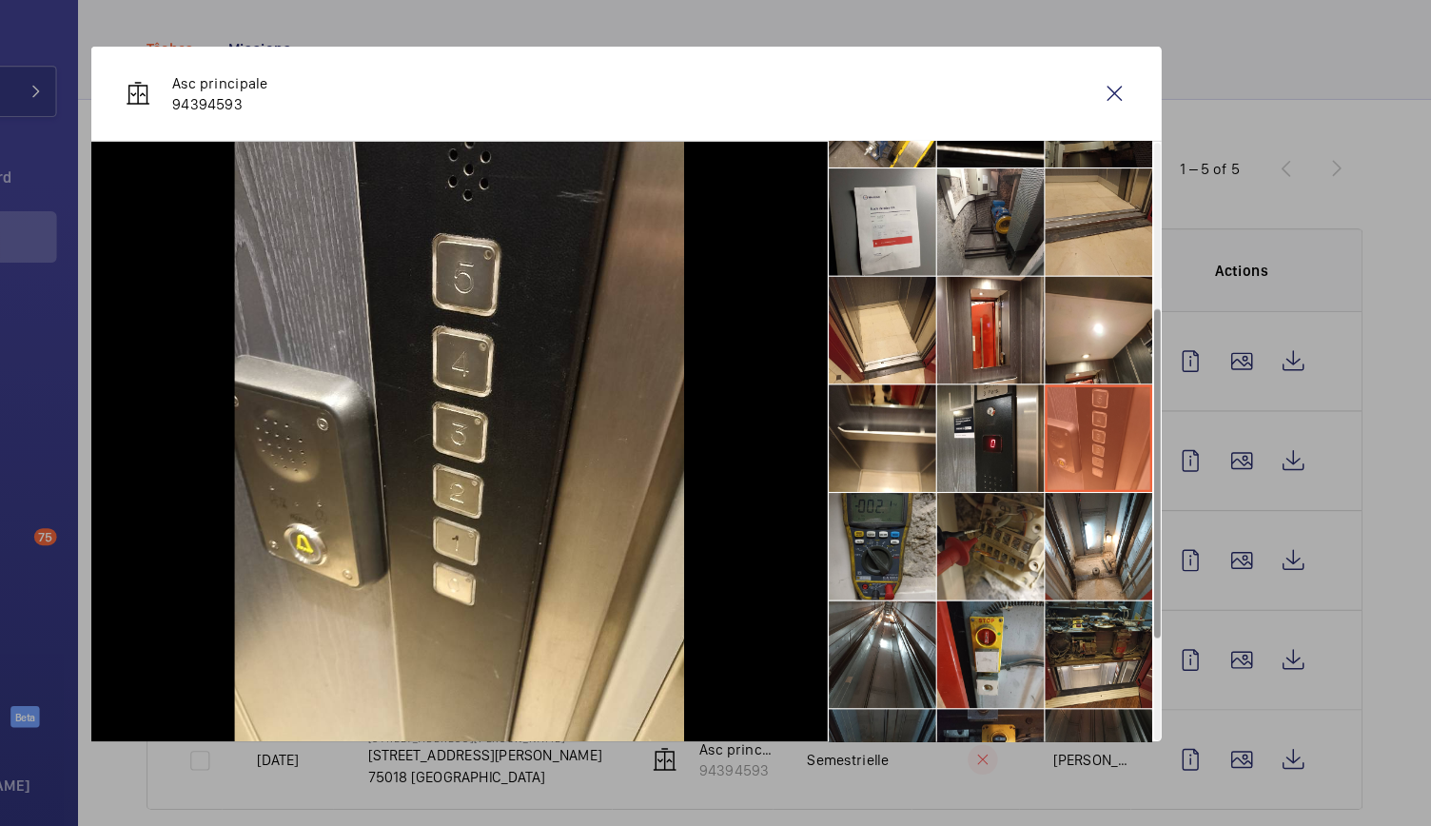
scroll to position [428, 0]
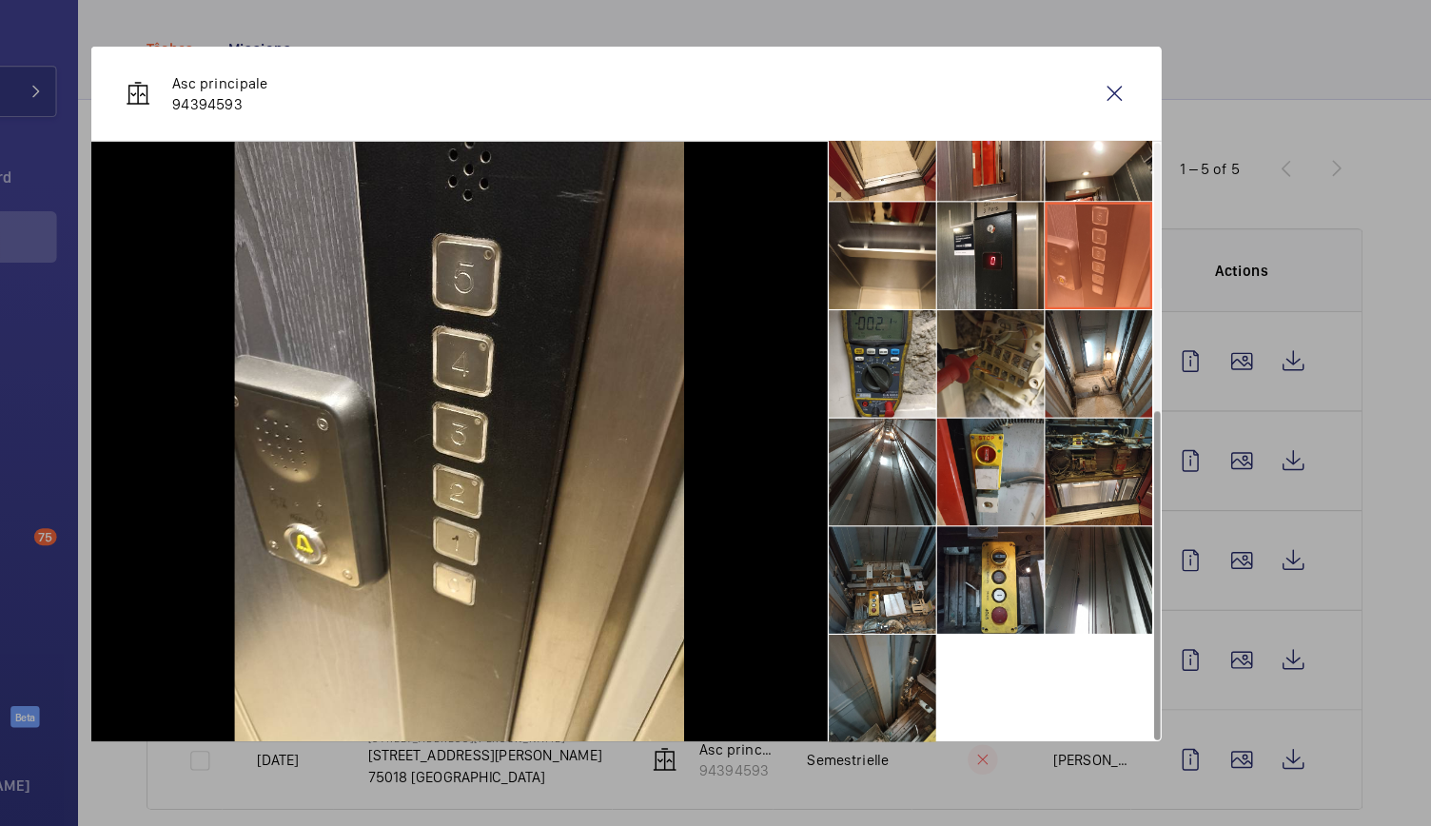
click at [944, 670] on li at bounding box center [942, 674] width 95 height 95
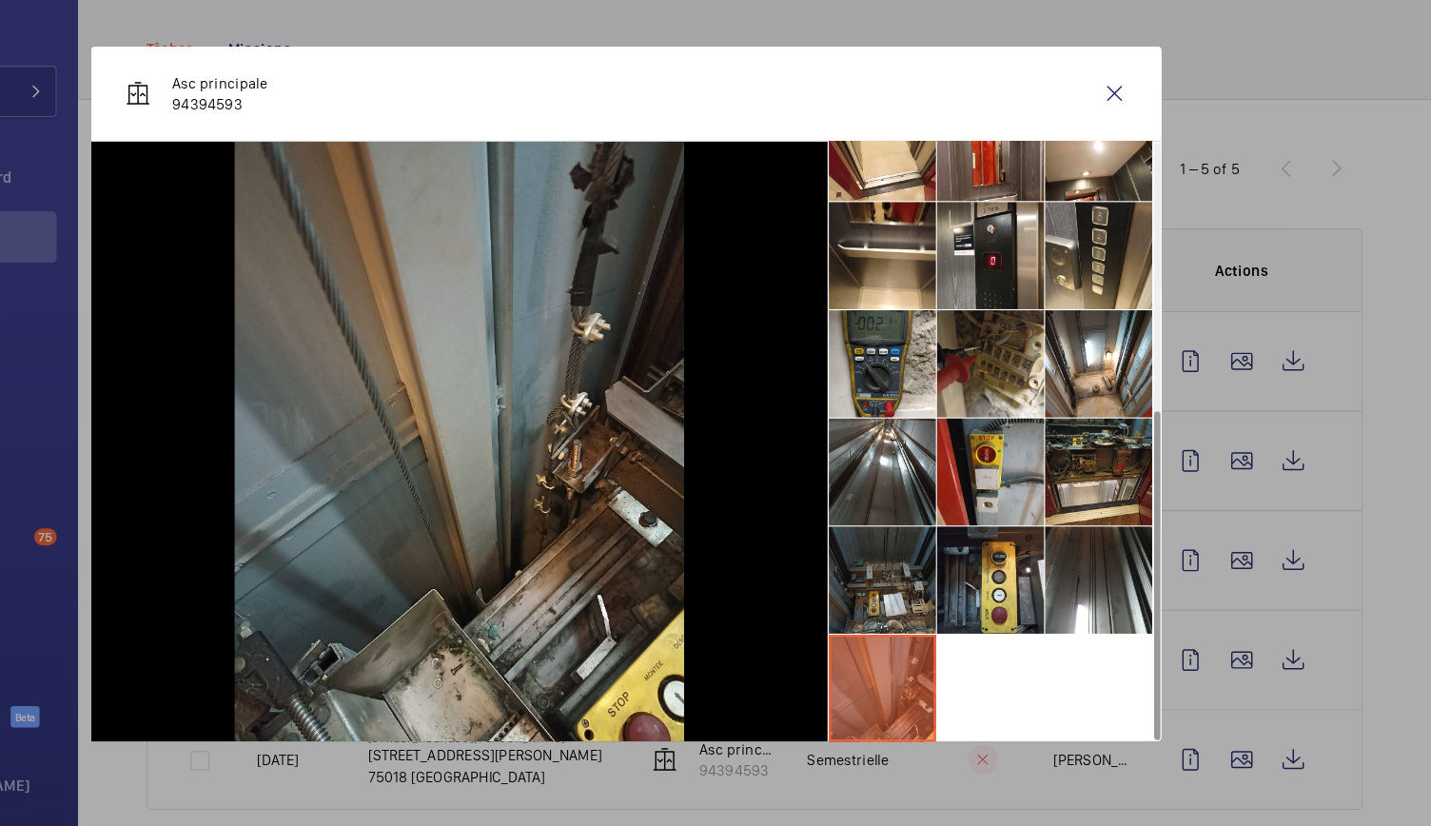
click at [944, 592] on li at bounding box center [942, 578] width 95 height 95
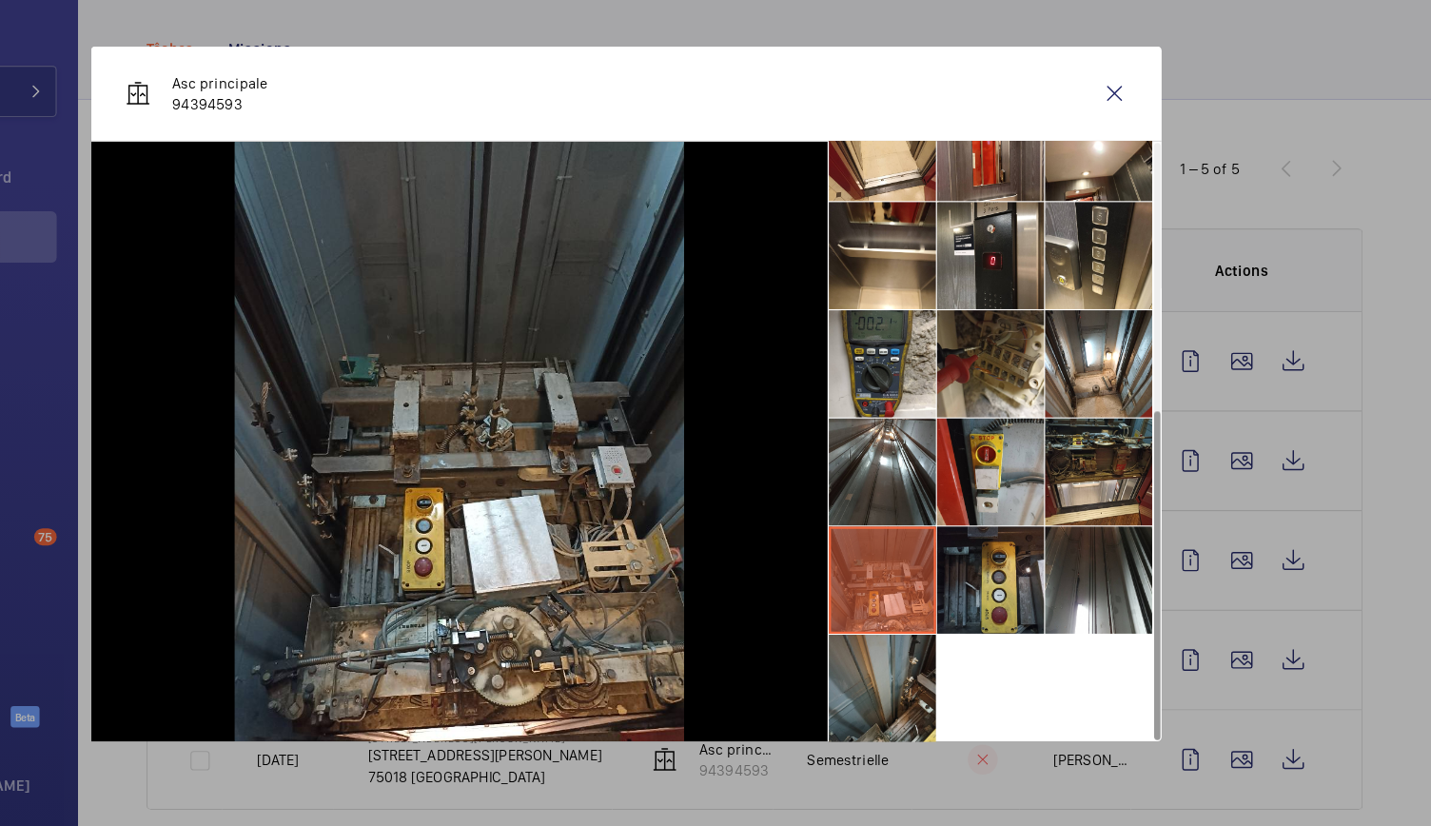
click at [1045, 580] on li at bounding box center [1039, 578] width 95 height 95
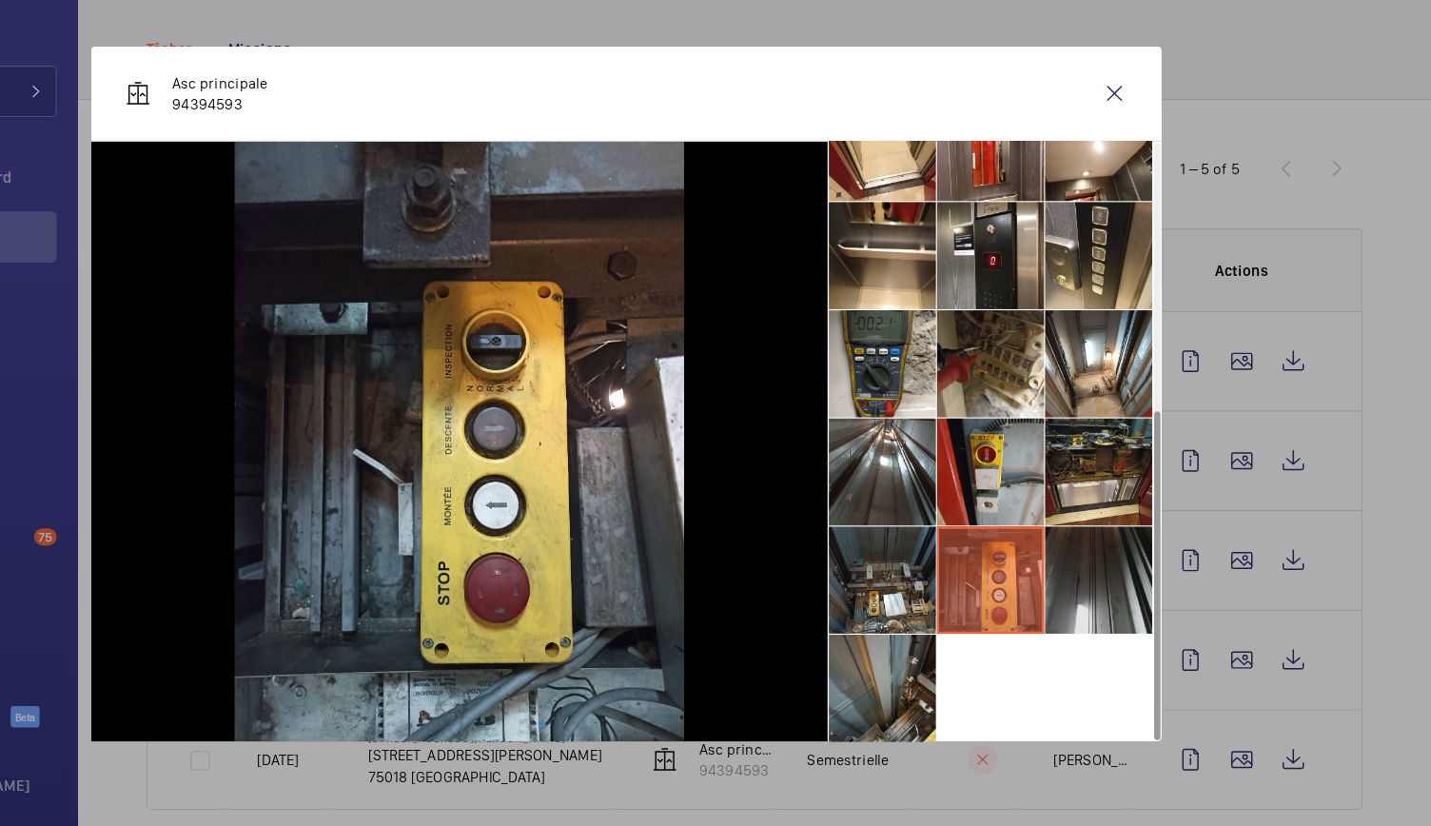
click at [1088, 570] on li at bounding box center [1135, 578] width 95 height 95
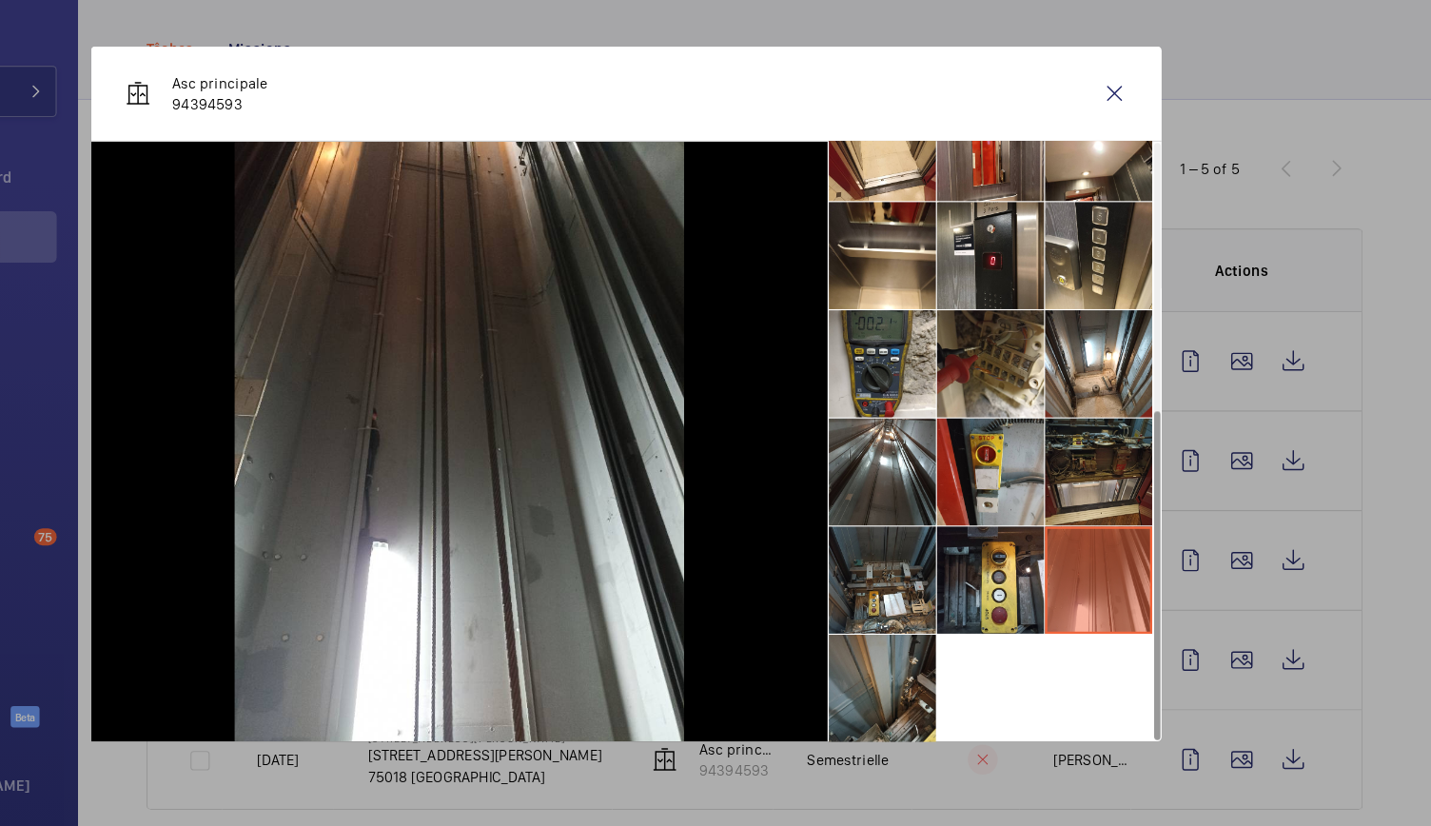
click at [1092, 508] on li at bounding box center [1135, 482] width 95 height 95
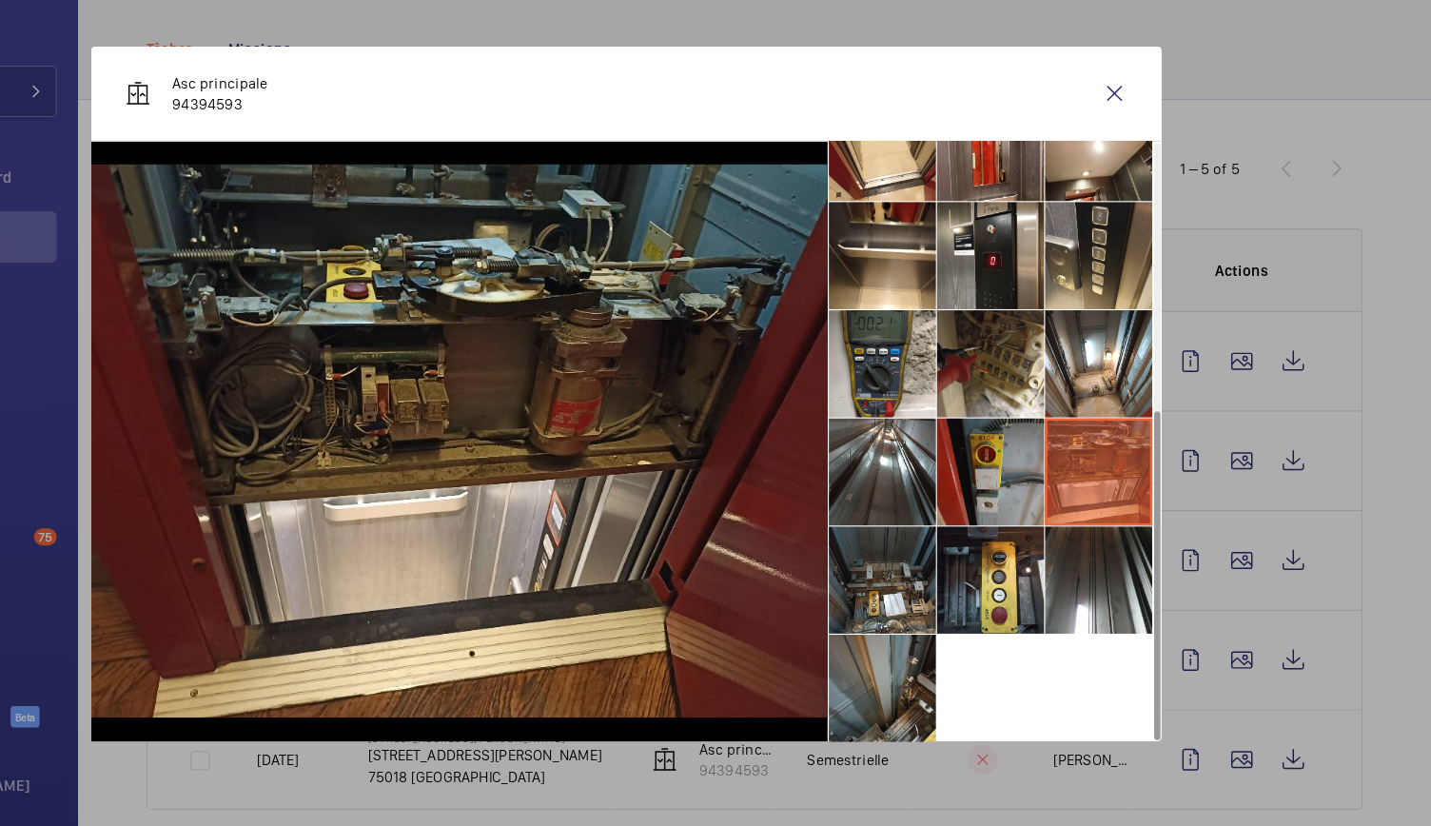
click at [1024, 492] on li at bounding box center [1039, 482] width 95 height 95
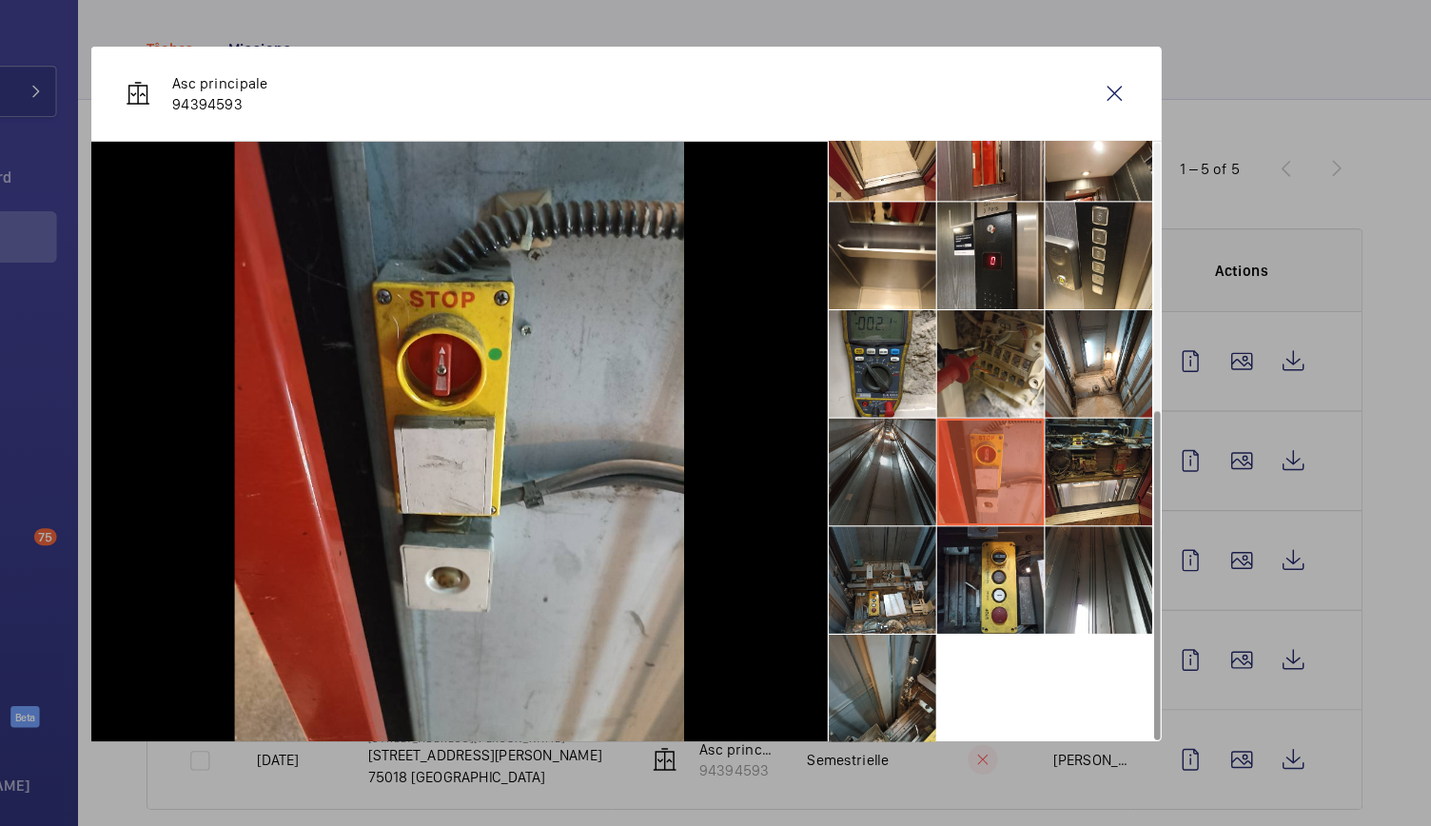
click at [967, 491] on li at bounding box center [942, 482] width 95 height 95
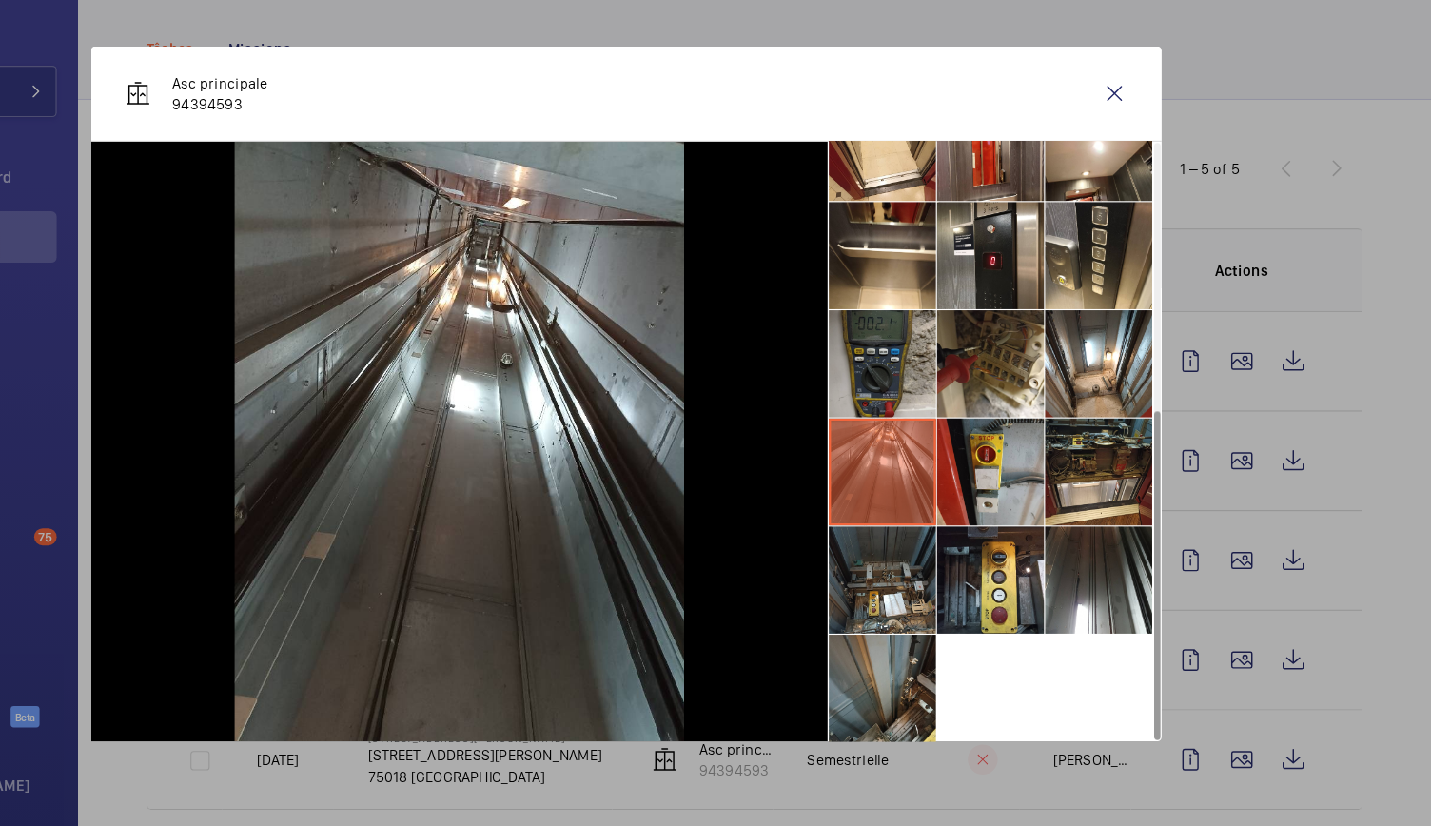
click at [955, 400] on li at bounding box center [942, 386] width 95 height 95
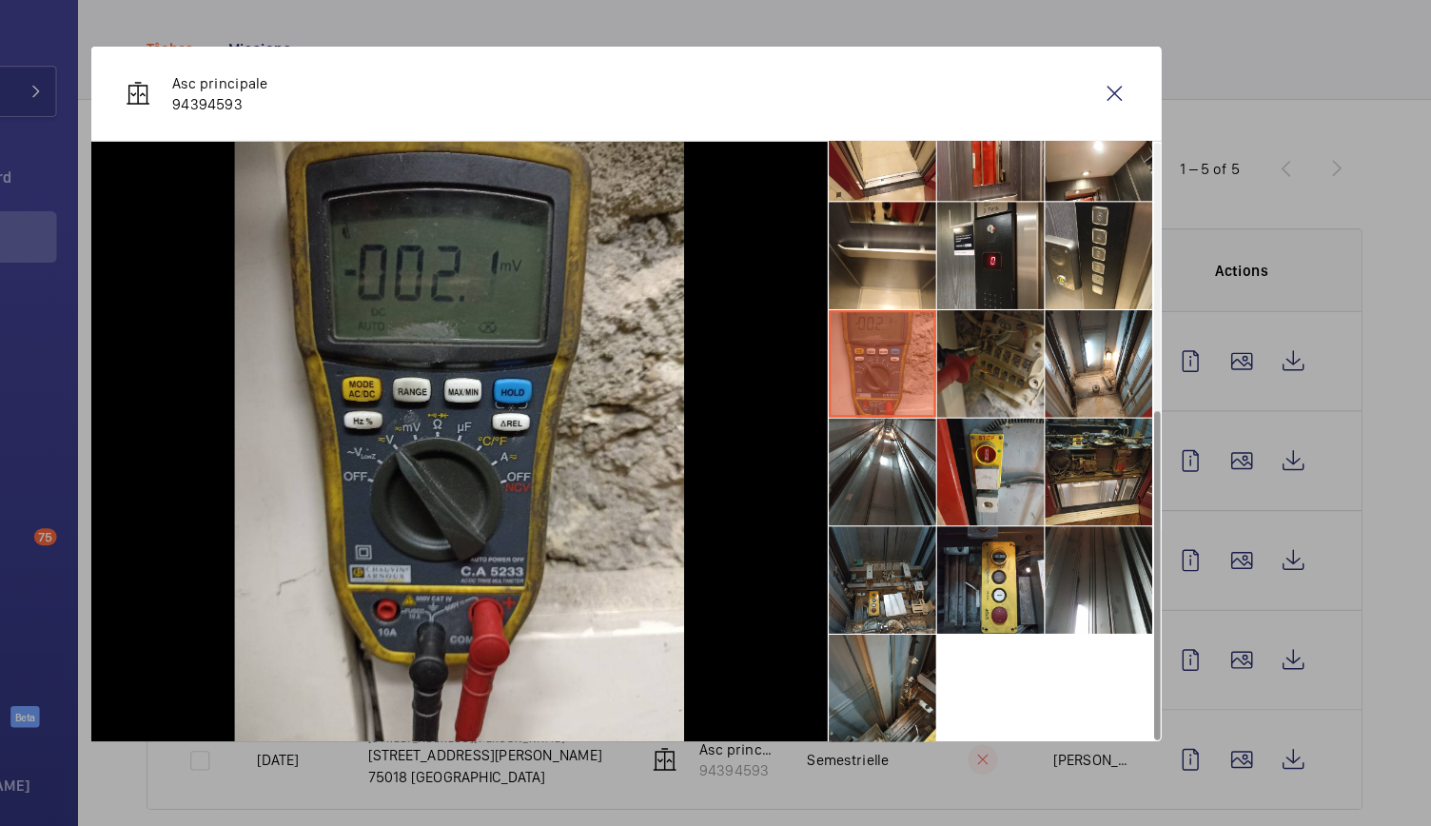
click at [1001, 394] on li at bounding box center [1039, 386] width 95 height 95
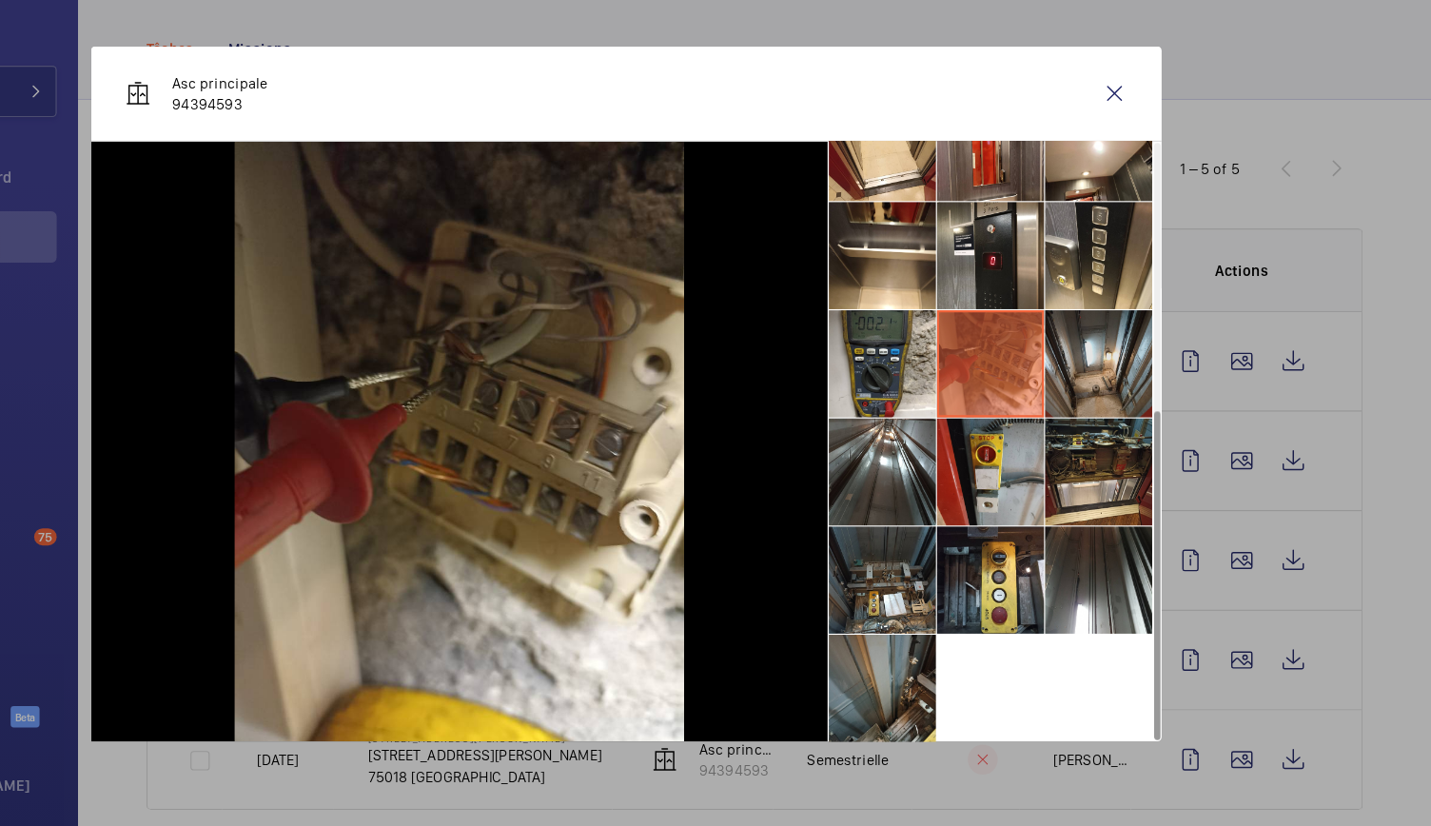
click at [1111, 397] on li at bounding box center [1135, 386] width 95 height 95
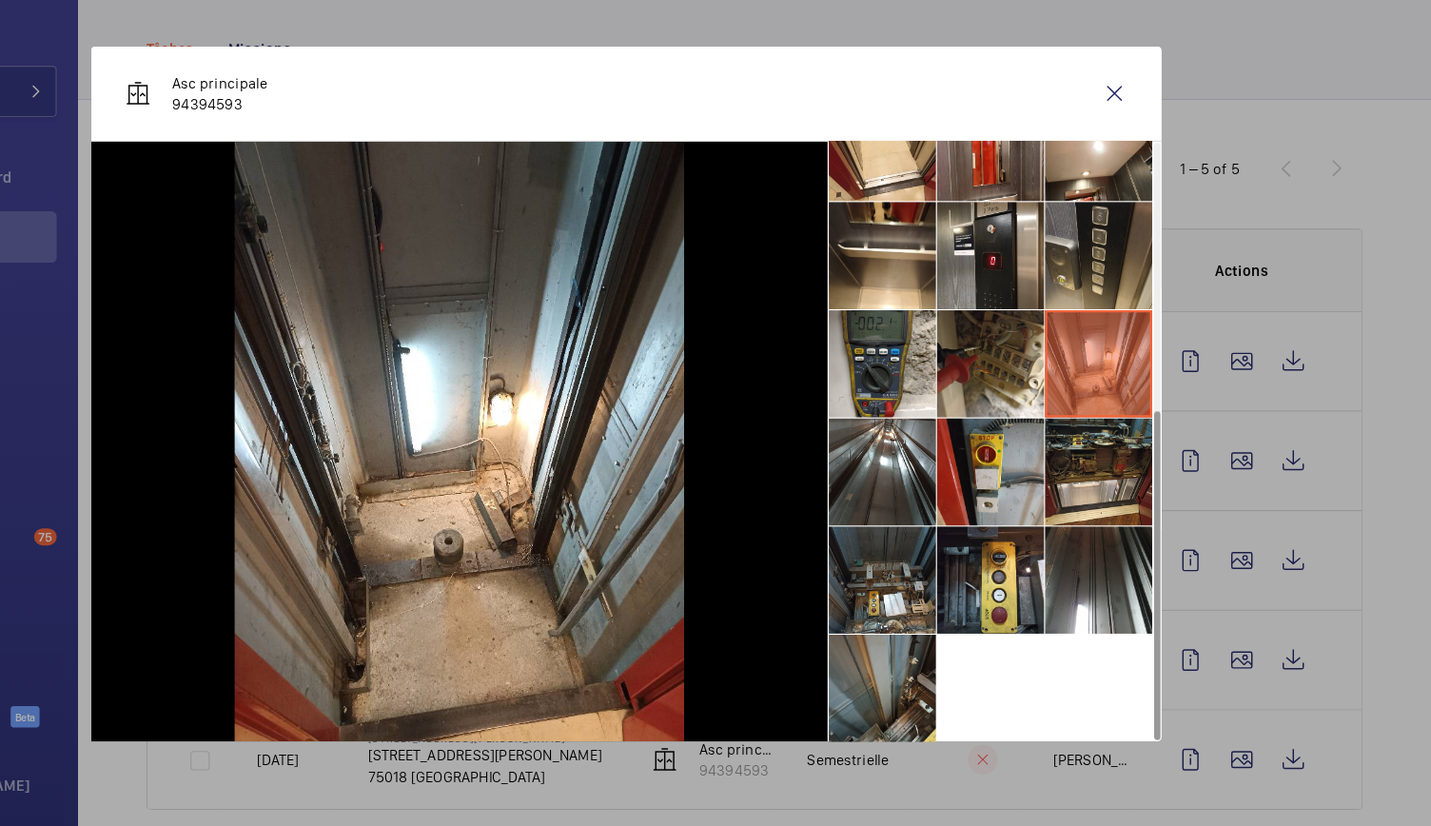
click at [1110, 271] on li at bounding box center [1135, 290] width 95 height 95
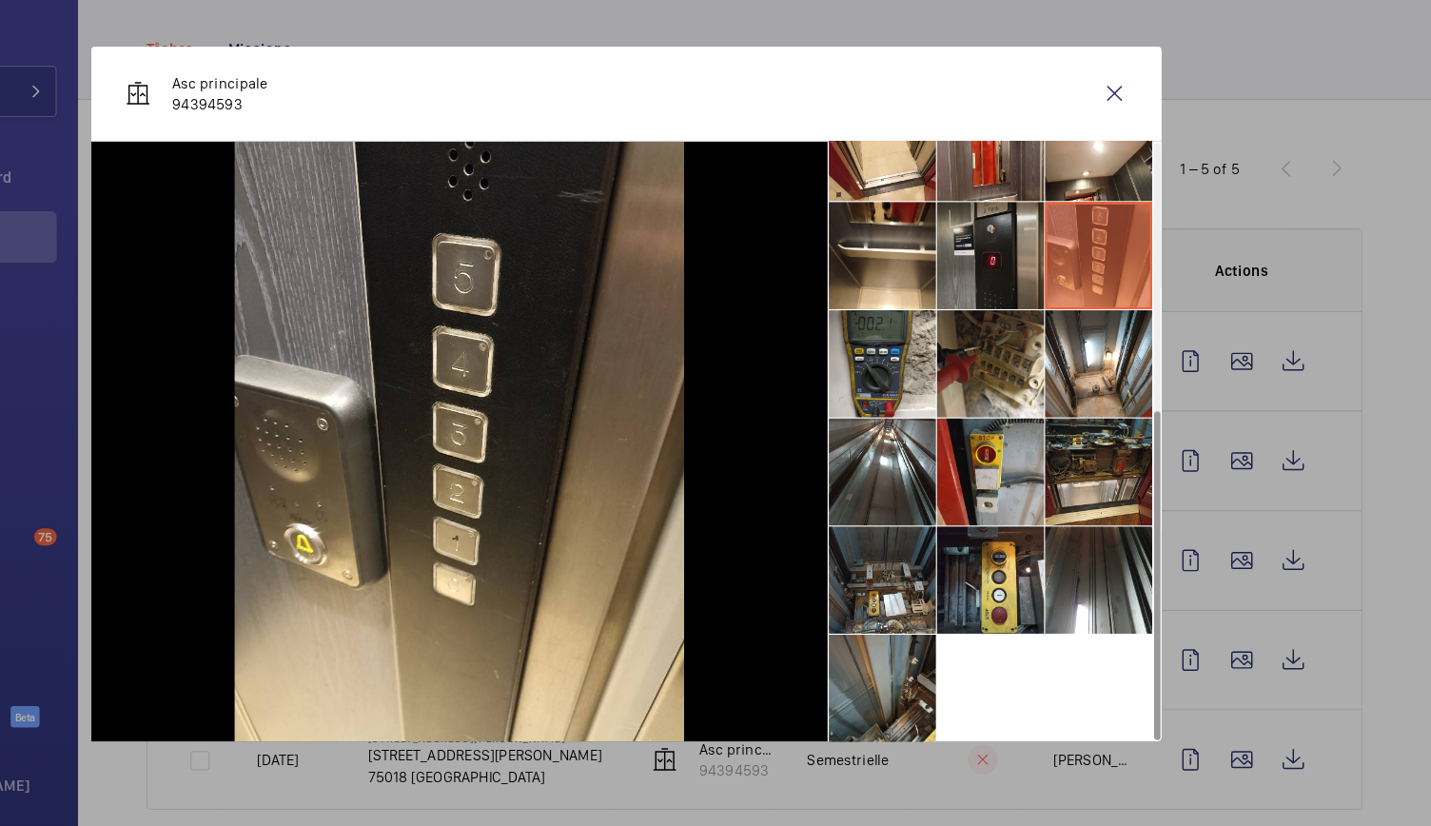
click at [1052, 285] on li at bounding box center [1039, 290] width 95 height 95
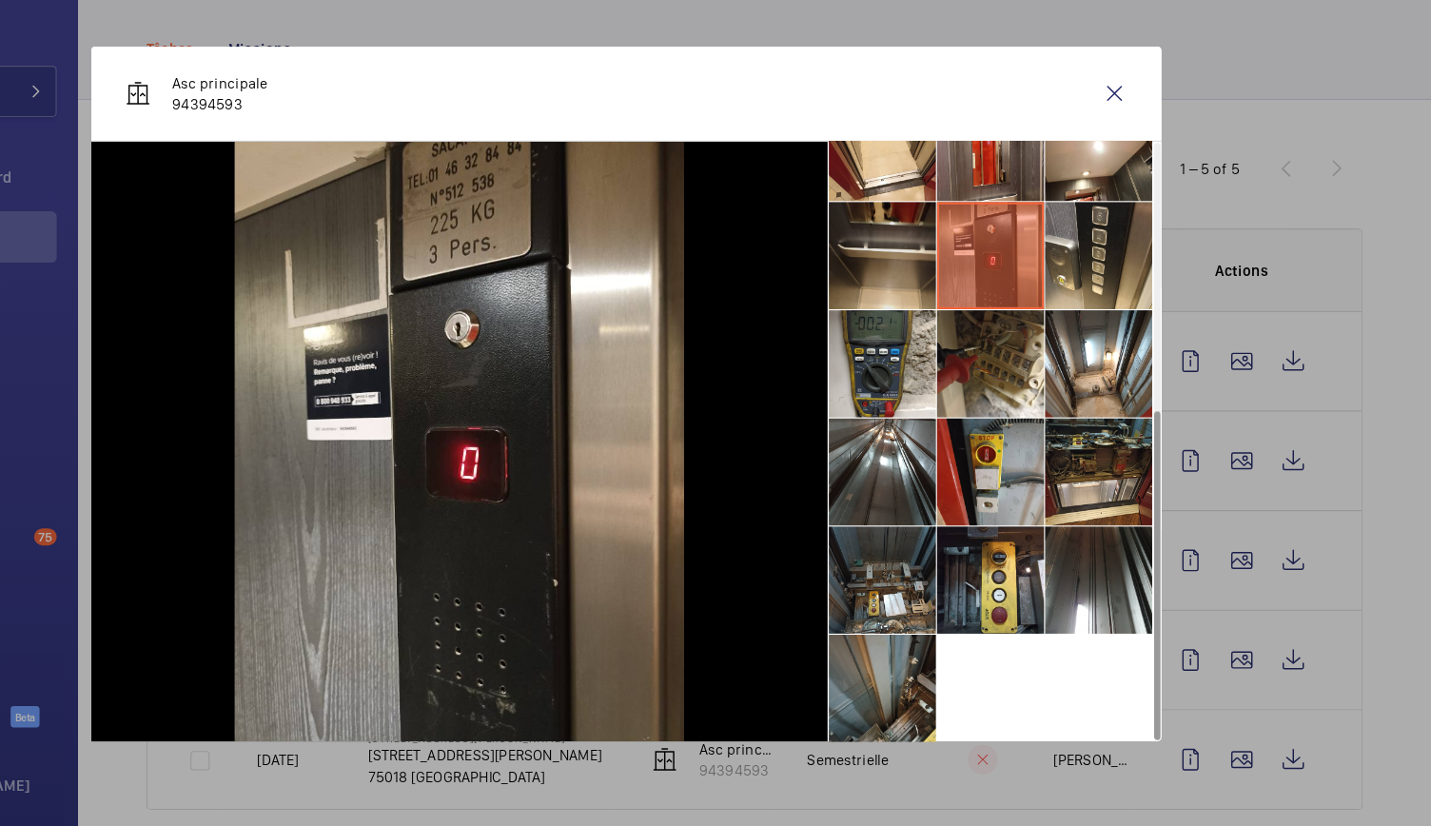
click at [937, 295] on li at bounding box center [942, 290] width 95 height 95
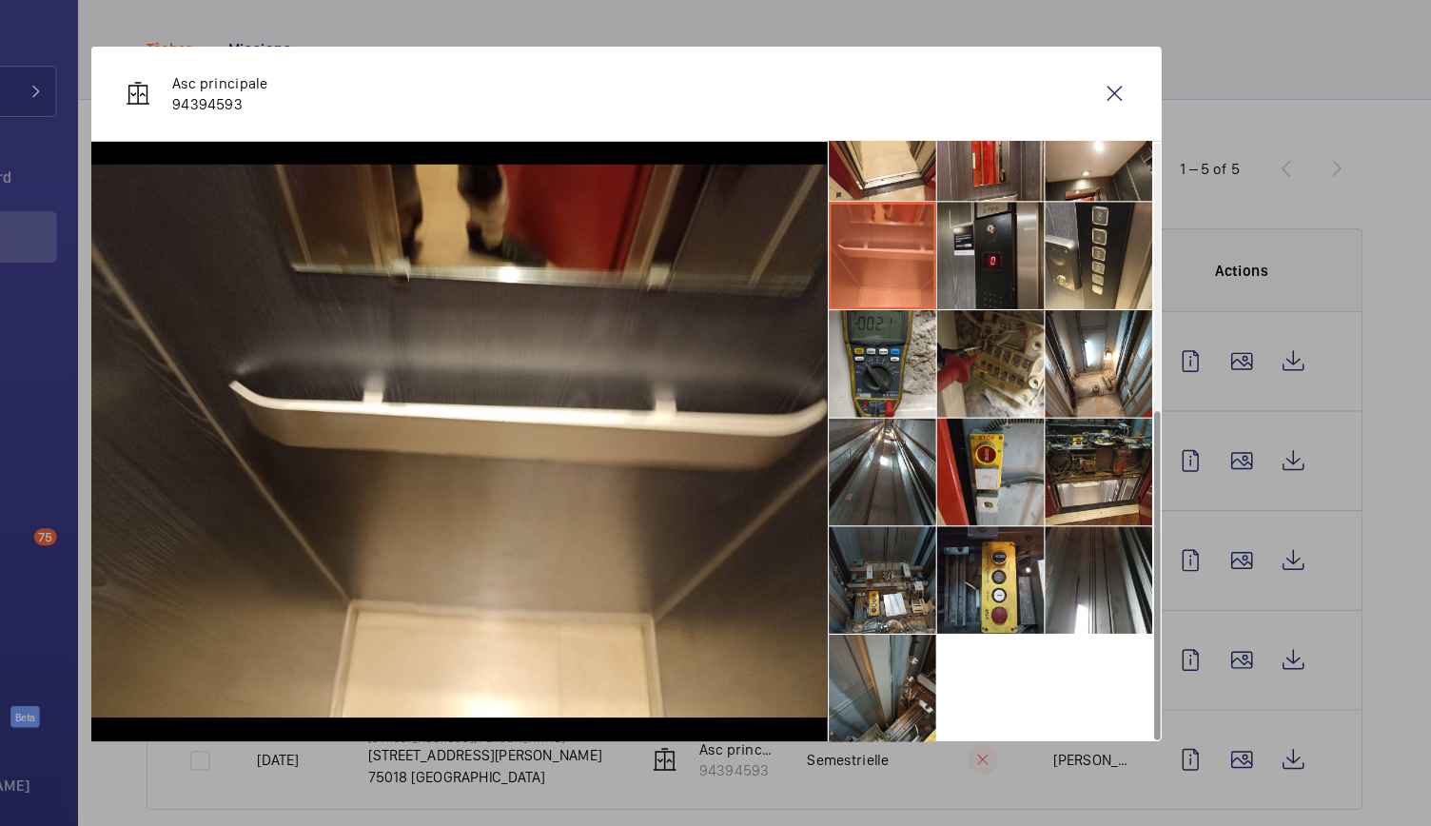
click at [1055, 278] on li at bounding box center [1039, 290] width 95 height 95
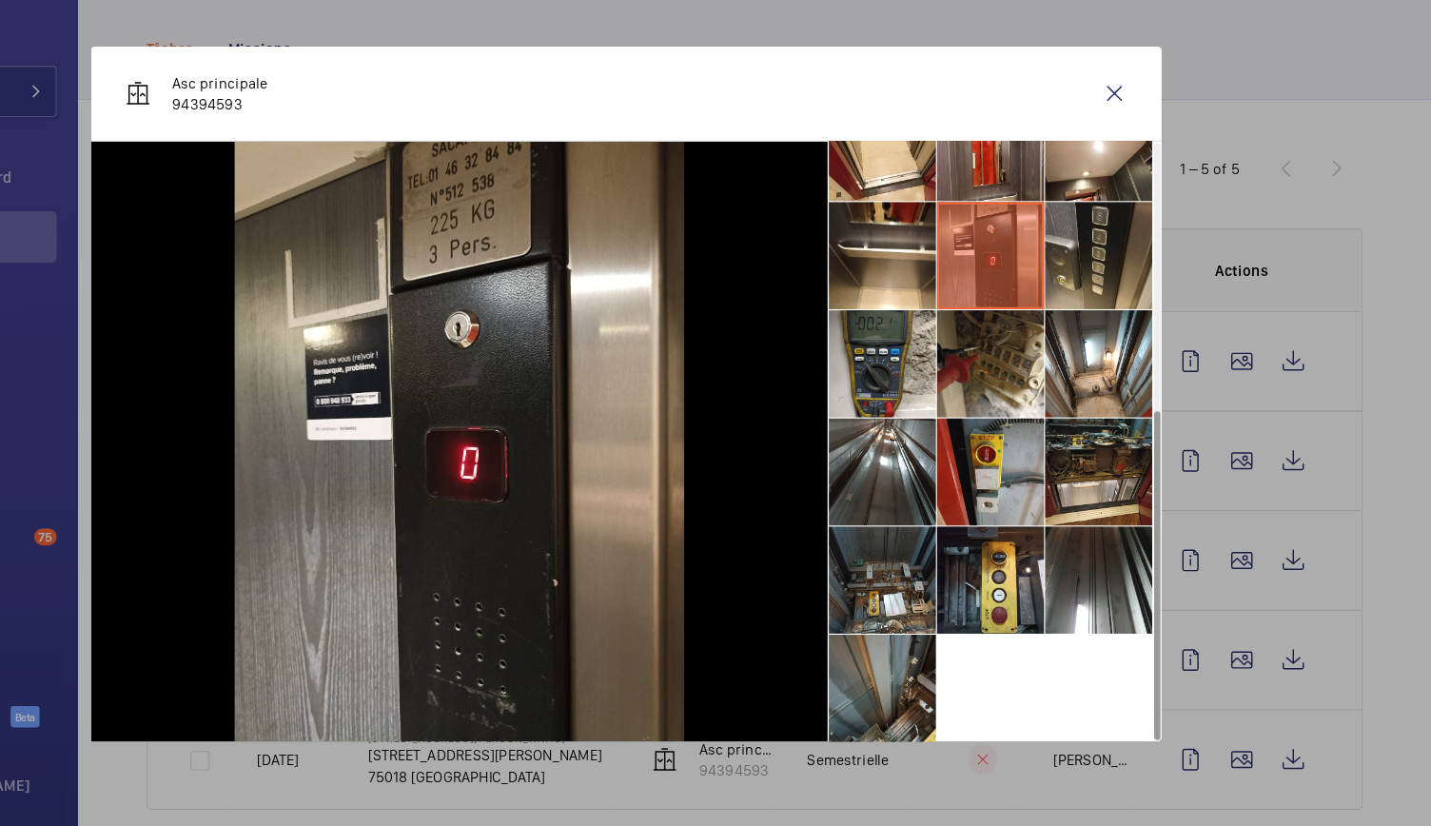
click at [1122, 283] on li at bounding box center [1135, 290] width 95 height 95
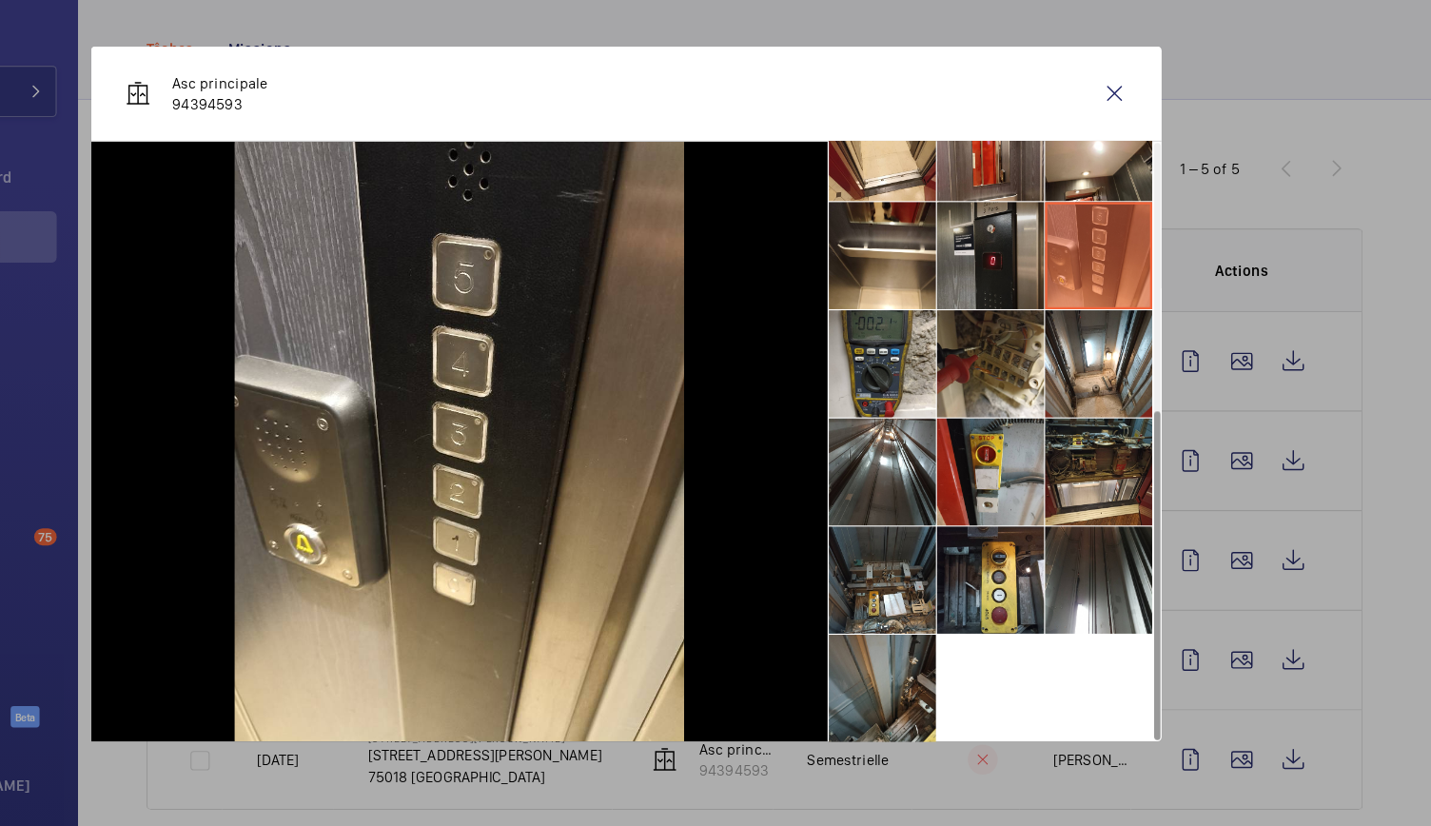
click at [1059, 305] on li at bounding box center [1039, 290] width 95 height 95
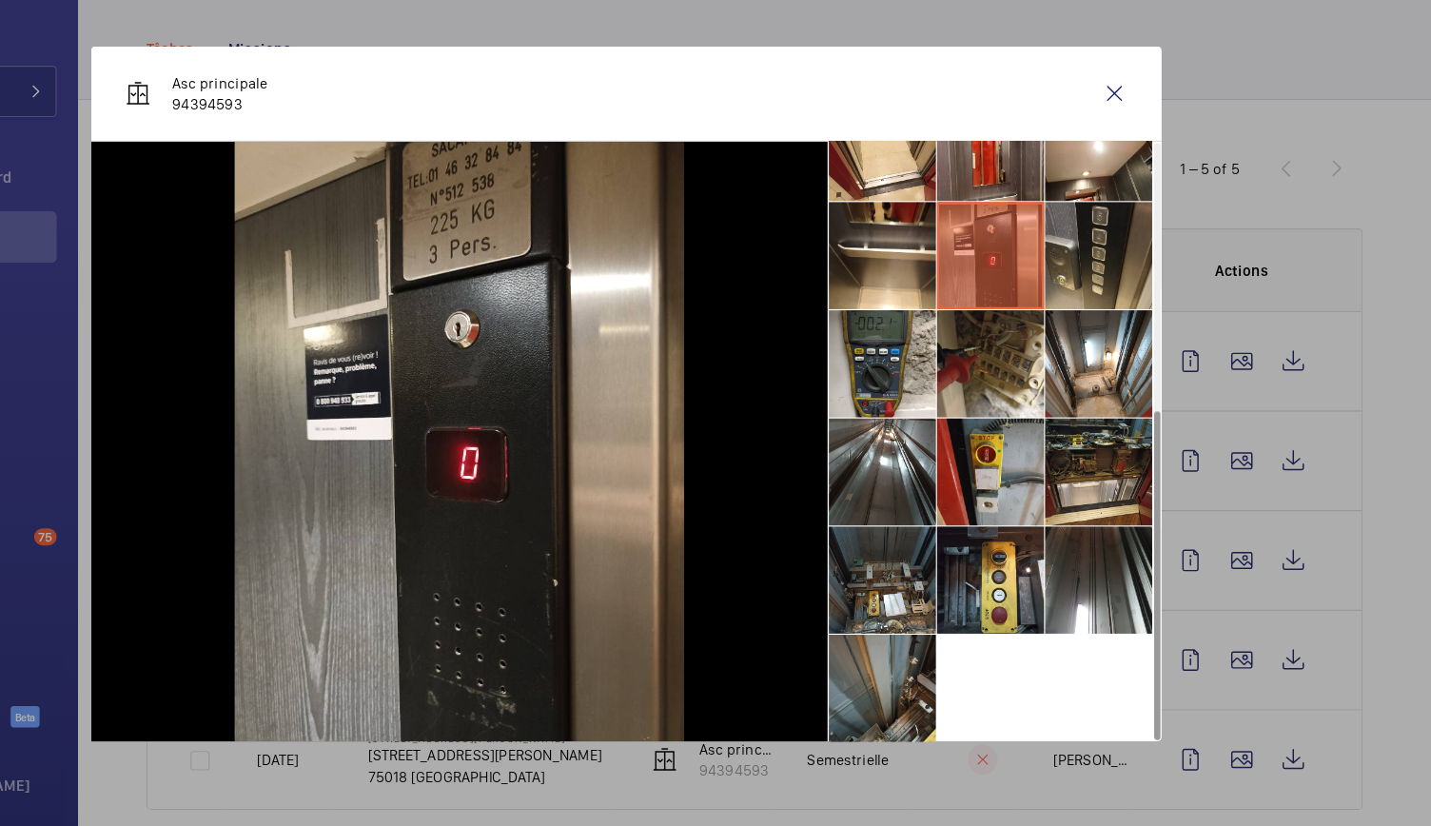
click at [1158, 317] on li at bounding box center [1135, 290] width 95 height 95
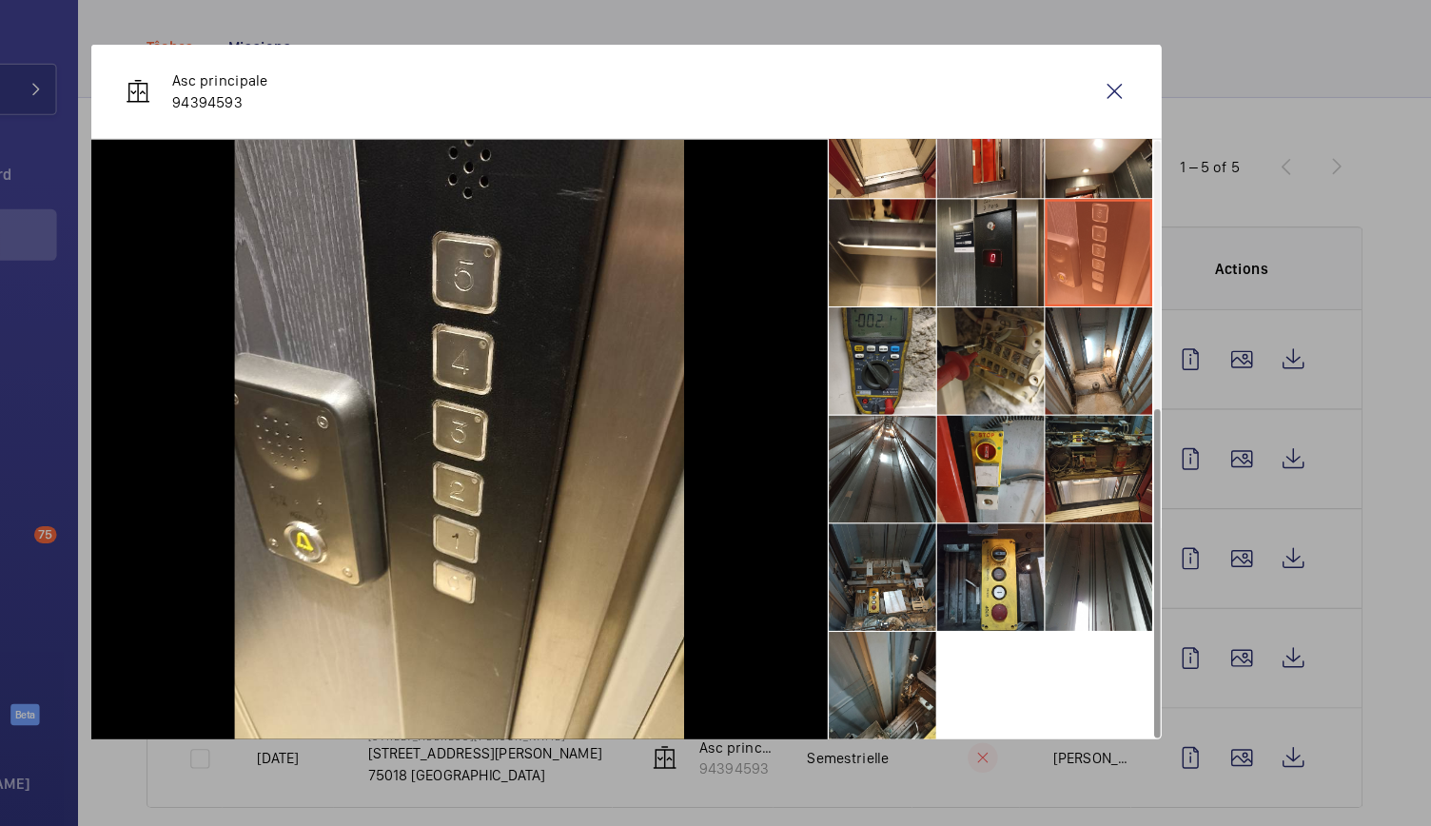
click at [1039, 316] on li at bounding box center [1039, 290] width 95 height 95
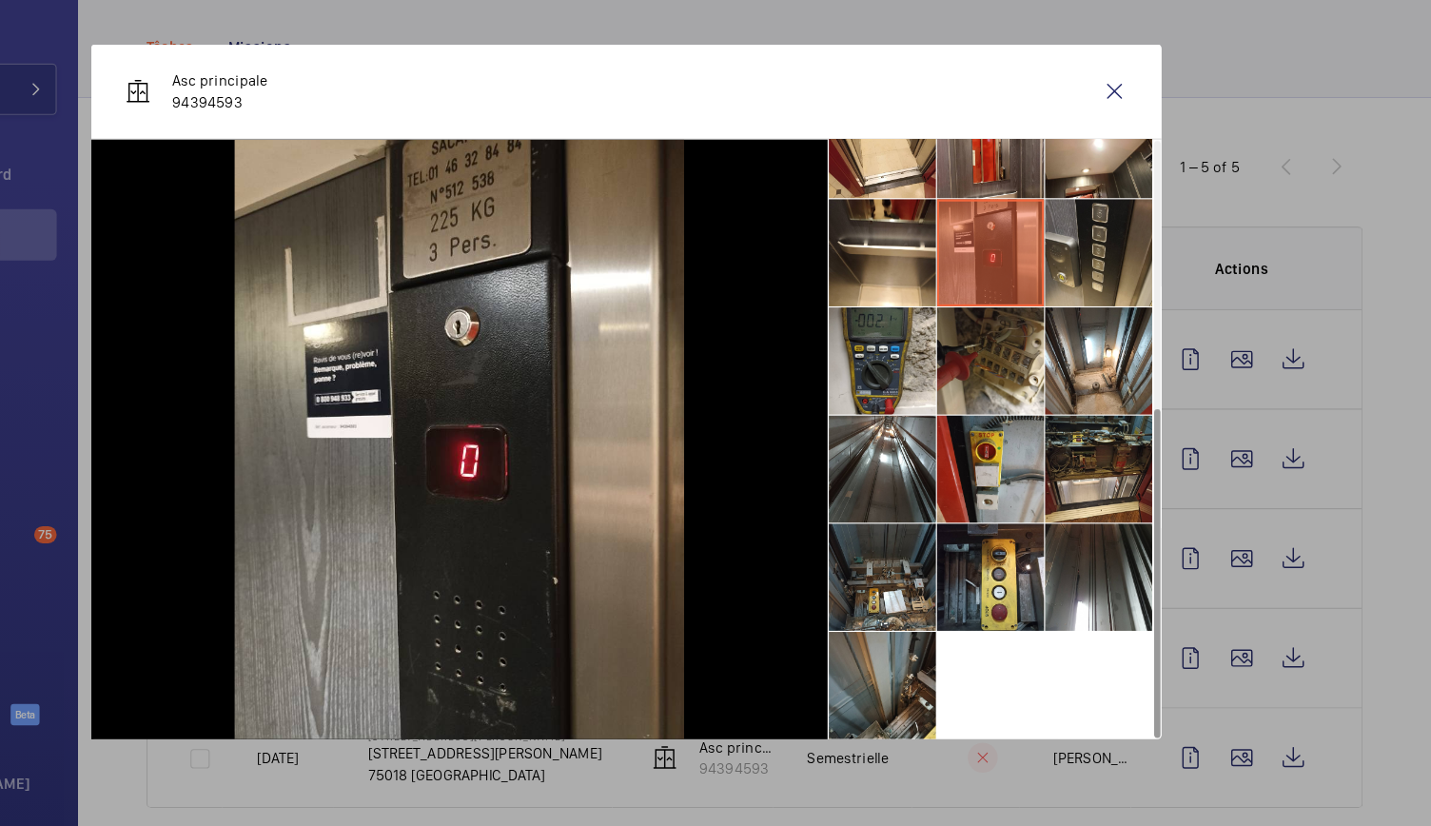
click at [1153, 292] on li at bounding box center [1135, 290] width 95 height 95
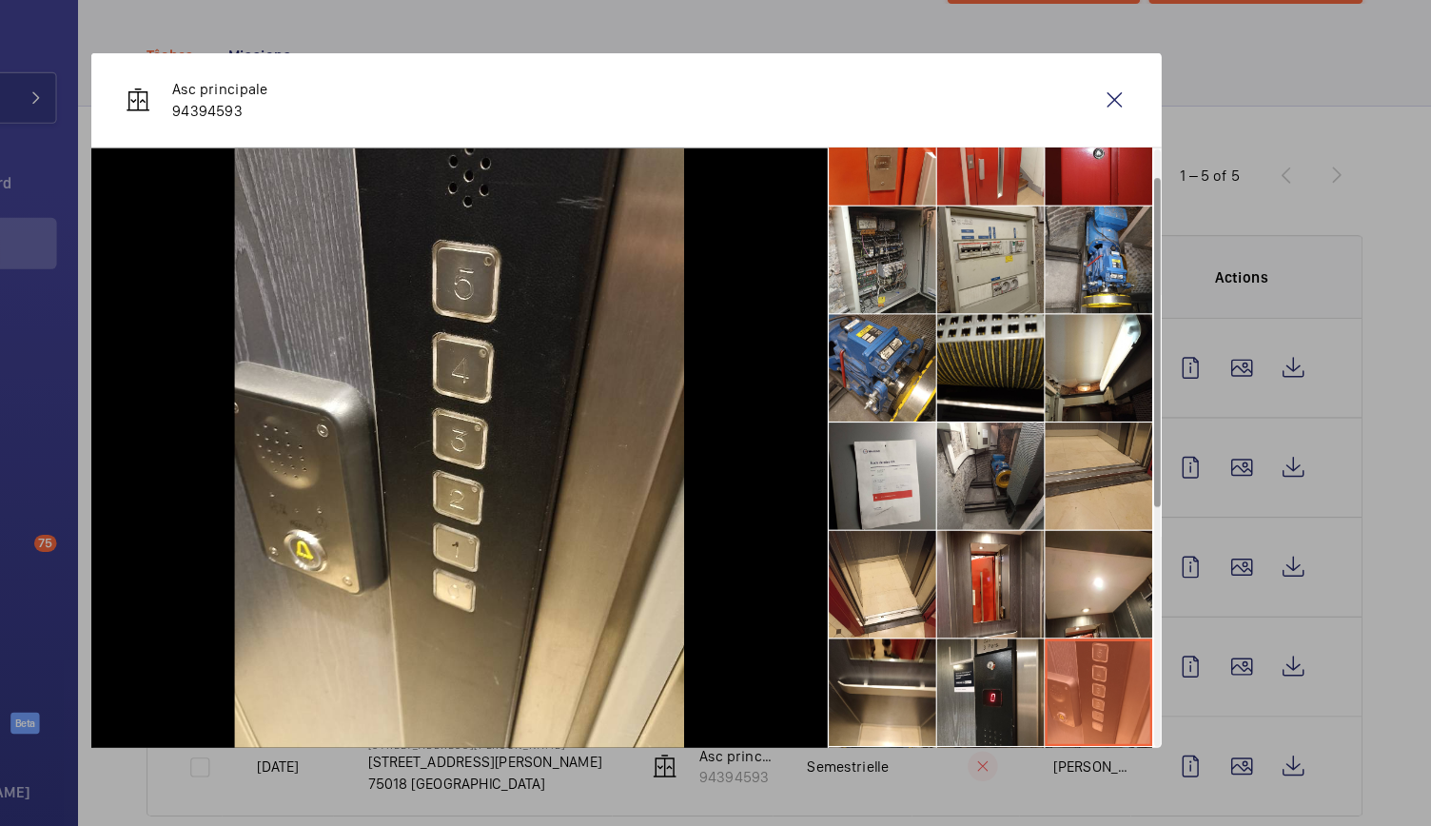
scroll to position [0, 0]
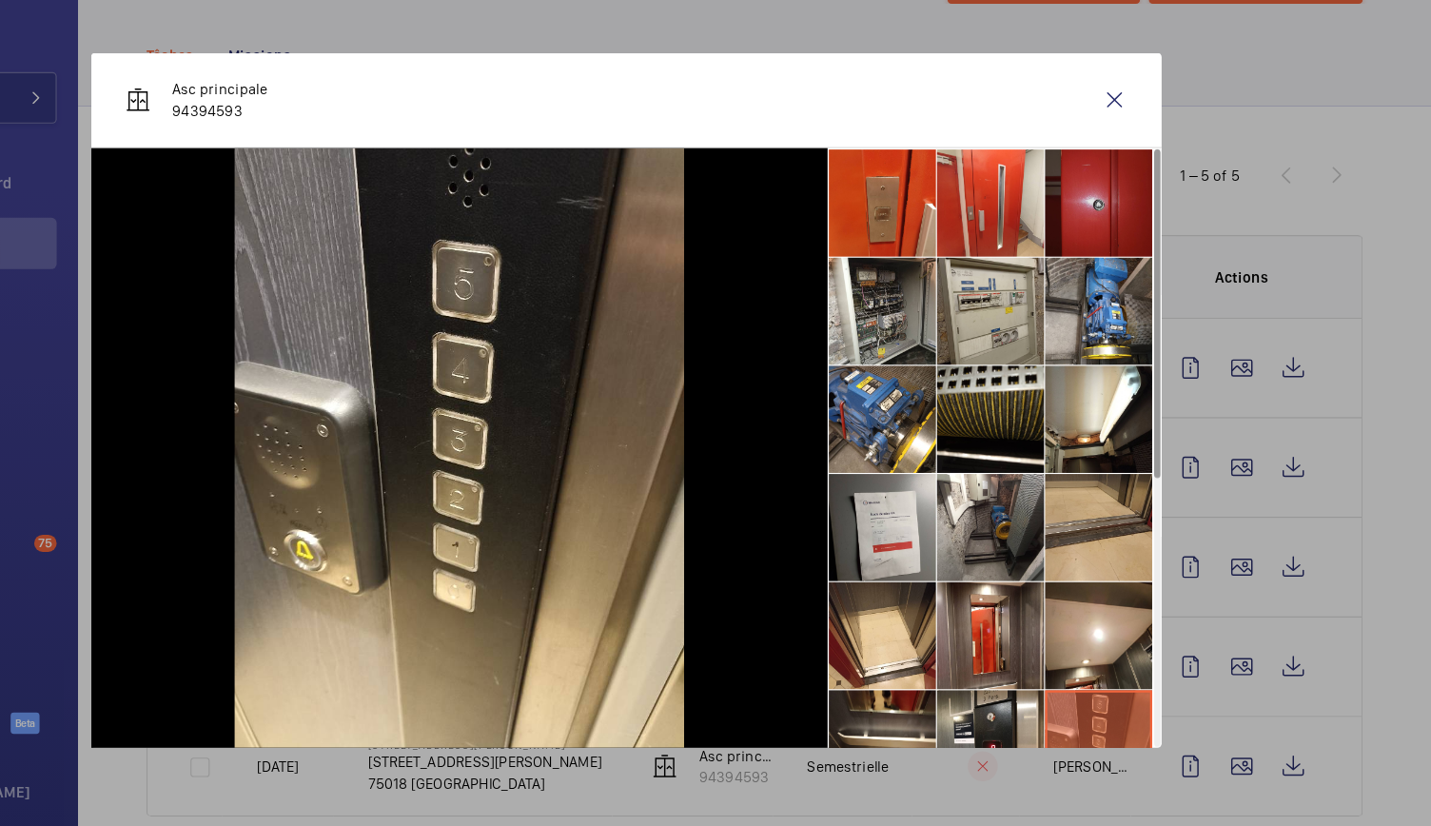
click at [1125, 270] on li at bounding box center [1135, 237] width 95 height 95
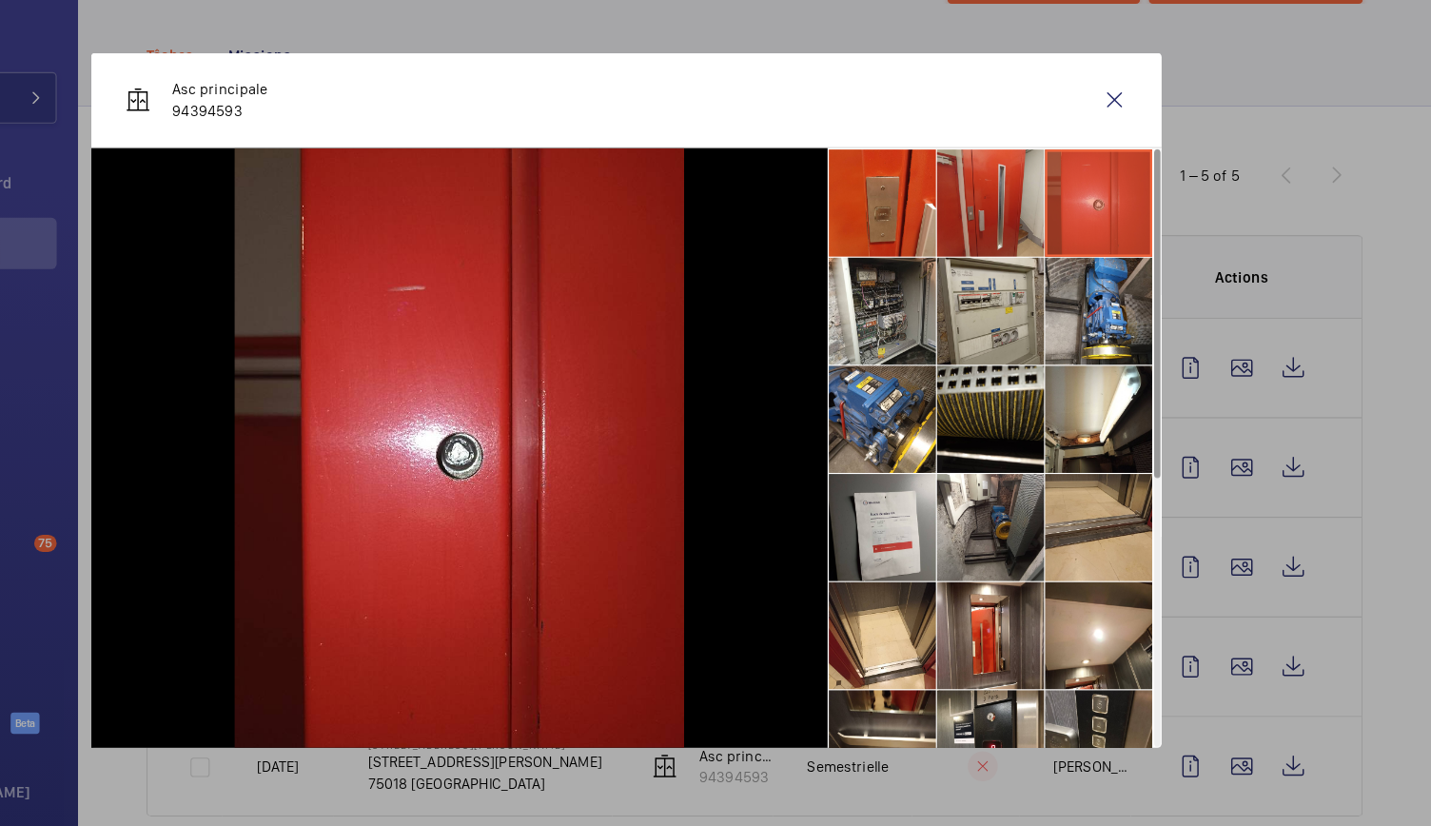
click at [1064, 267] on li at bounding box center [1039, 237] width 95 height 95
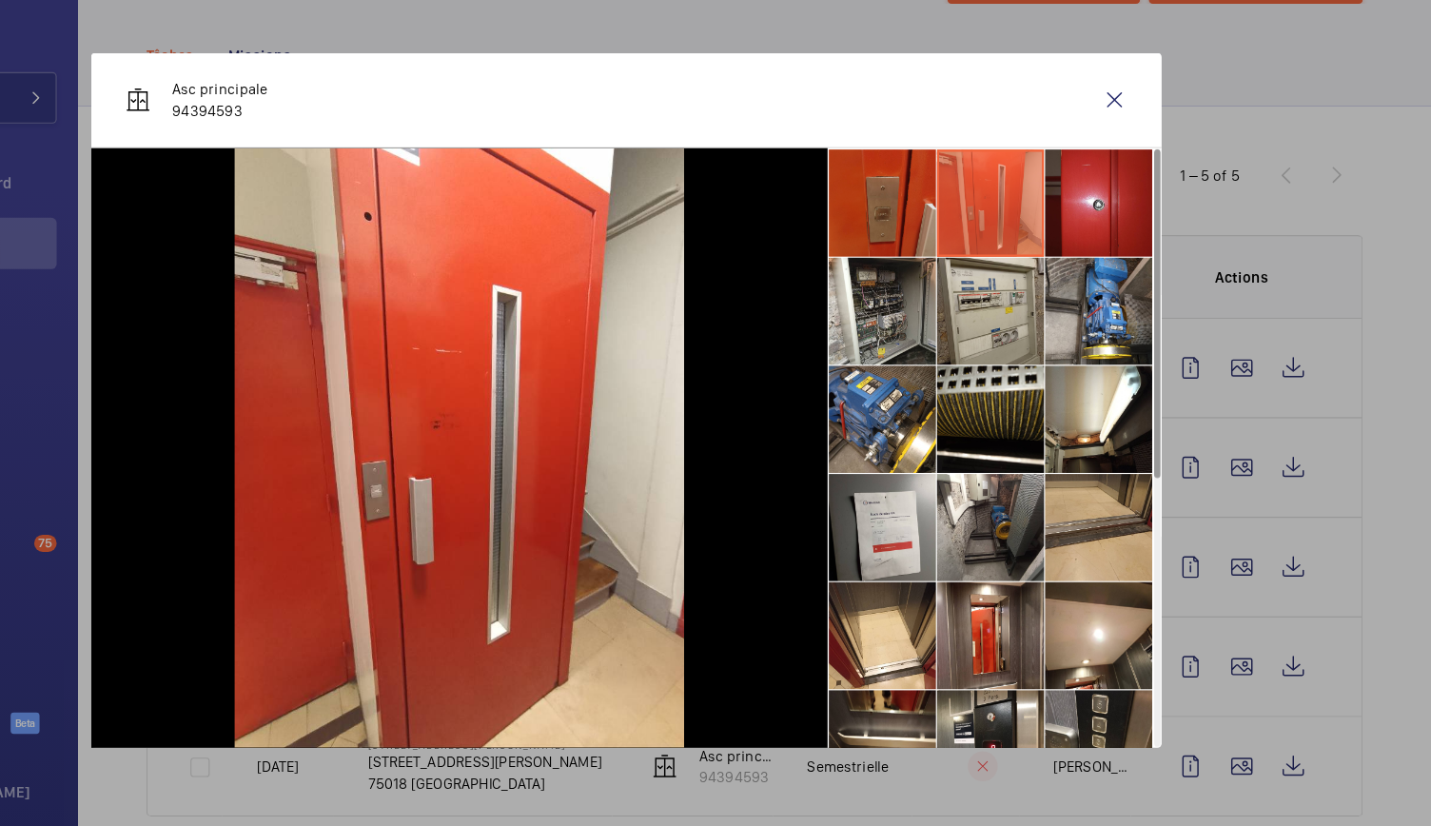
click at [935, 255] on li at bounding box center [942, 237] width 95 height 95
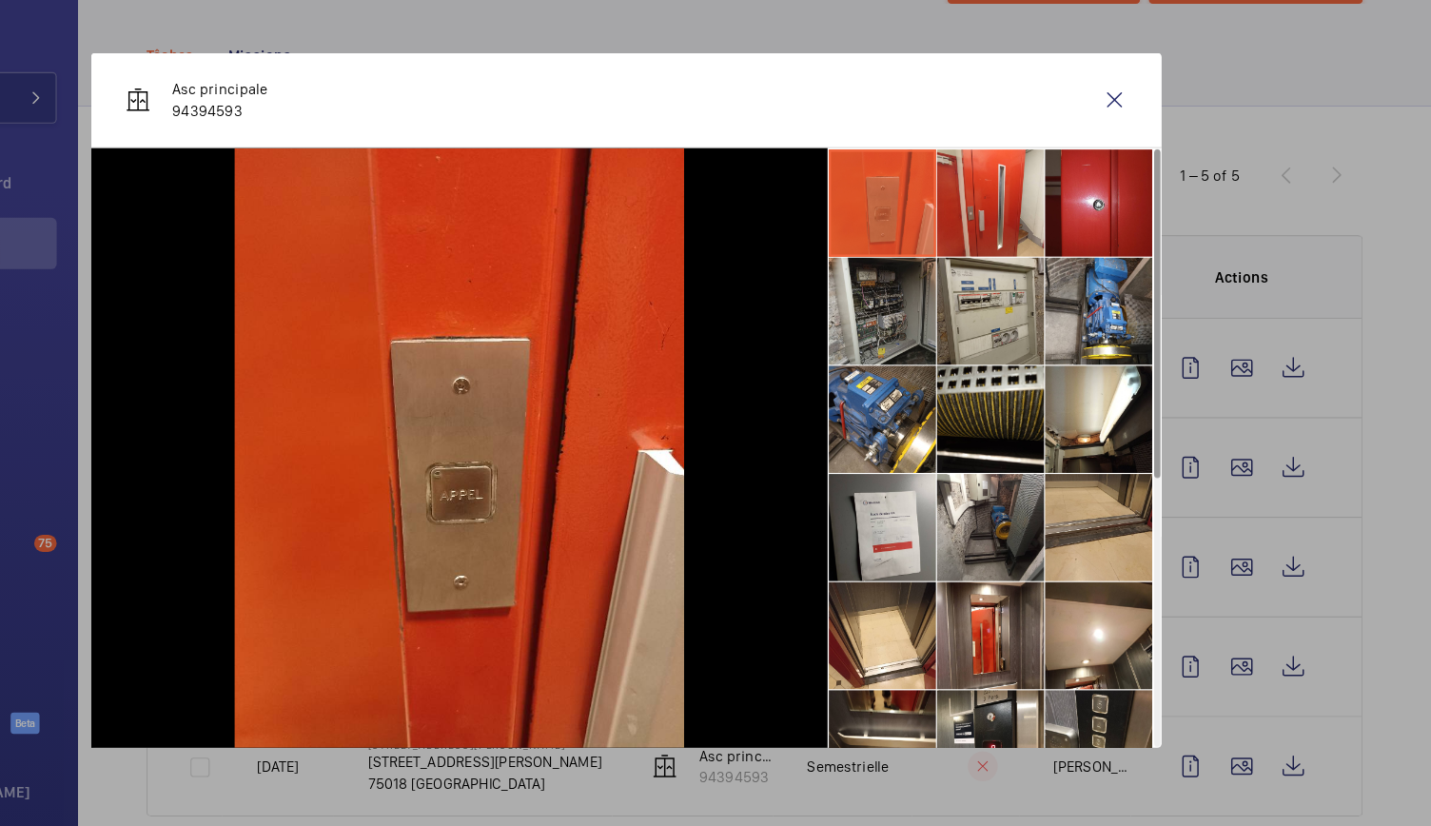
click at [923, 354] on li at bounding box center [942, 333] width 95 height 95
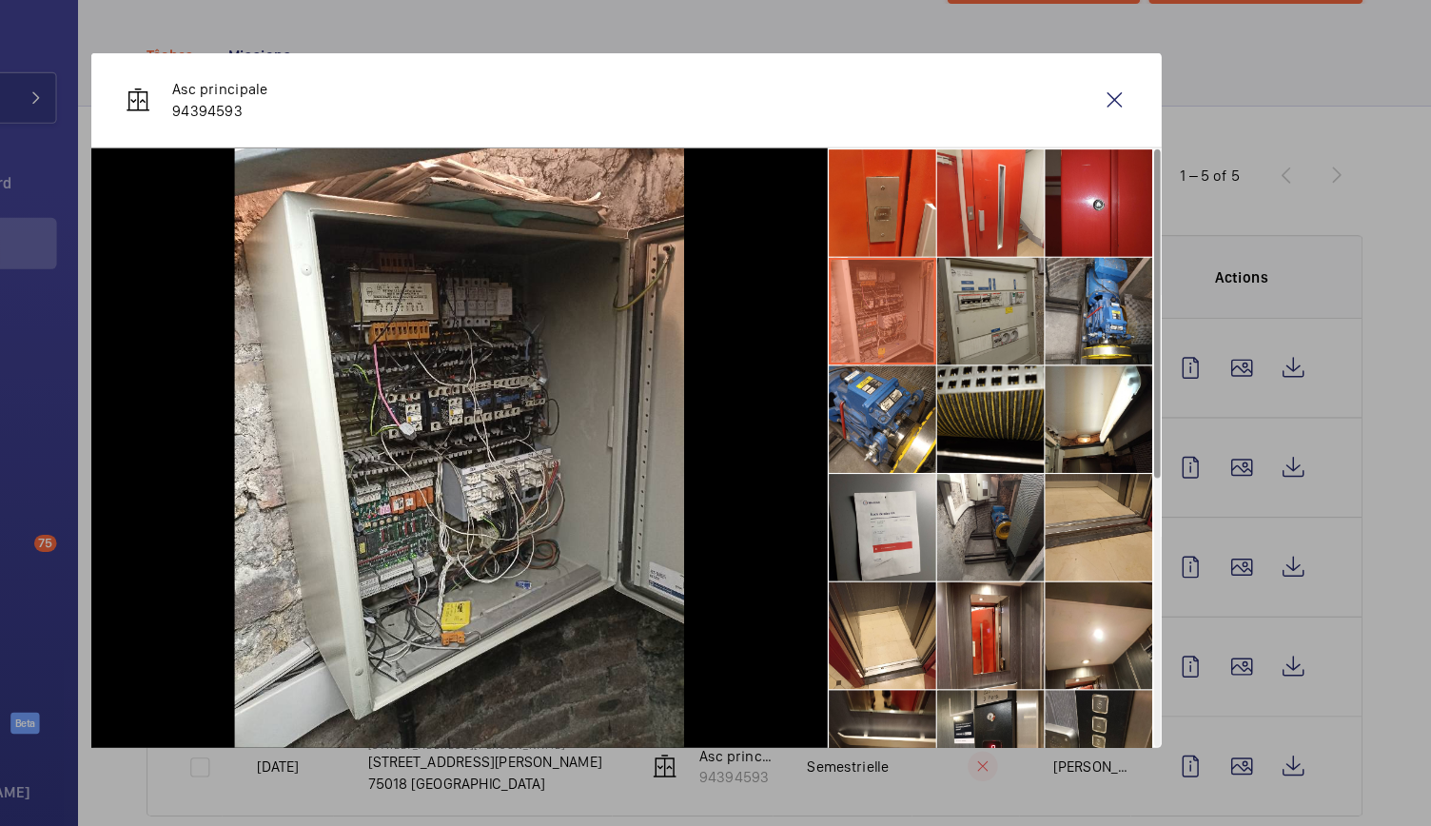
click at [1044, 358] on li at bounding box center [1039, 333] width 95 height 95
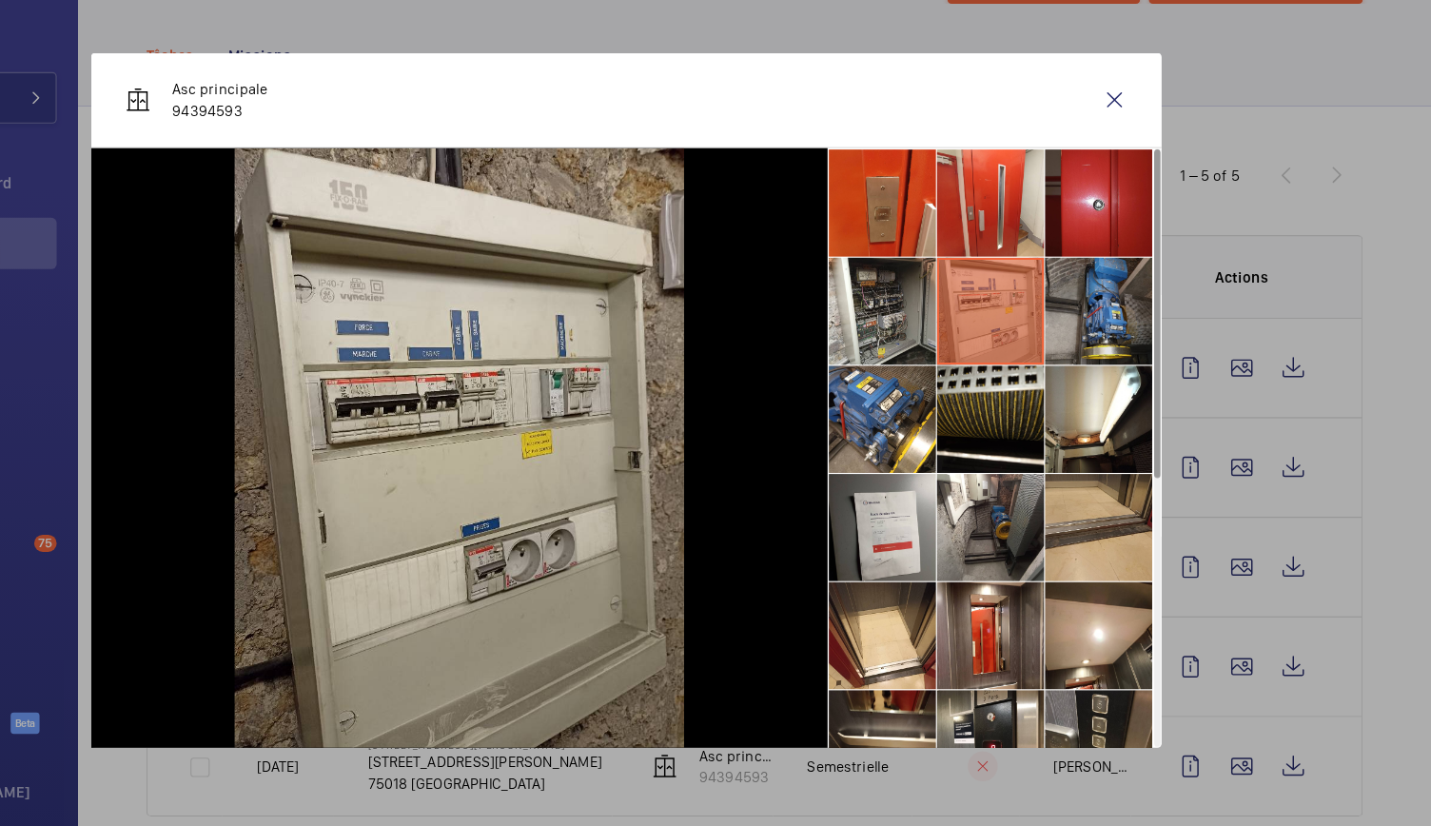
click at [1120, 359] on li at bounding box center [1135, 333] width 95 height 95
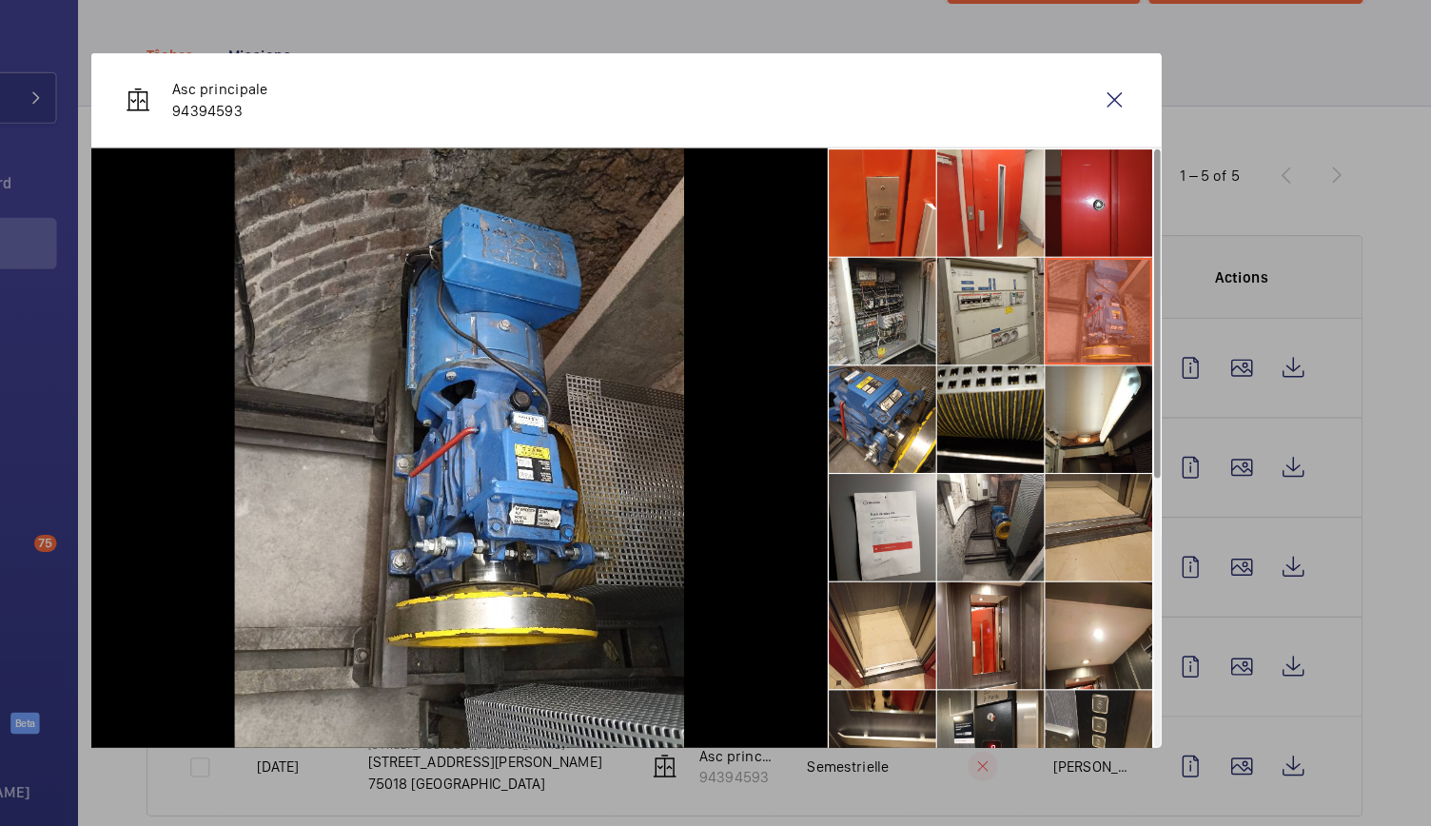
click at [1214, 501] on div at bounding box center [715, 413] width 1431 height 826
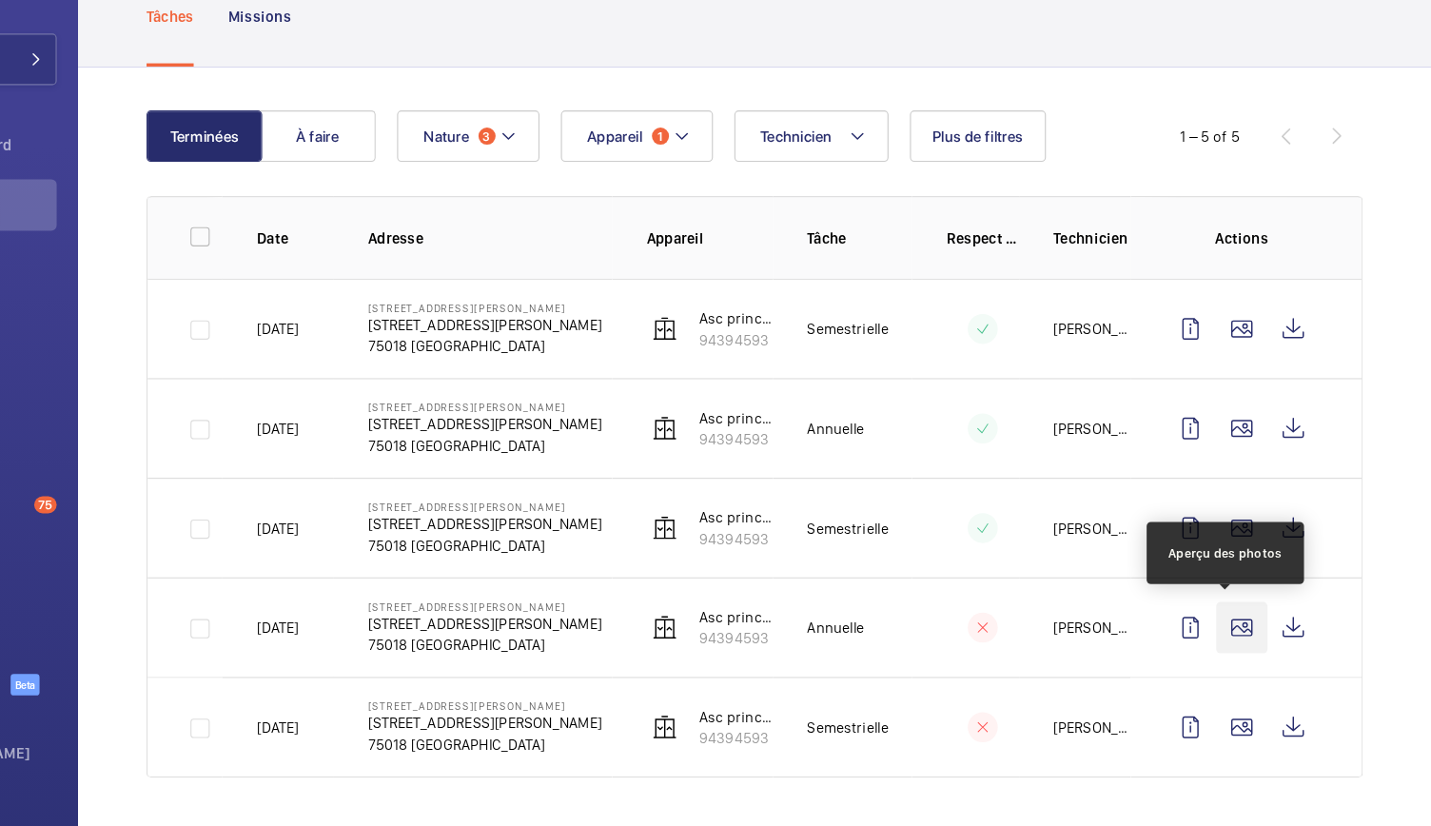
click at [1240, 637] on wm-front-icon-button at bounding box center [1263, 650] width 46 height 46
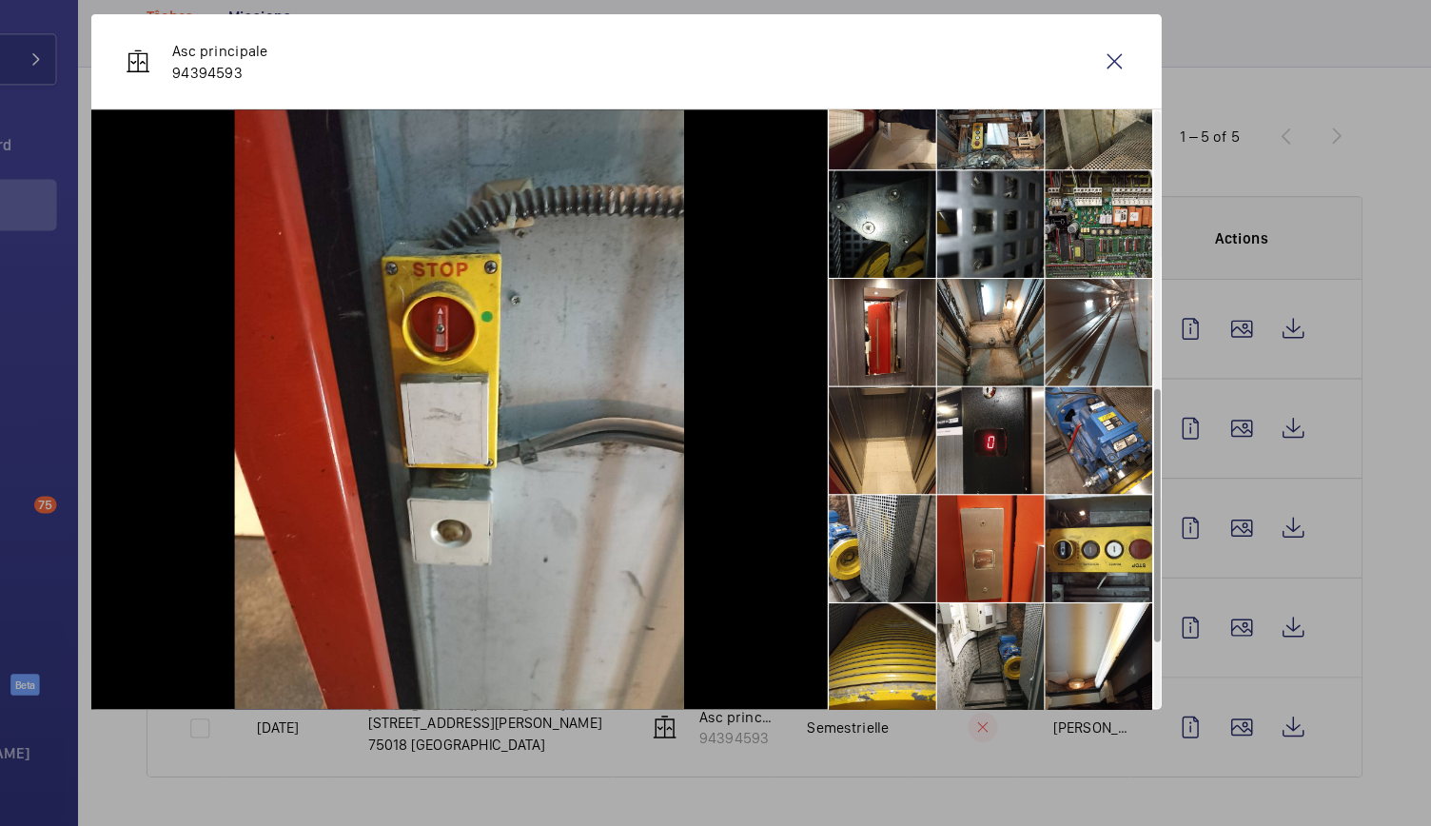
scroll to position [586, 0]
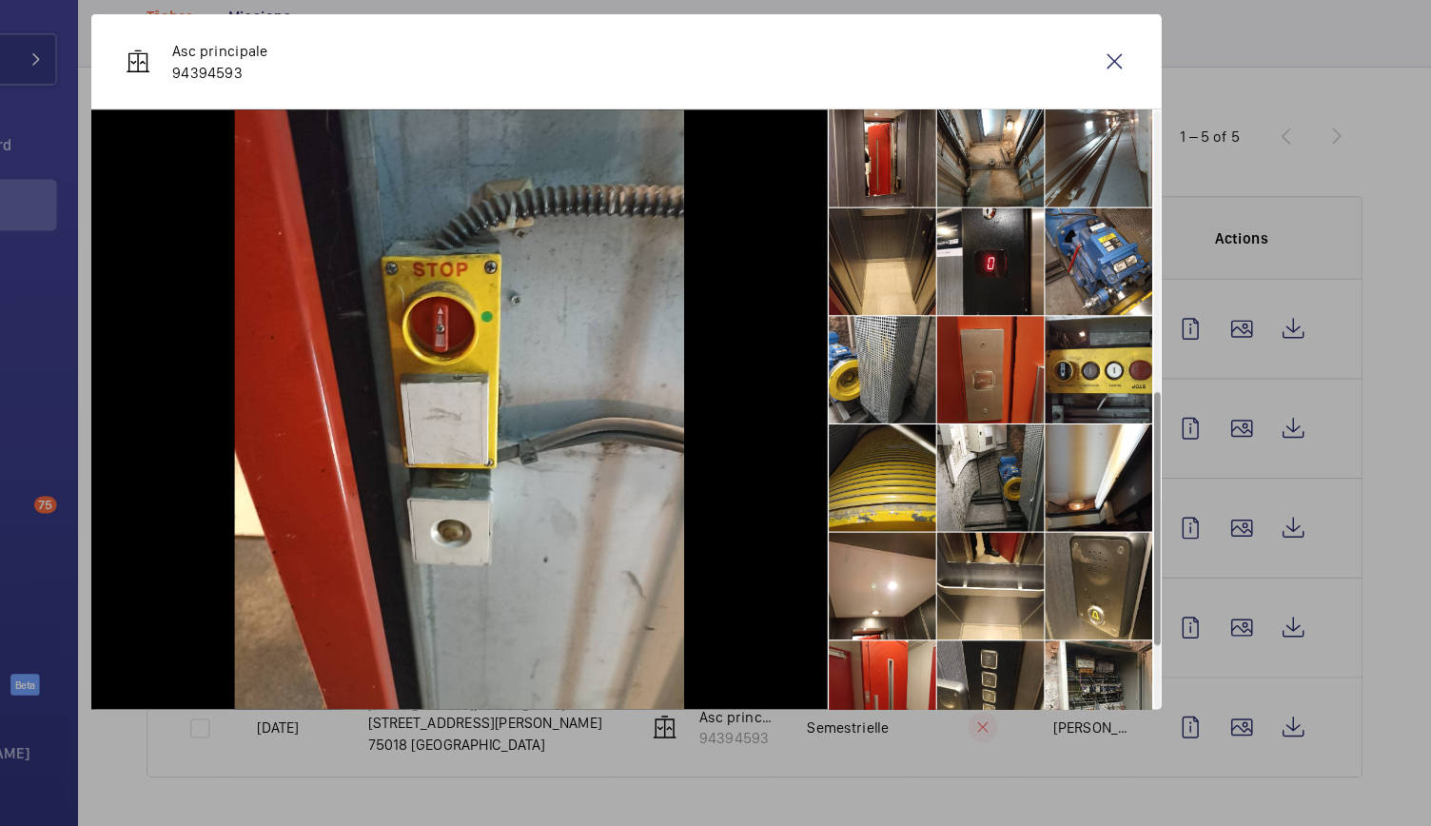
click at [1016, 426] on li at bounding box center [1039, 420] width 95 height 95
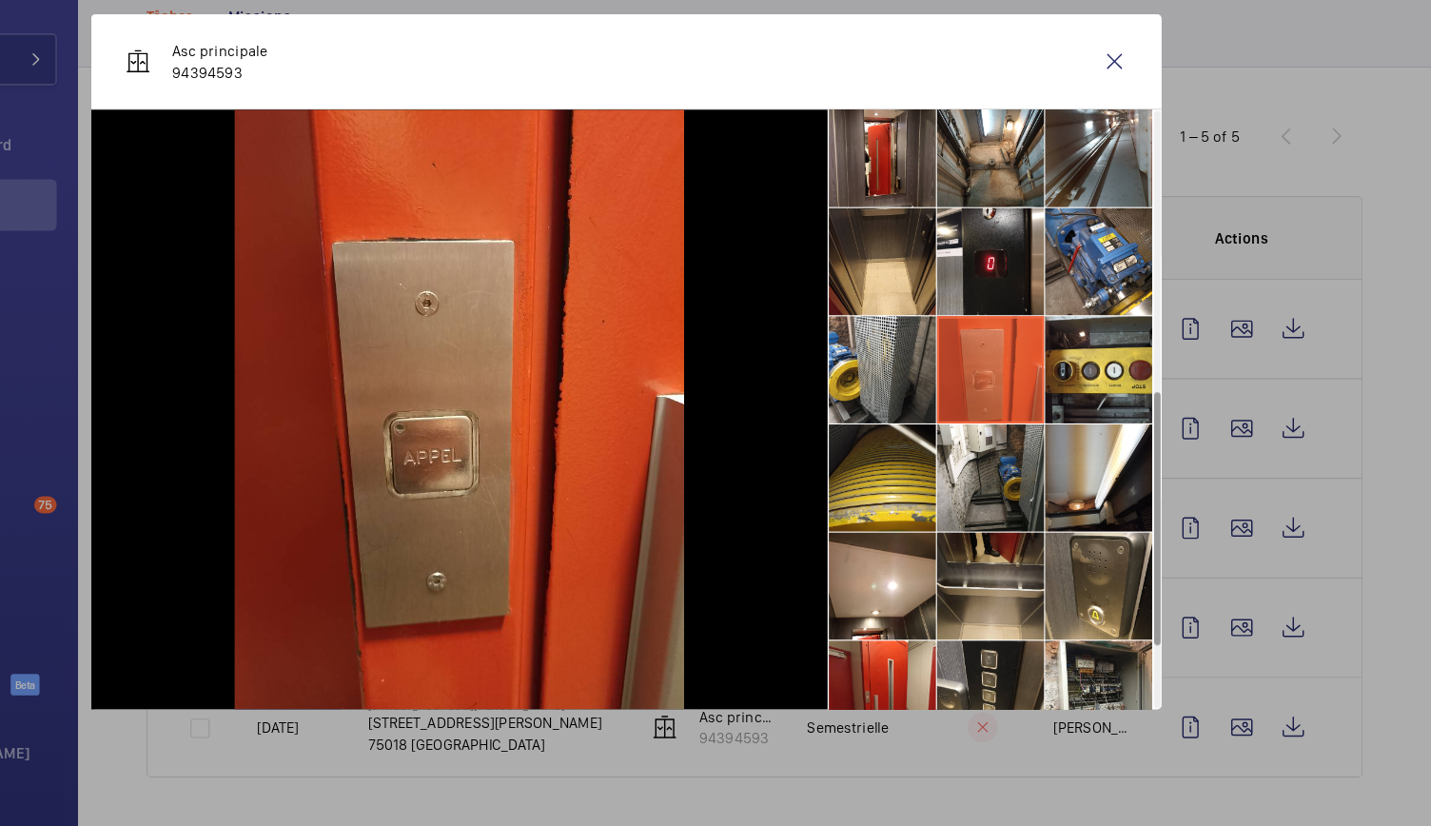
scroll to position [718, 0]
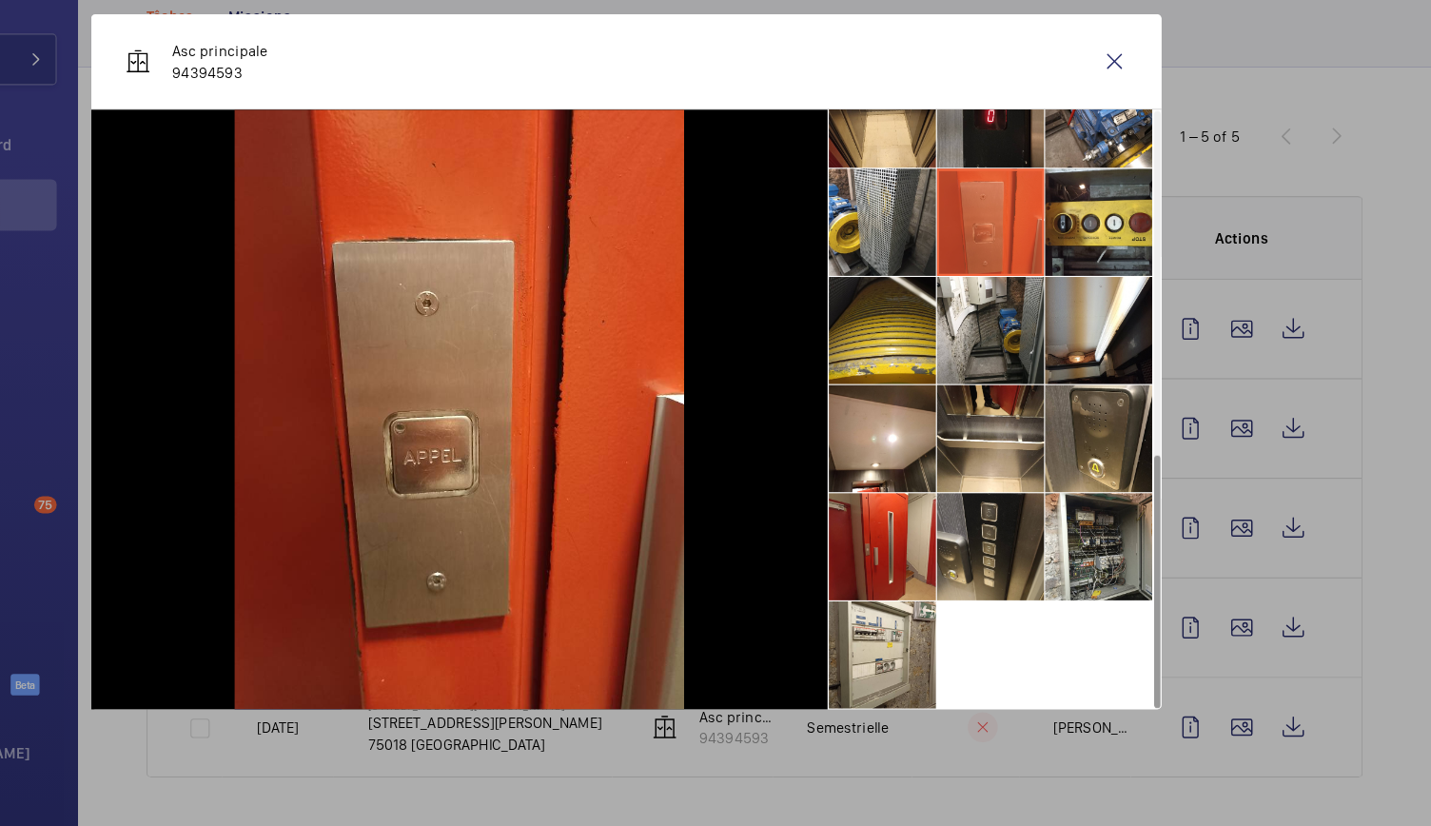
click at [1039, 603] on li at bounding box center [1039, 577] width 95 height 95
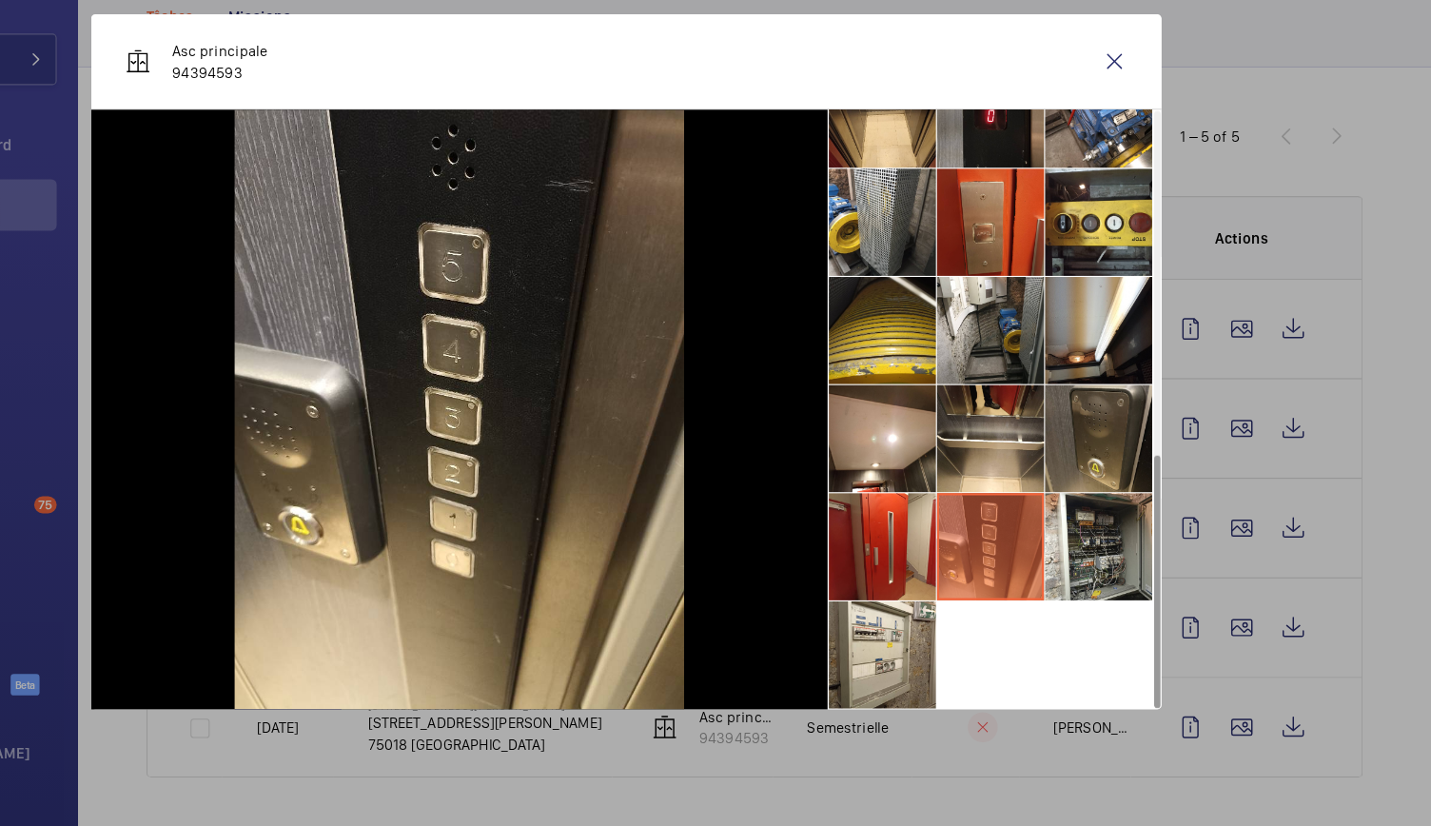
click at [1125, 481] on li at bounding box center [1135, 481] width 95 height 95
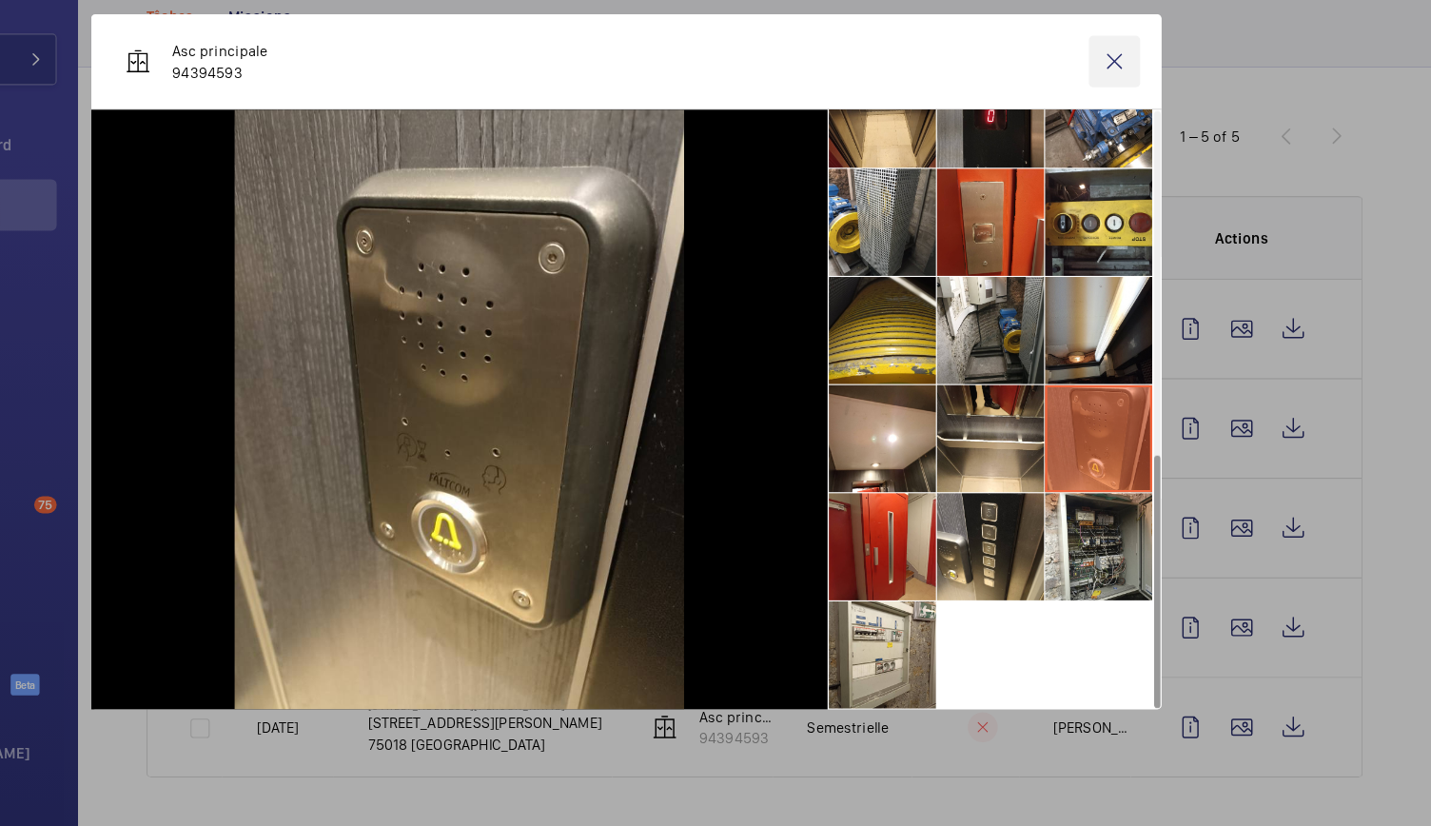
click at [1148, 158] on wm-front-icon-button at bounding box center [1150, 147] width 46 height 46
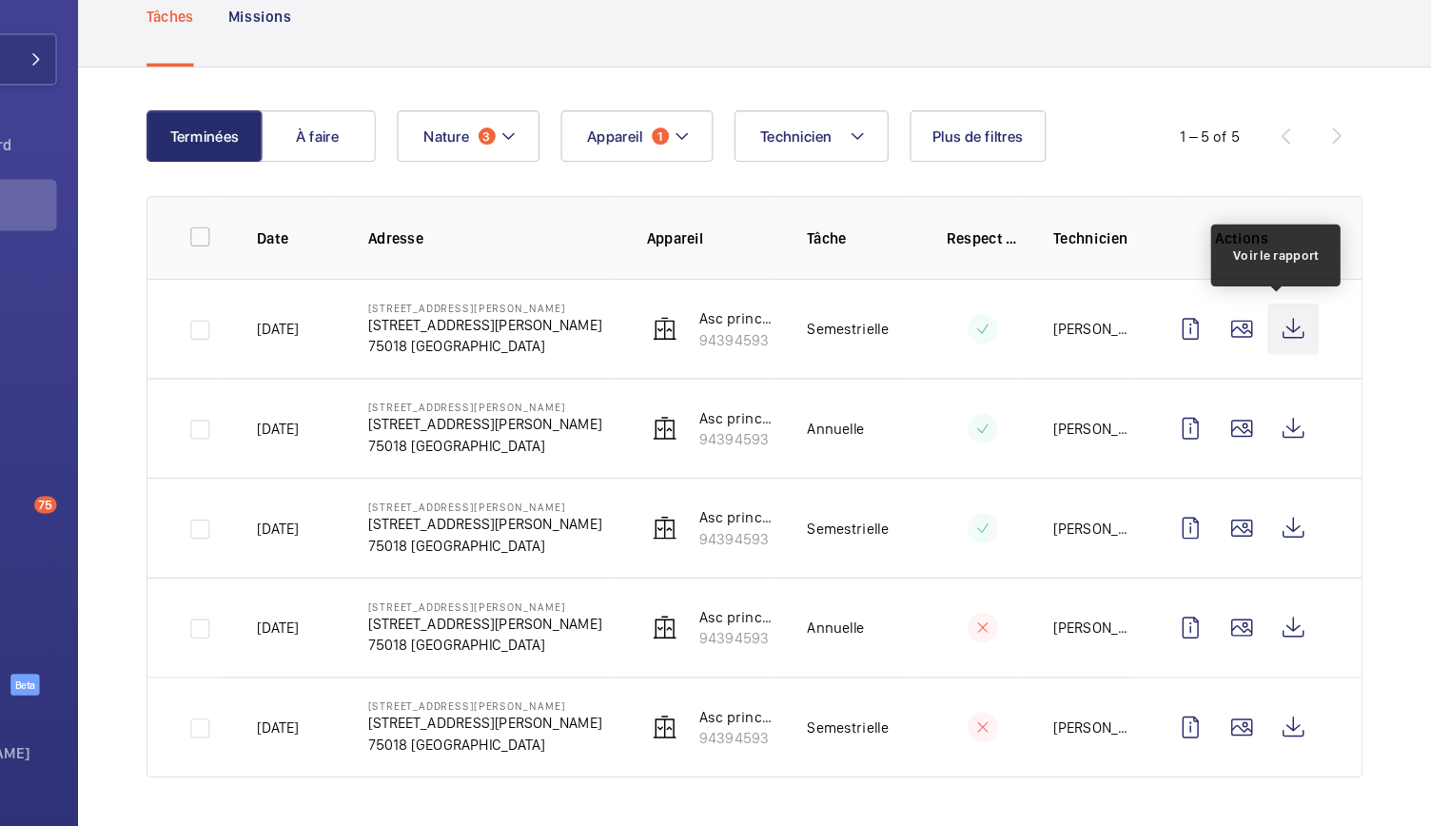
click at [1290, 384] on wm-front-icon-button at bounding box center [1309, 385] width 46 height 46
click at [1240, 378] on wm-front-icon-button at bounding box center [1263, 385] width 46 height 46
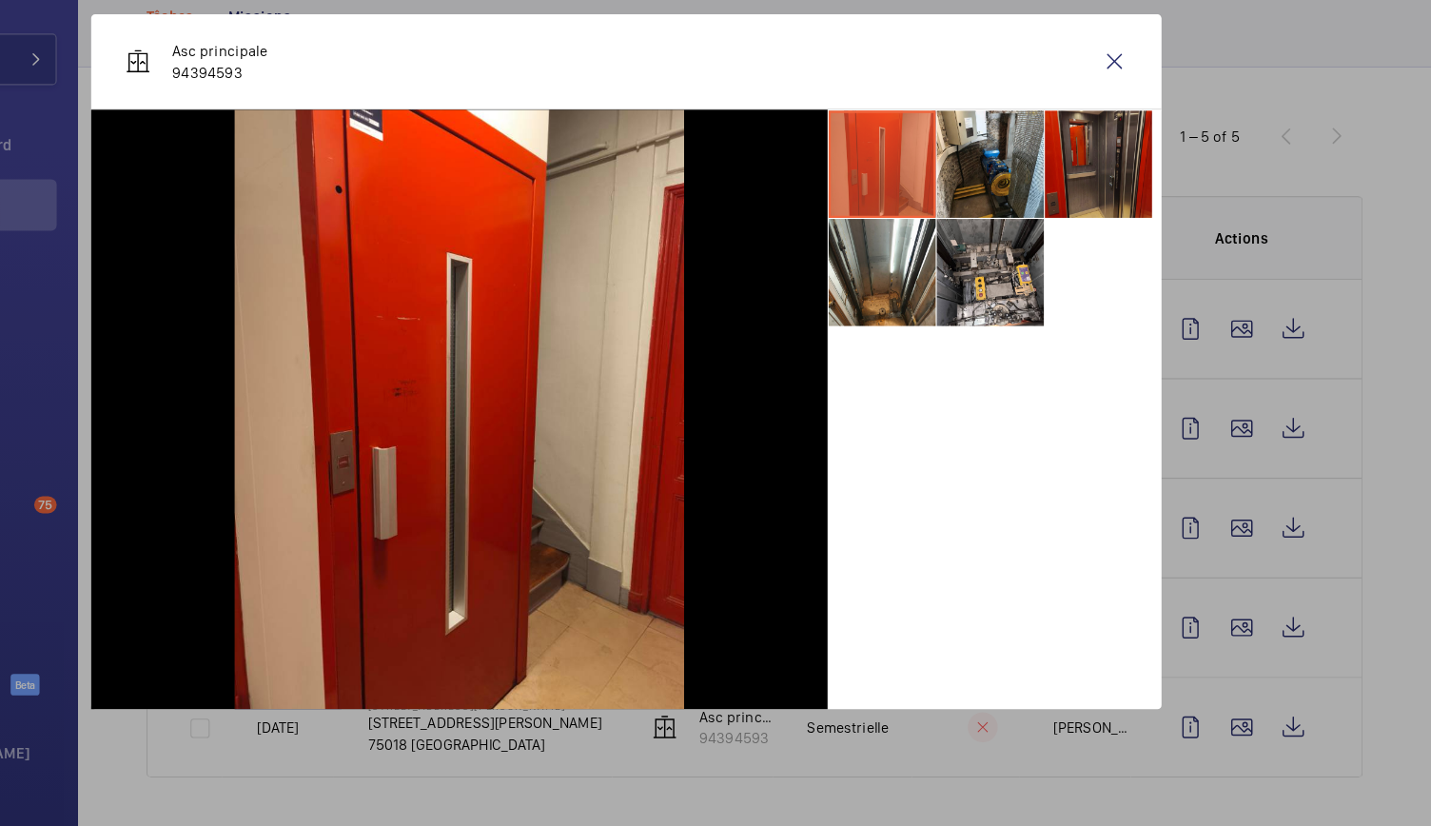
click at [1120, 258] on li at bounding box center [1135, 237] width 95 height 95
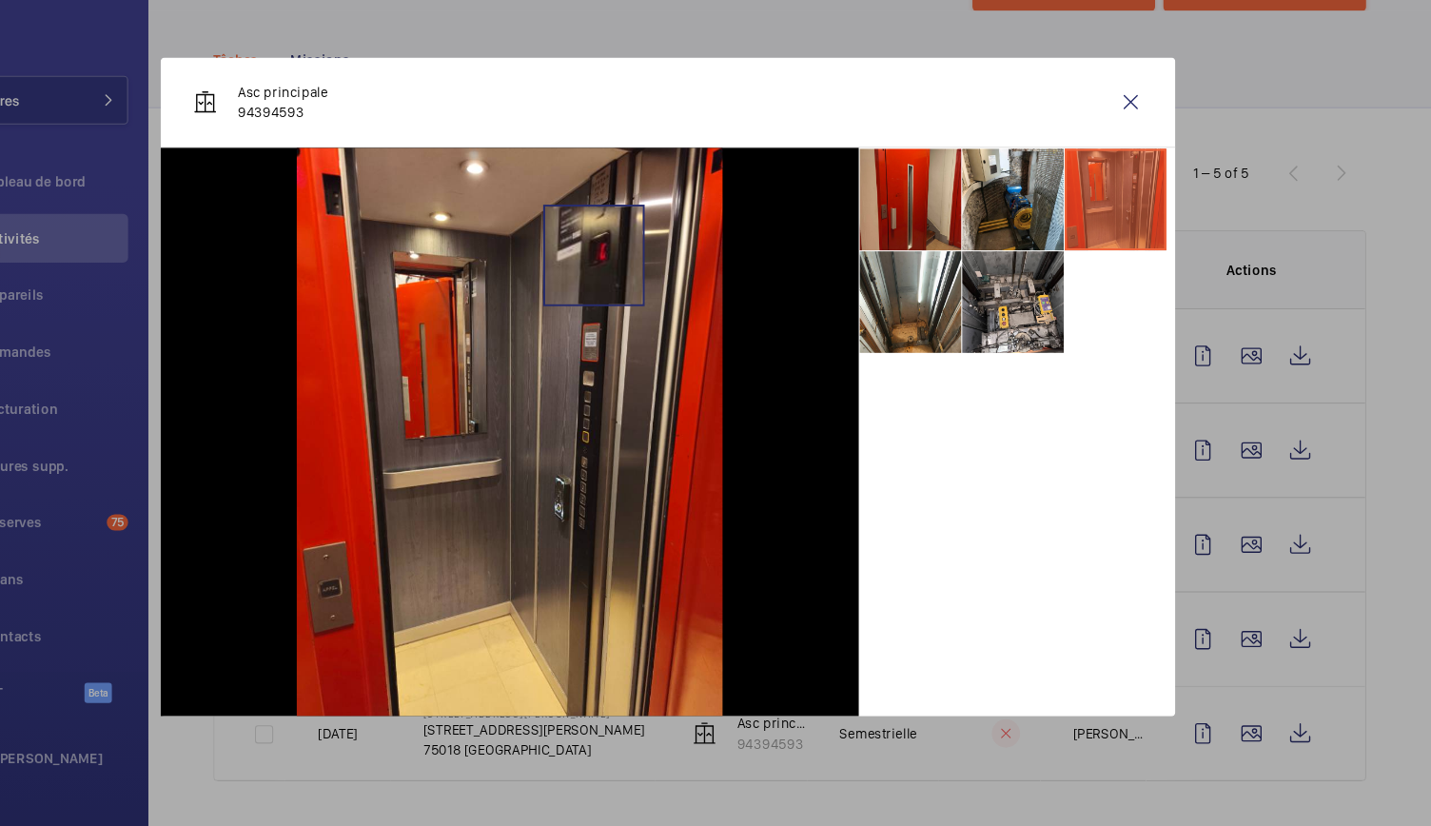
scroll to position [0, 0]
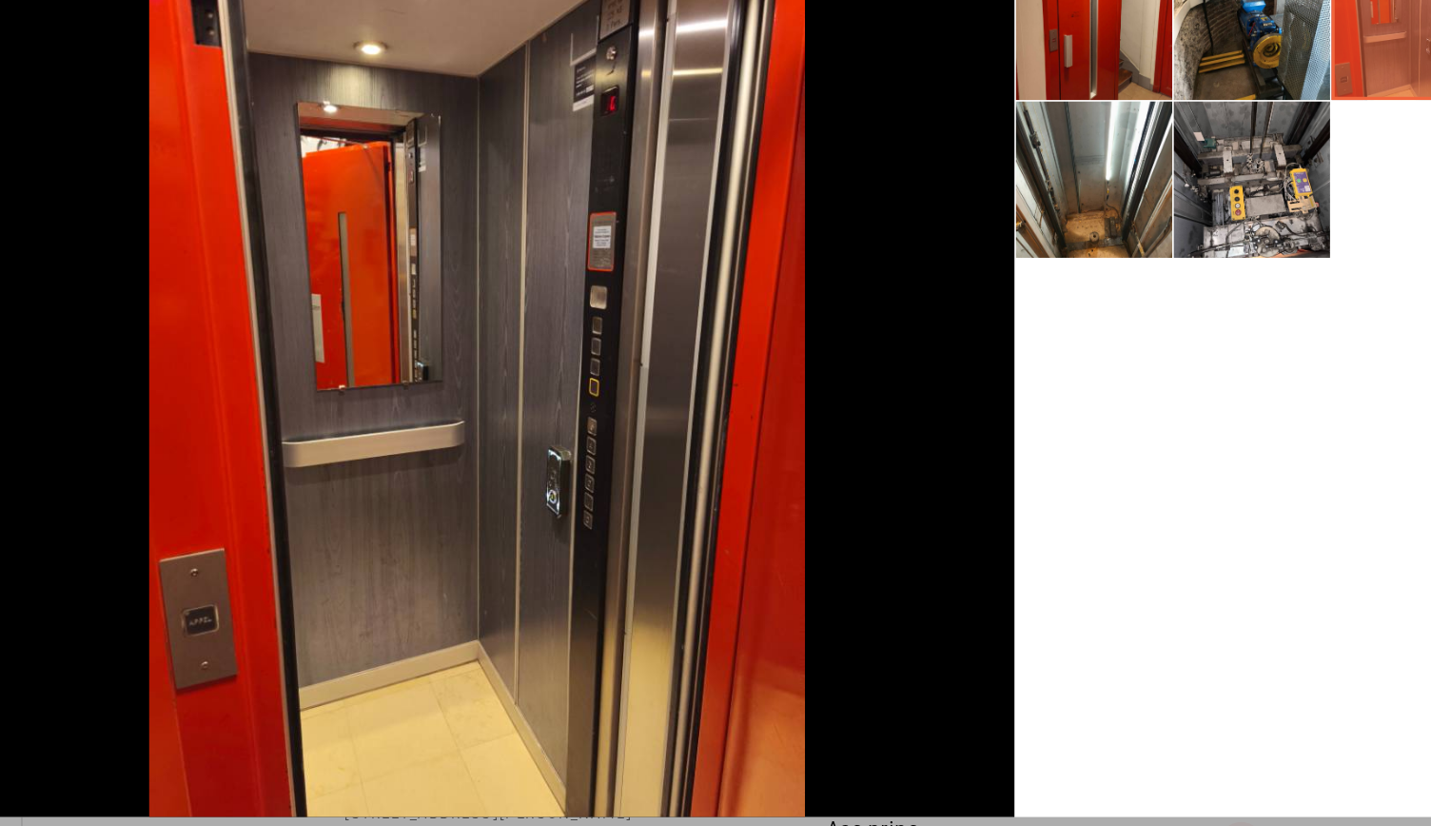
click at [1032, 486] on div at bounding box center [1043, 455] width 297 height 533
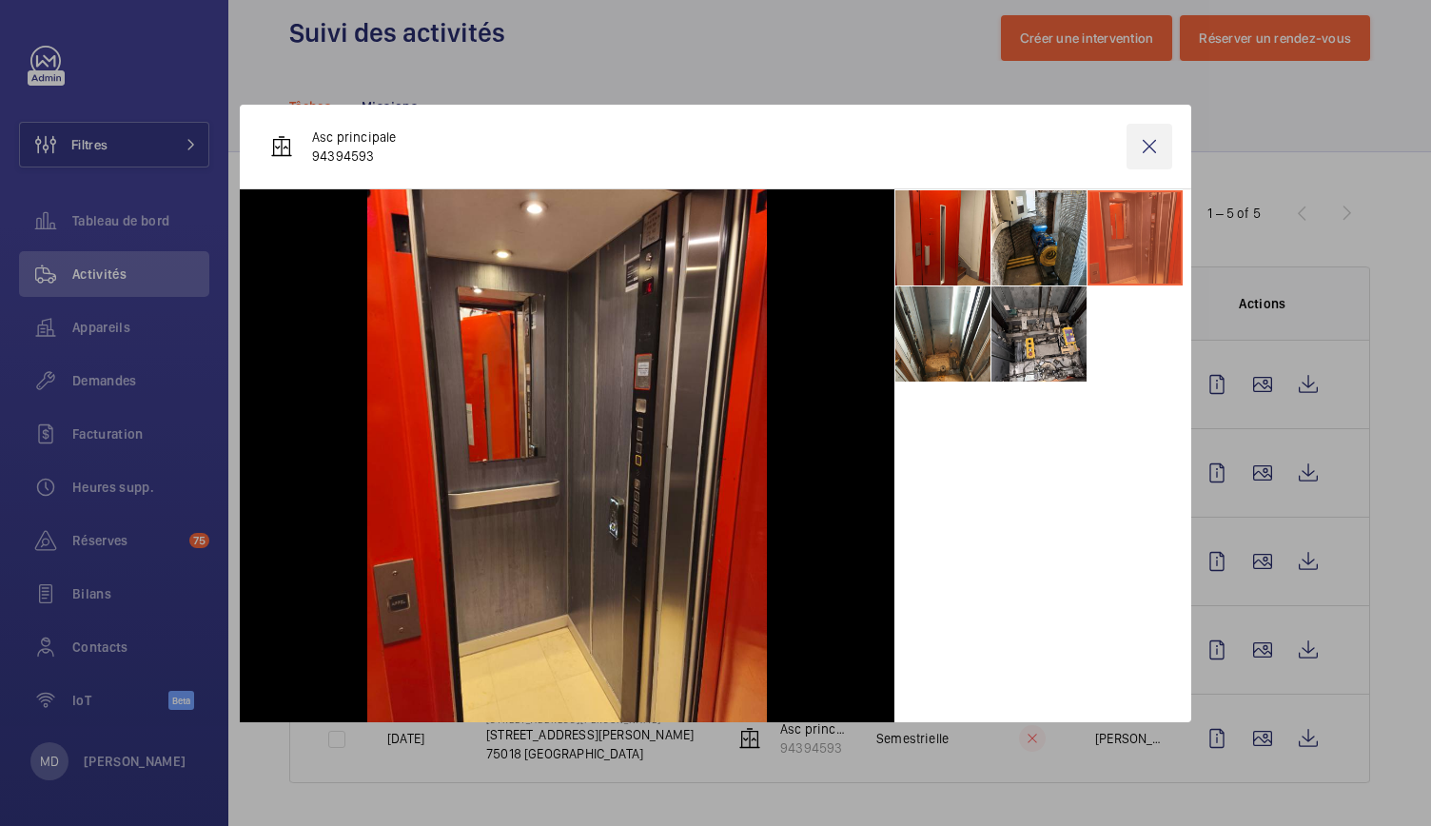
click at [1148, 155] on wm-front-icon-button at bounding box center [1150, 147] width 46 height 46
